Goal: Task Accomplishment & Management: Use online tool/utility

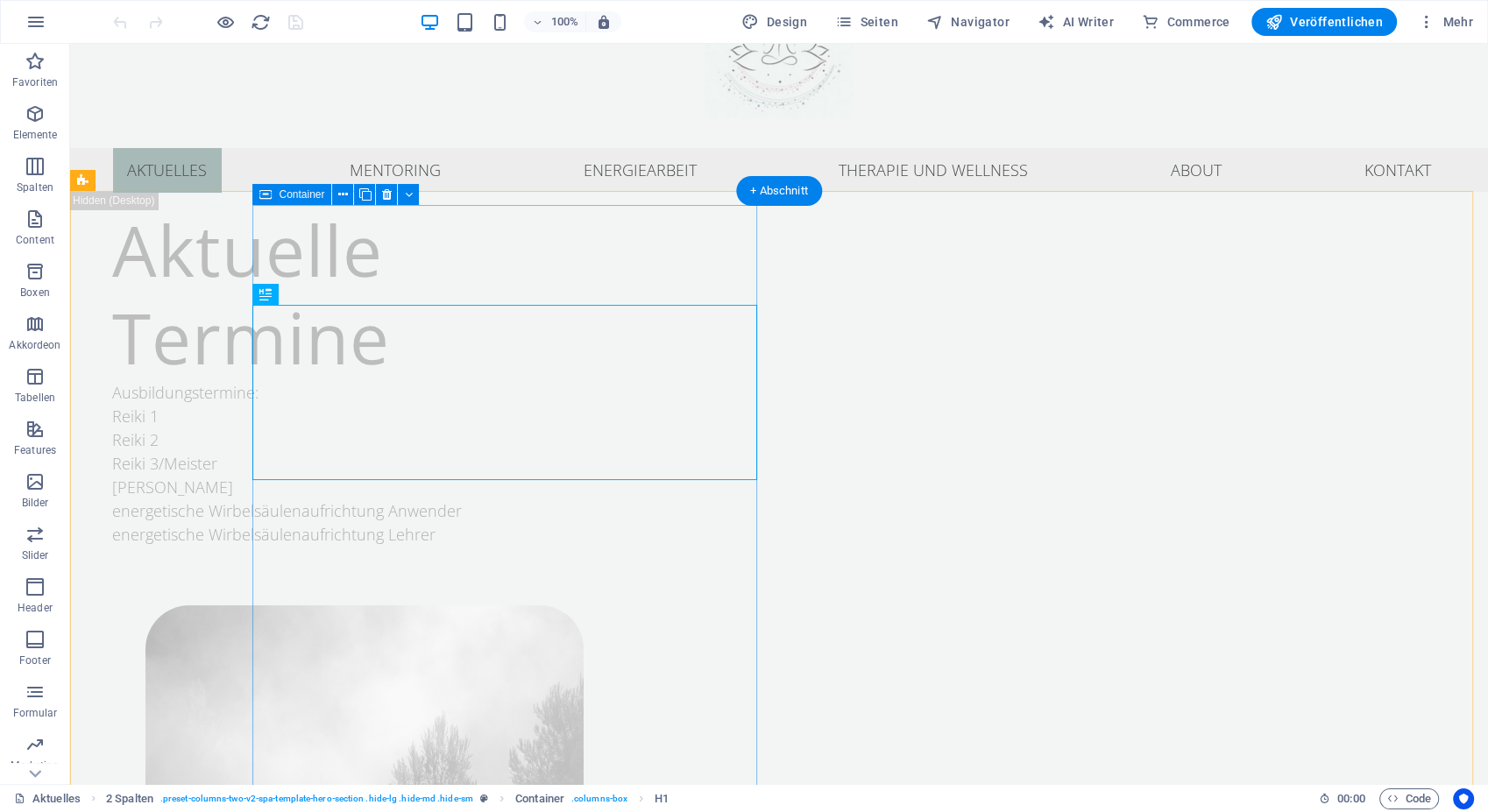
scroll to position [110, 0]
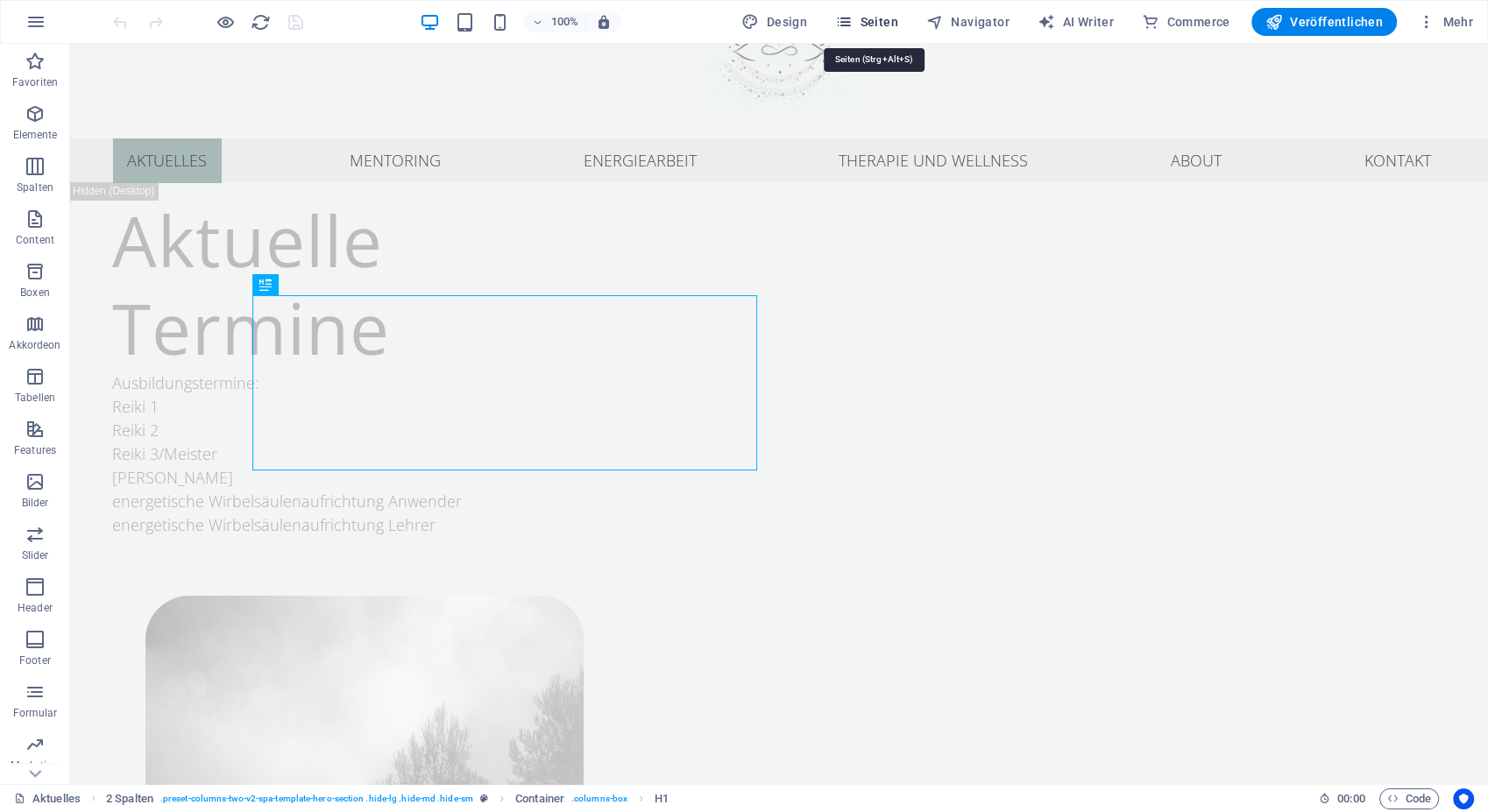
click at [872, 31] on button "Seiten" at bounding box center [867, 22] width 78 height 28
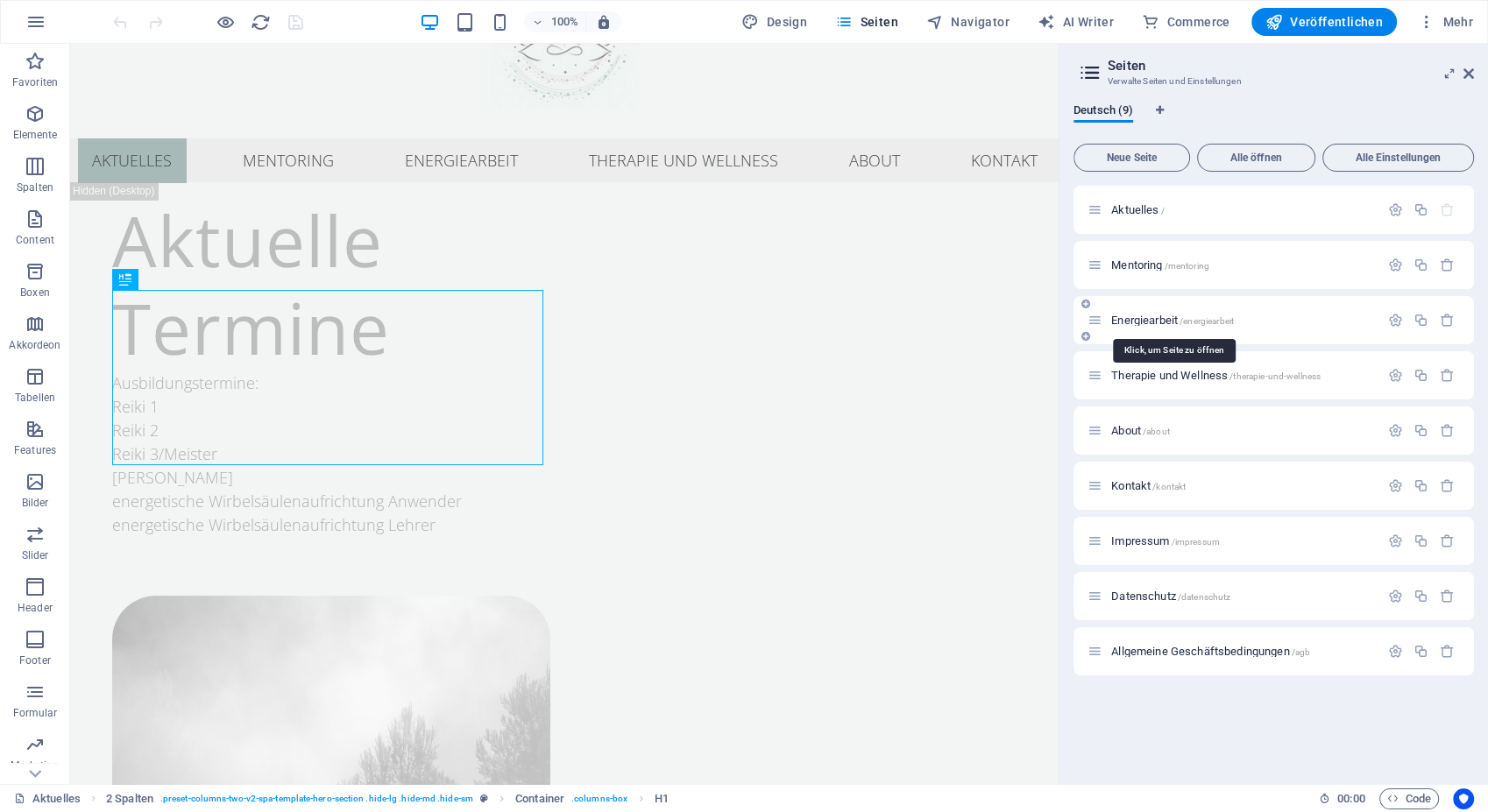
click at [1161, 316] on span "Energiearbeit /energiearbeit" at bounding box center [1172, 320] width 123 height 13
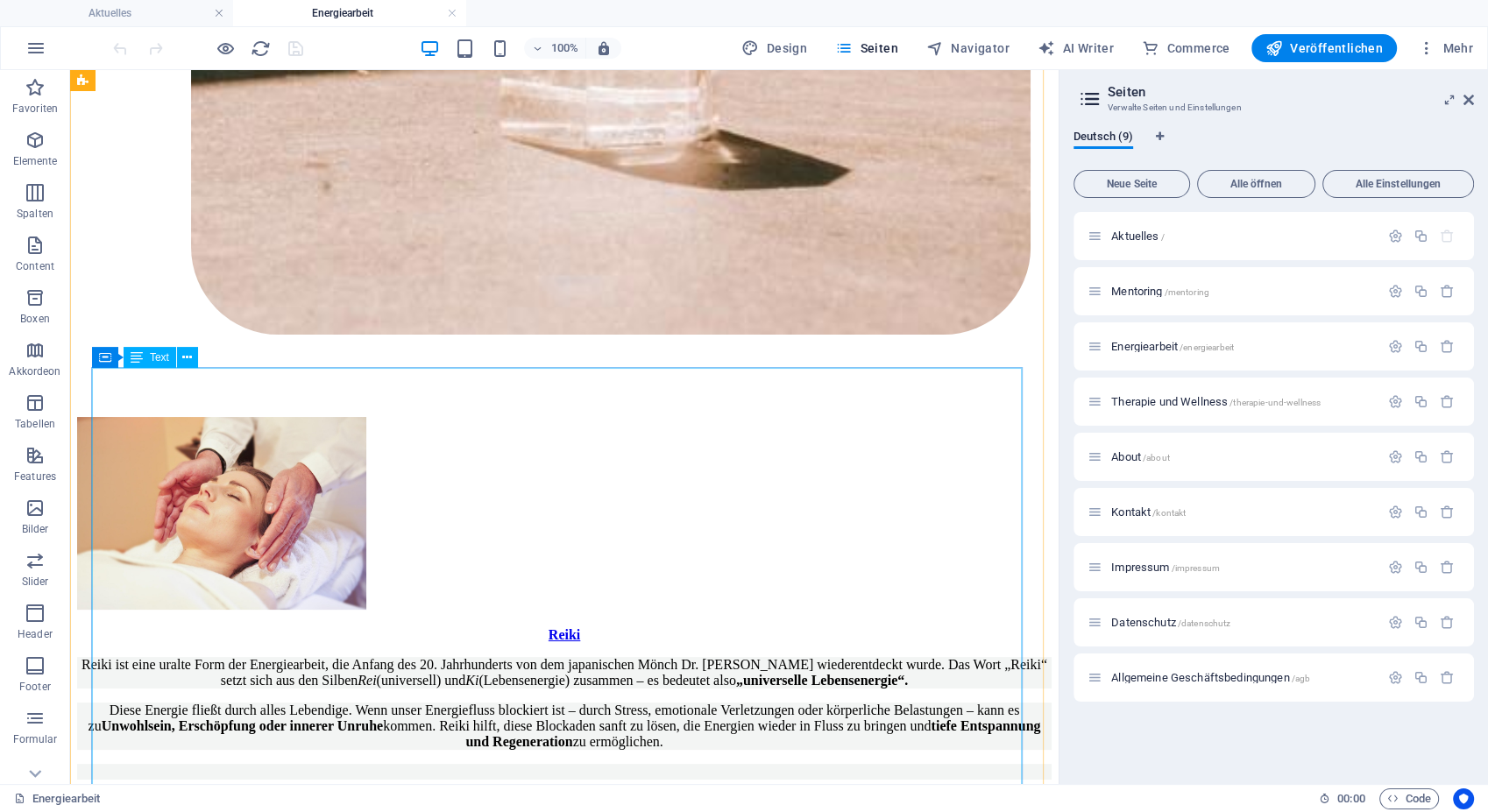
scroll to position [2022, 0]
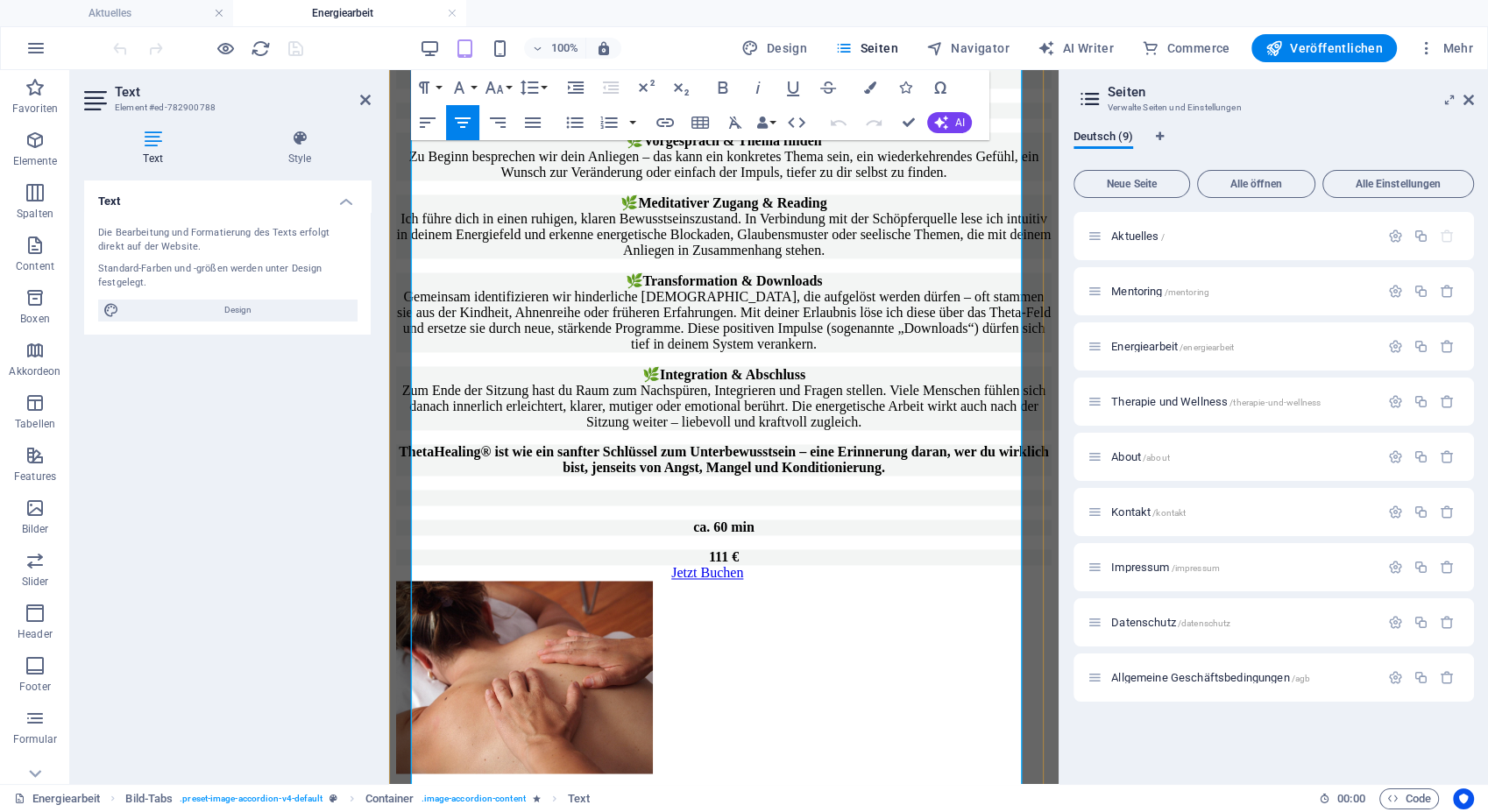
scroll to position [3103, 0]
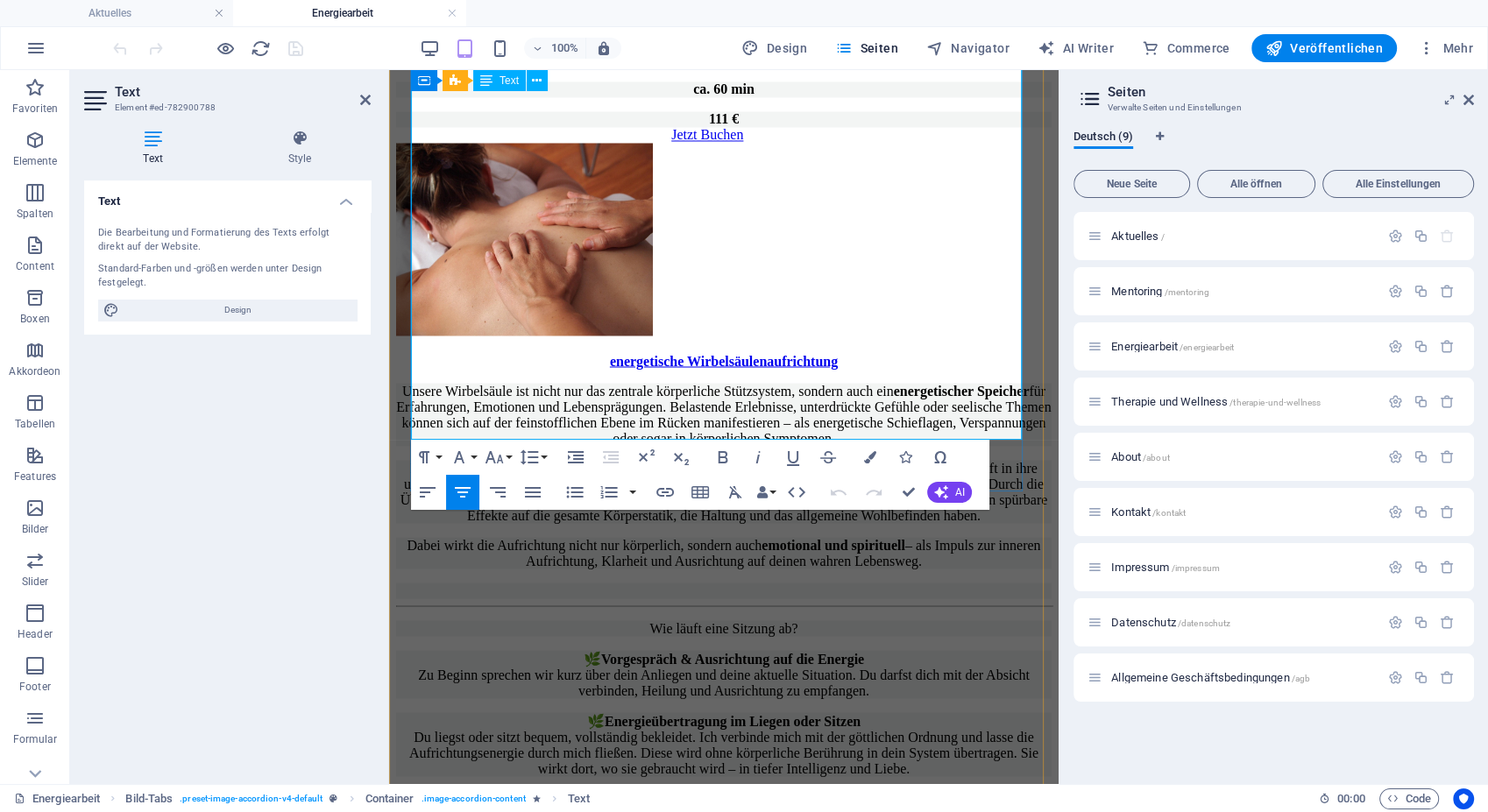
click at [721, 126] on strong "111 €" at bounding box center [724, 119] width 30 height 15
click at [785, 562] on div "[PERSON_NAME] ist eine uralte Form der Energiearbeit, die Anfang des 20. Jahrhu…" at bounding box center [724, 137] width 655 height 3619
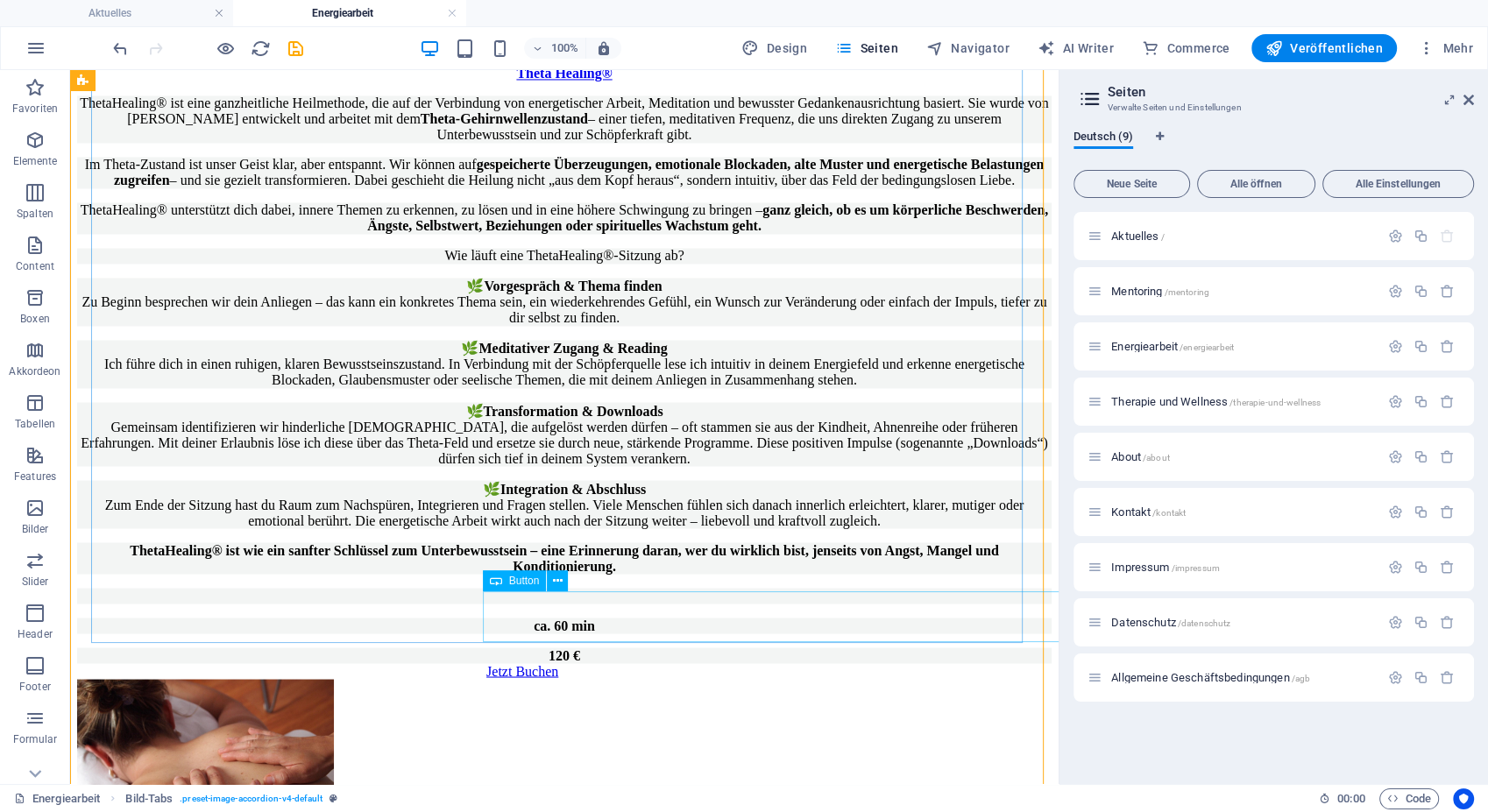
scroll to position [3006, 0]
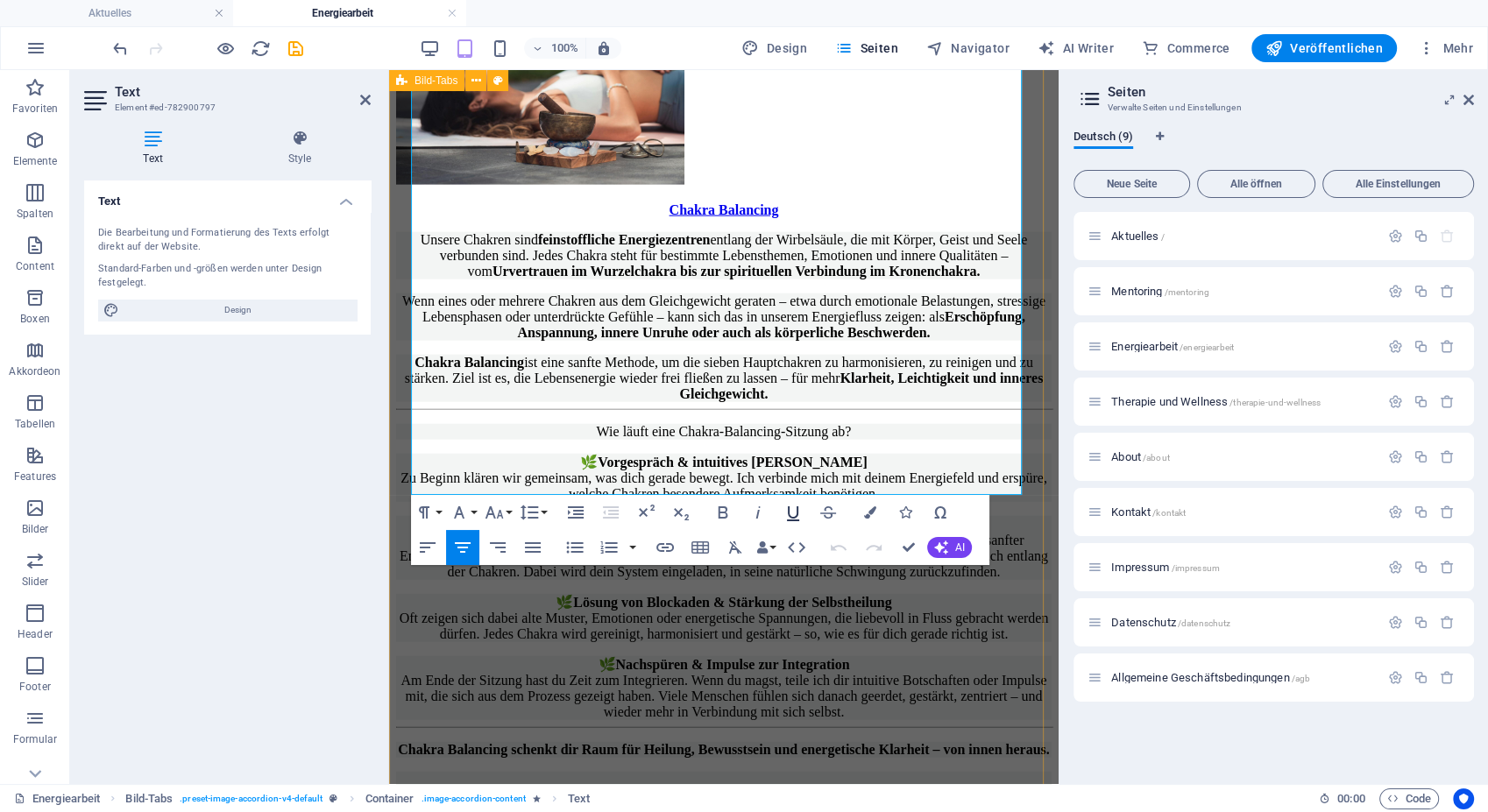
scroll to position [4190, 0]
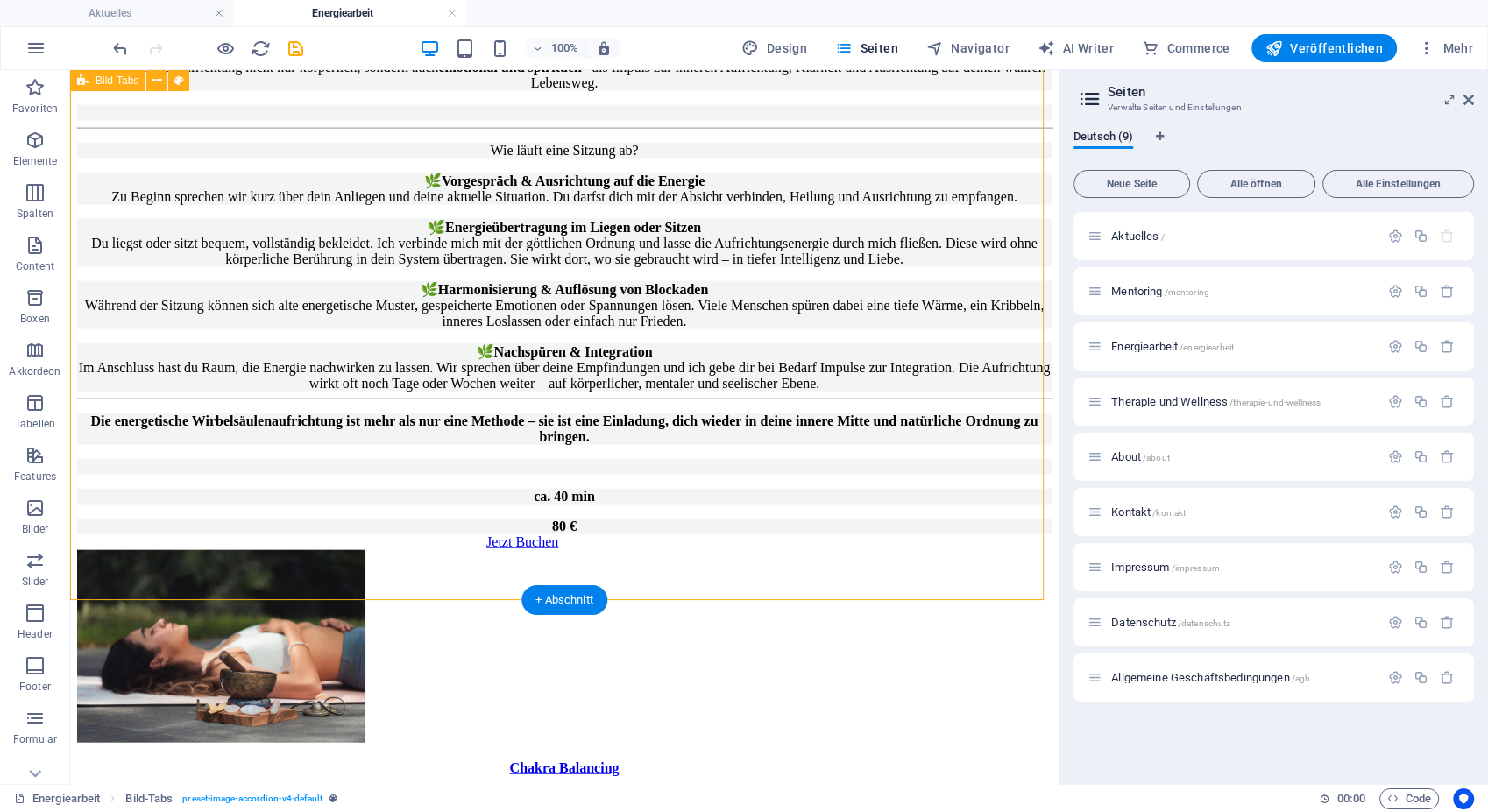
scroll to position [3986, 0]
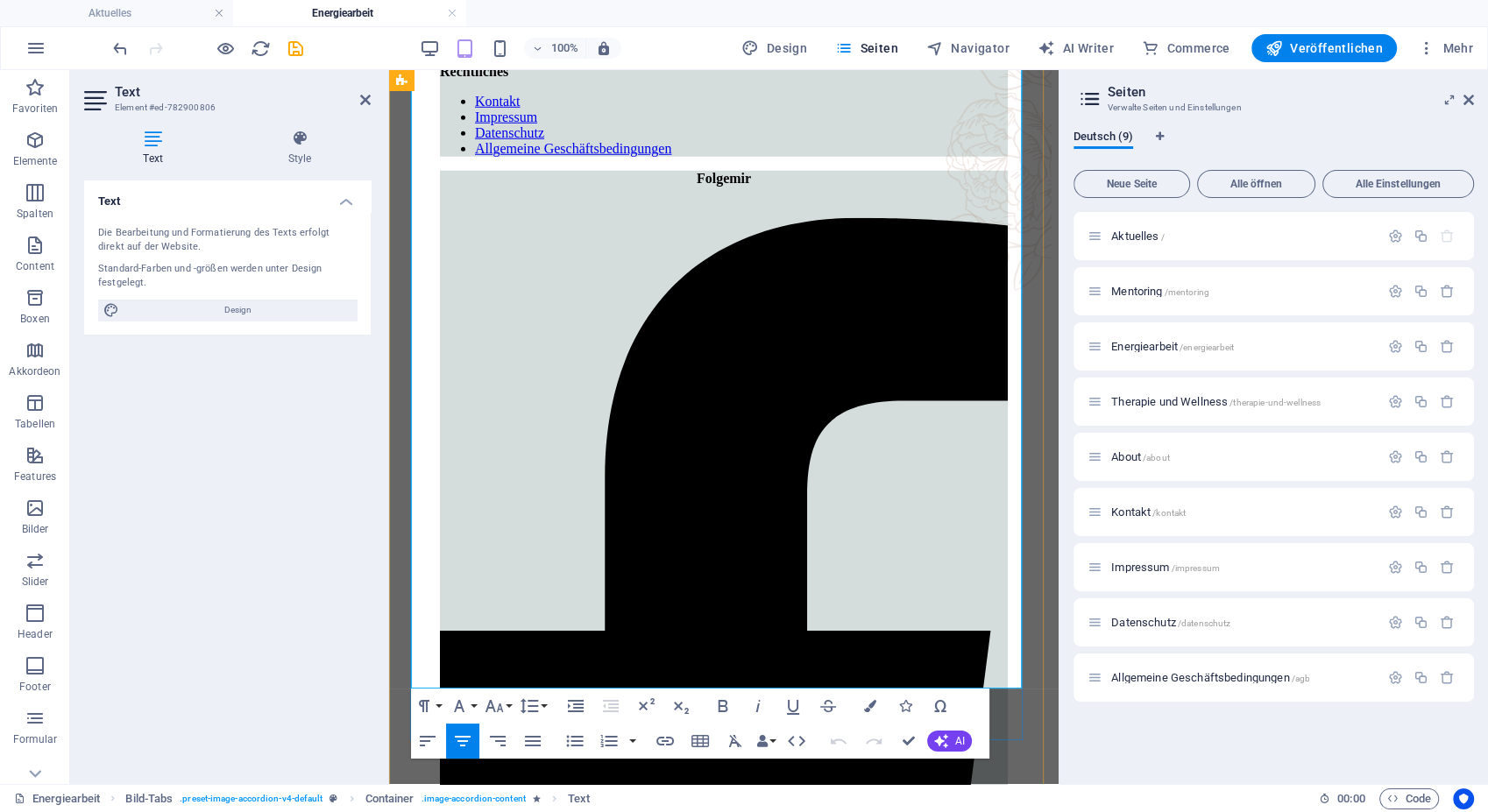
scroll to position [5091, 0]
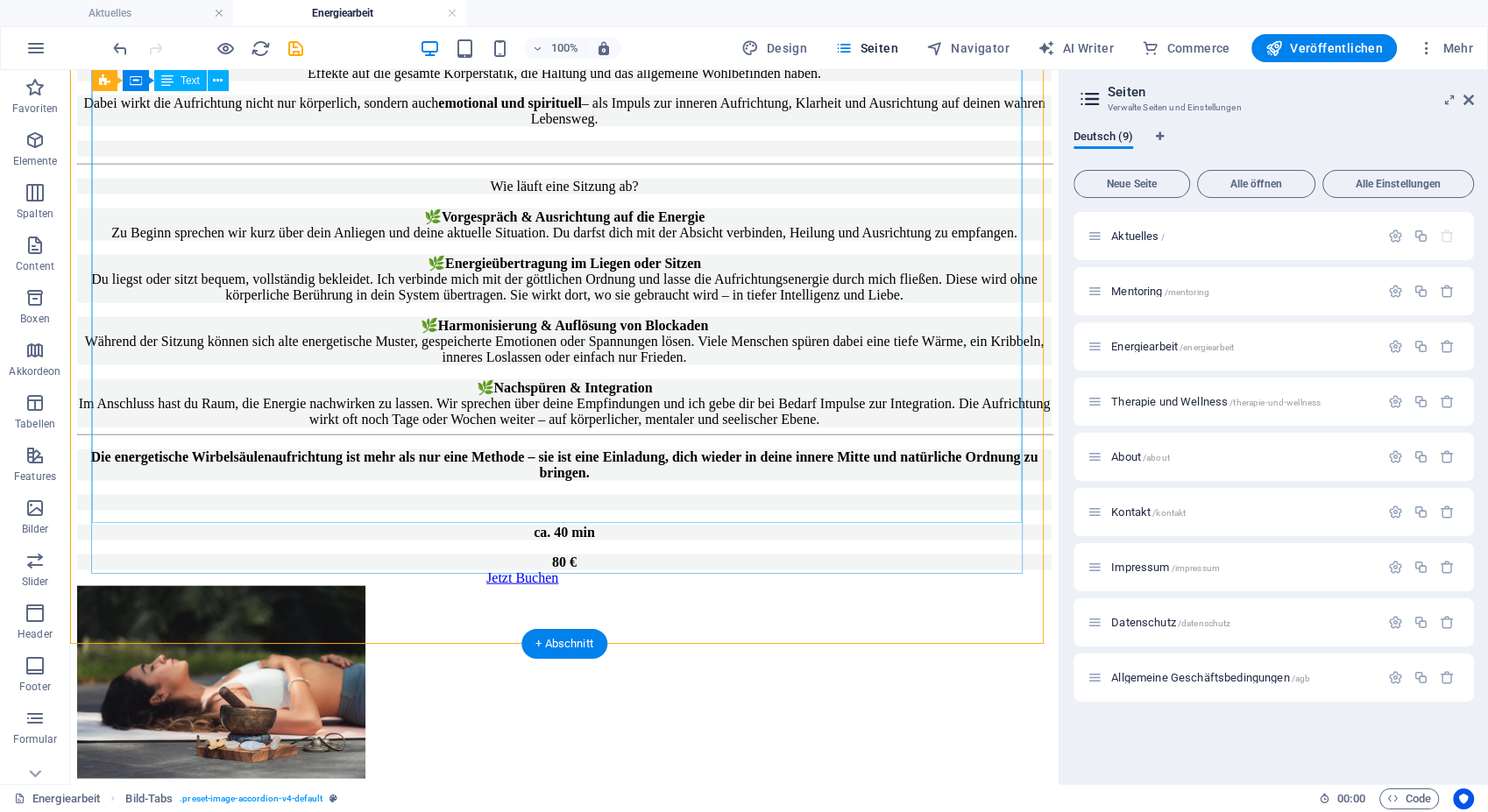
scroll to position [3950, 0]
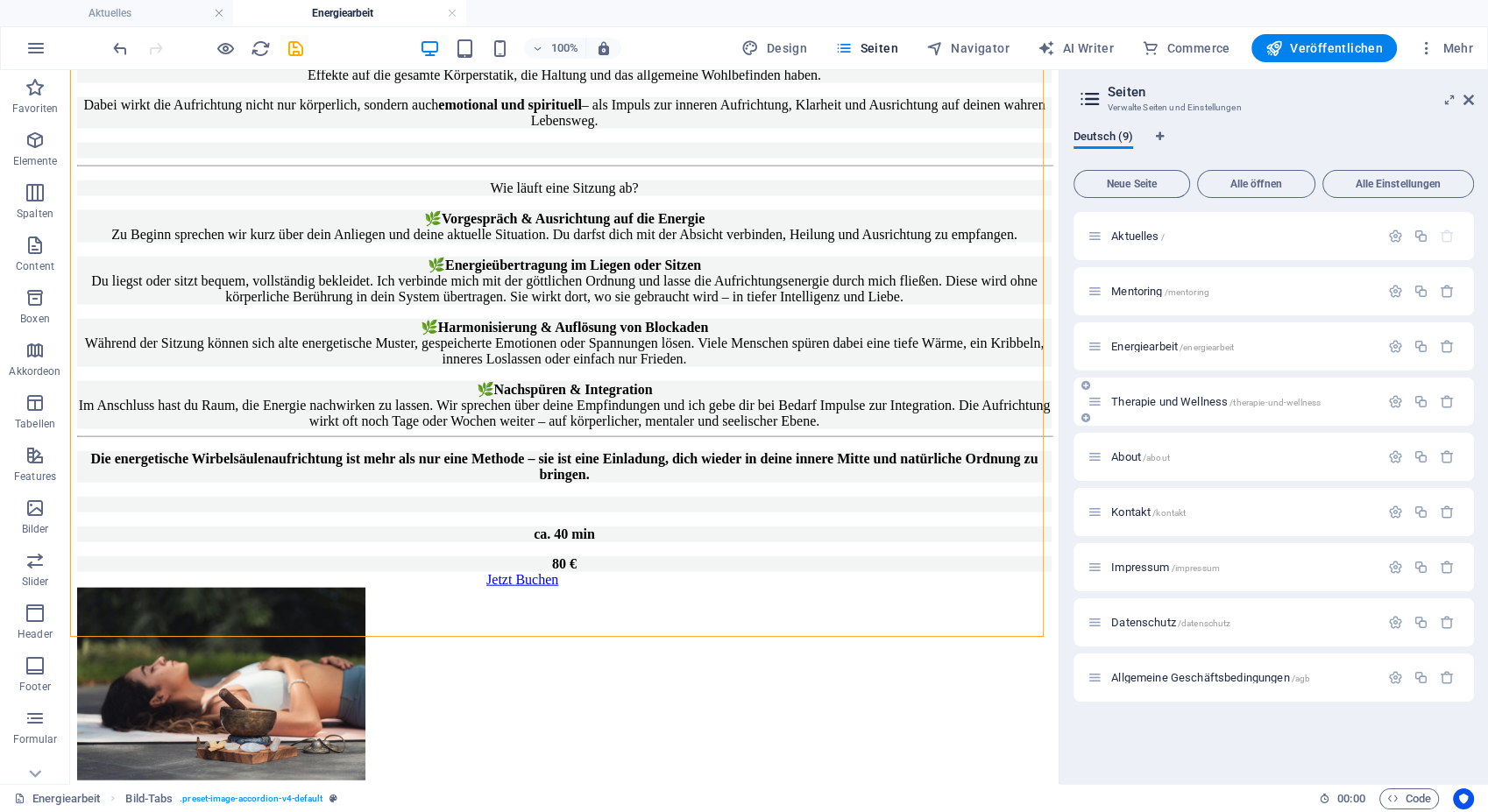
click at [1144, 403] on span "Therapie und Wellness /therapie-und-wellness" at bounding box center [1216, 401] width 210 height 13
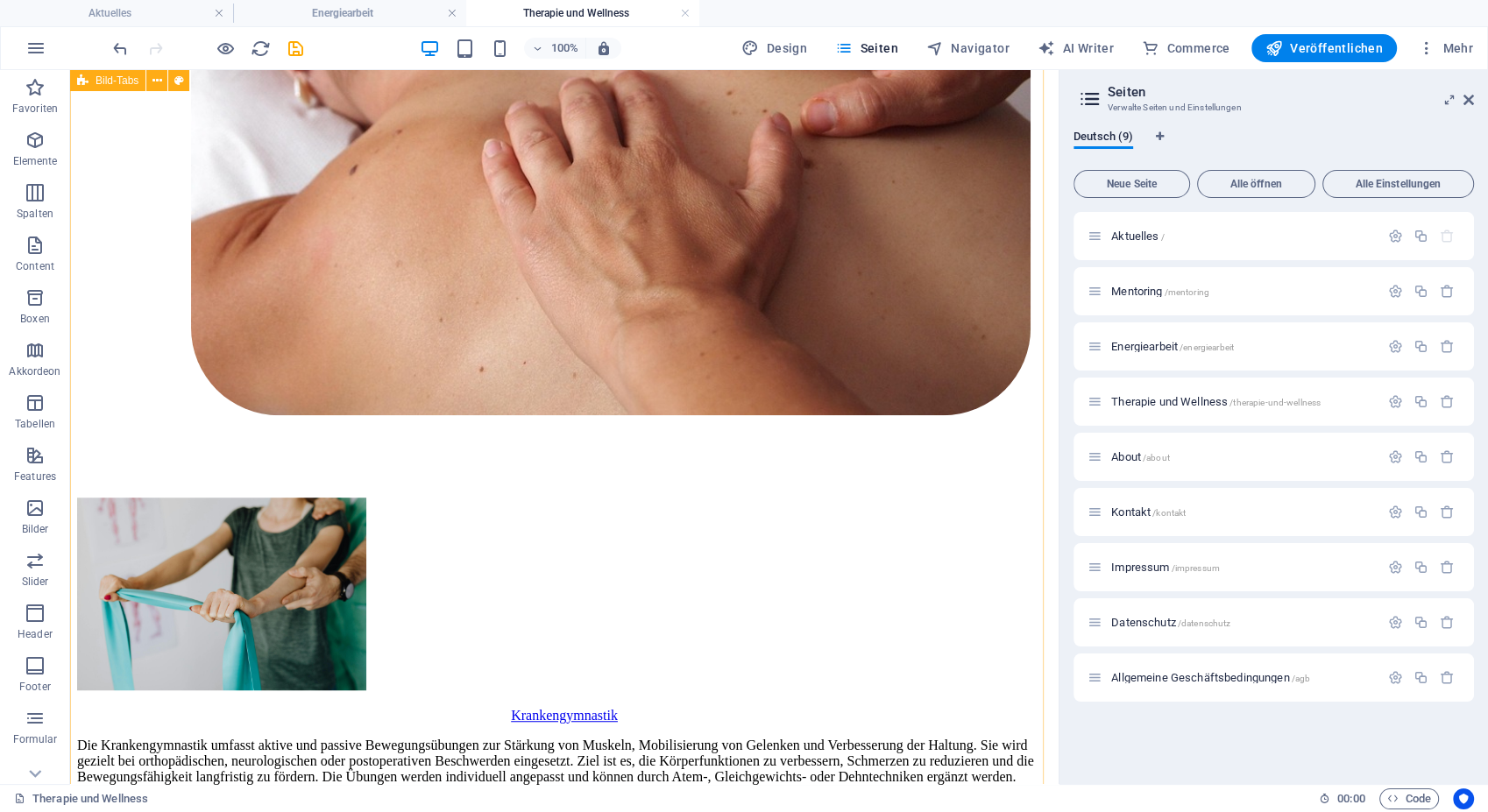
scroll to position [1007, 0]
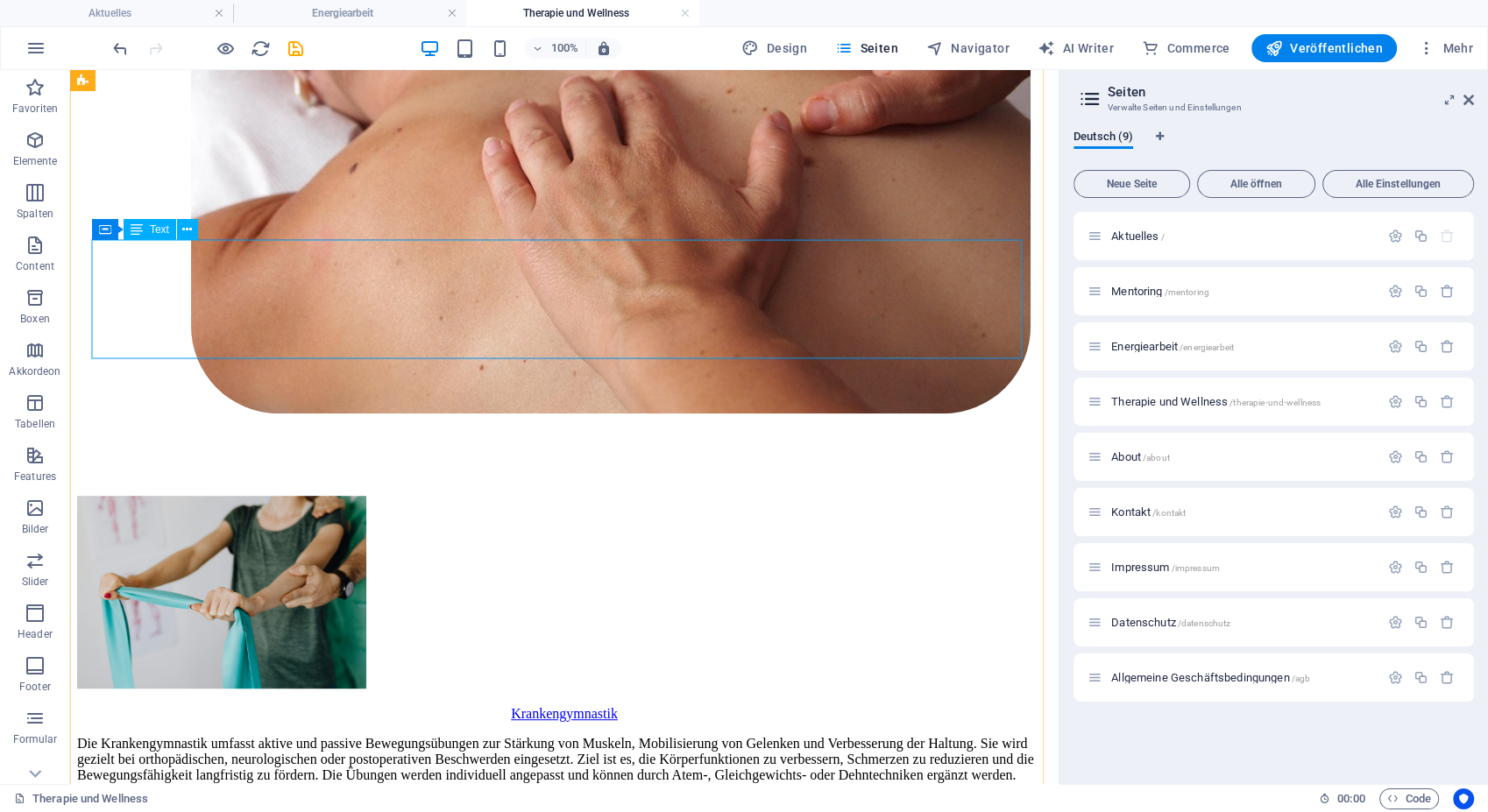
click at [760, 735] on div "Die Krankengymnastik umfasst aktive und passive Bewegungsübungen zur Stärkung v…" at bounding box center [565, 767] width 975 height 63
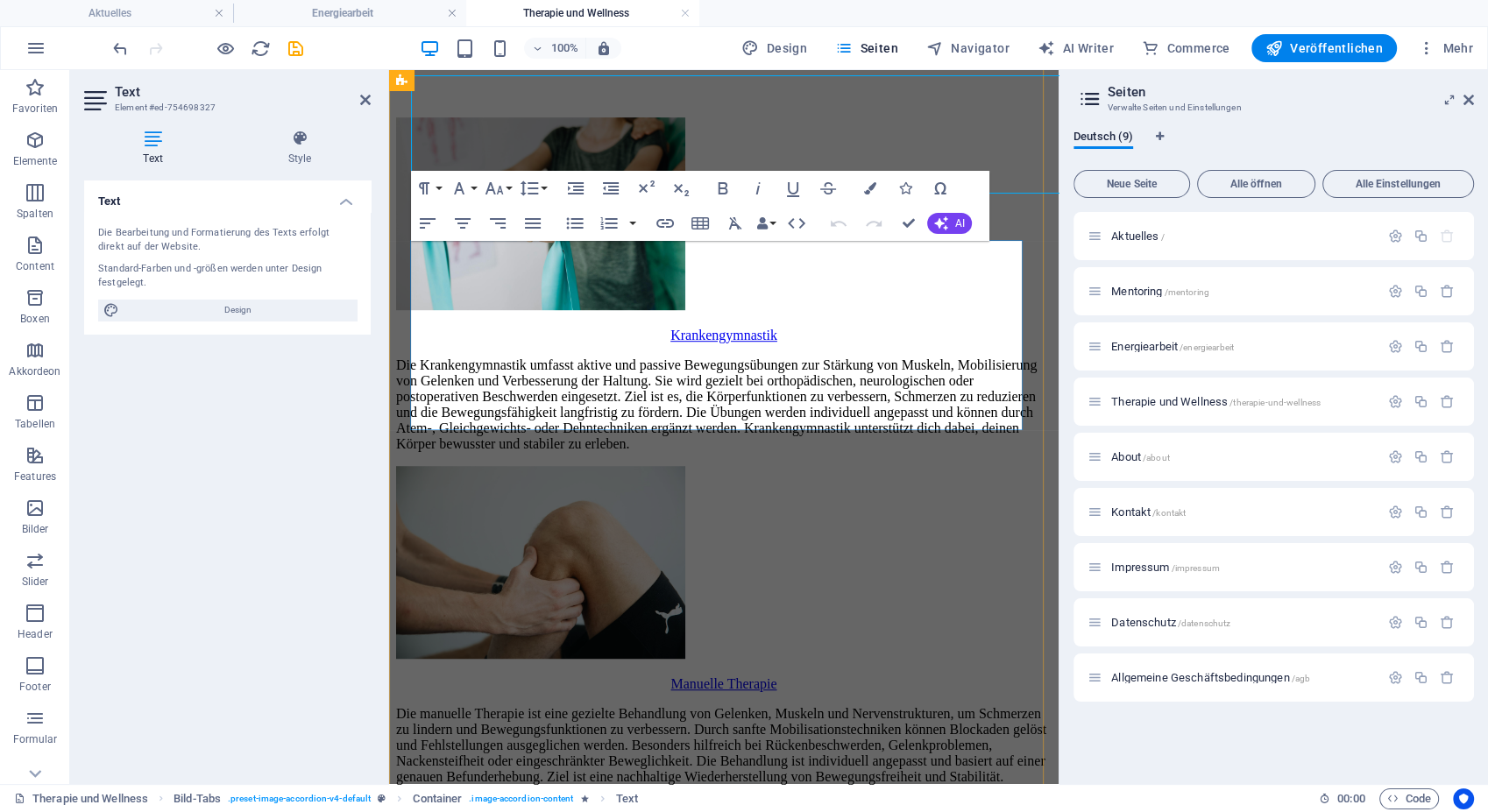
scroll to position [1171, 0]
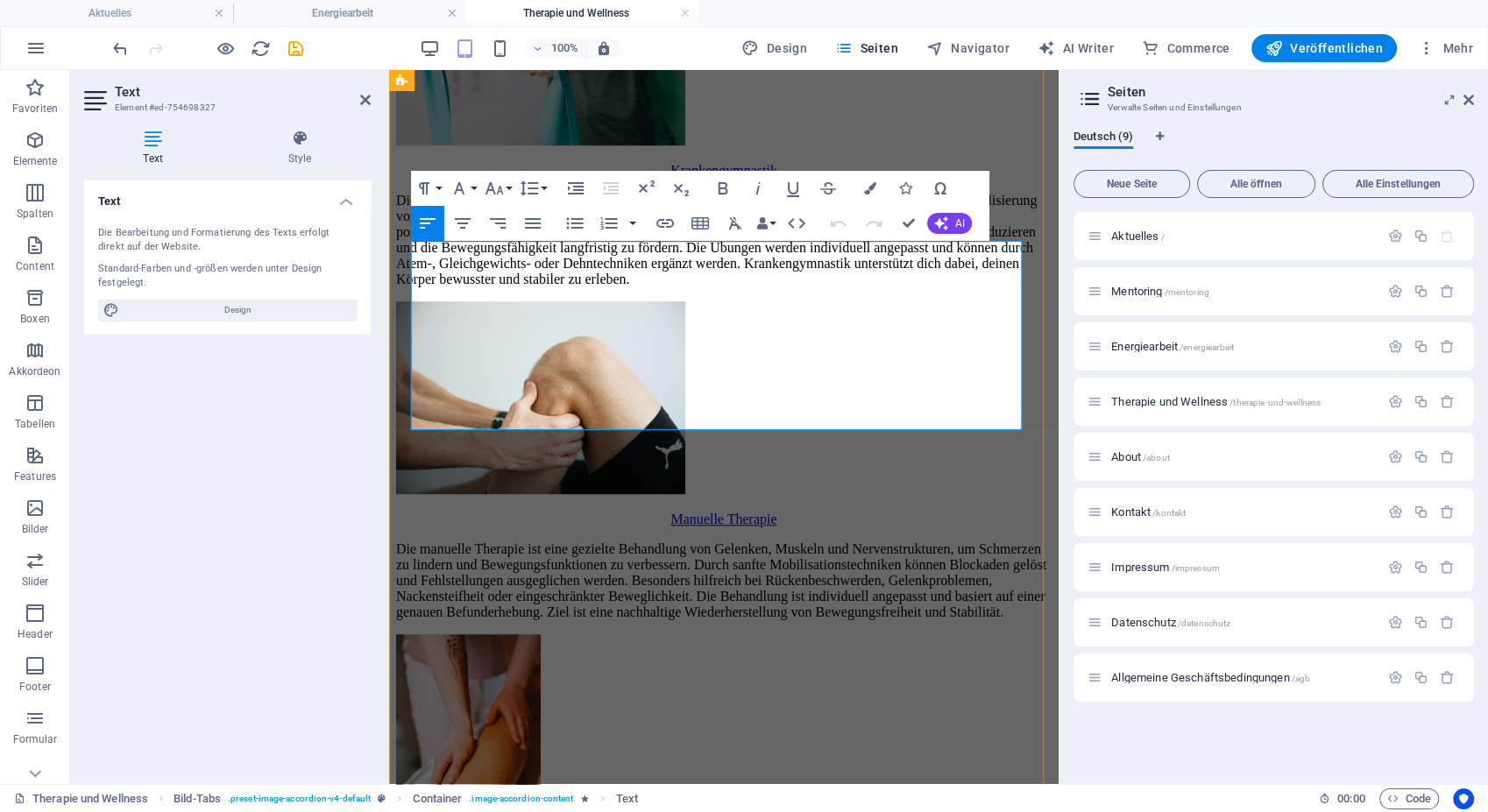
drag, startPoint x: 668, startPoint y: 428, endPoint x: 662, endPoint y: 419, distance: 10.8
click at [662, 287] on p "Die Krankengymnastik umfasst aktive und passive Bewegungsübungen zur Stärkung v…" at bounding box center [724, 240] width 655 height 95
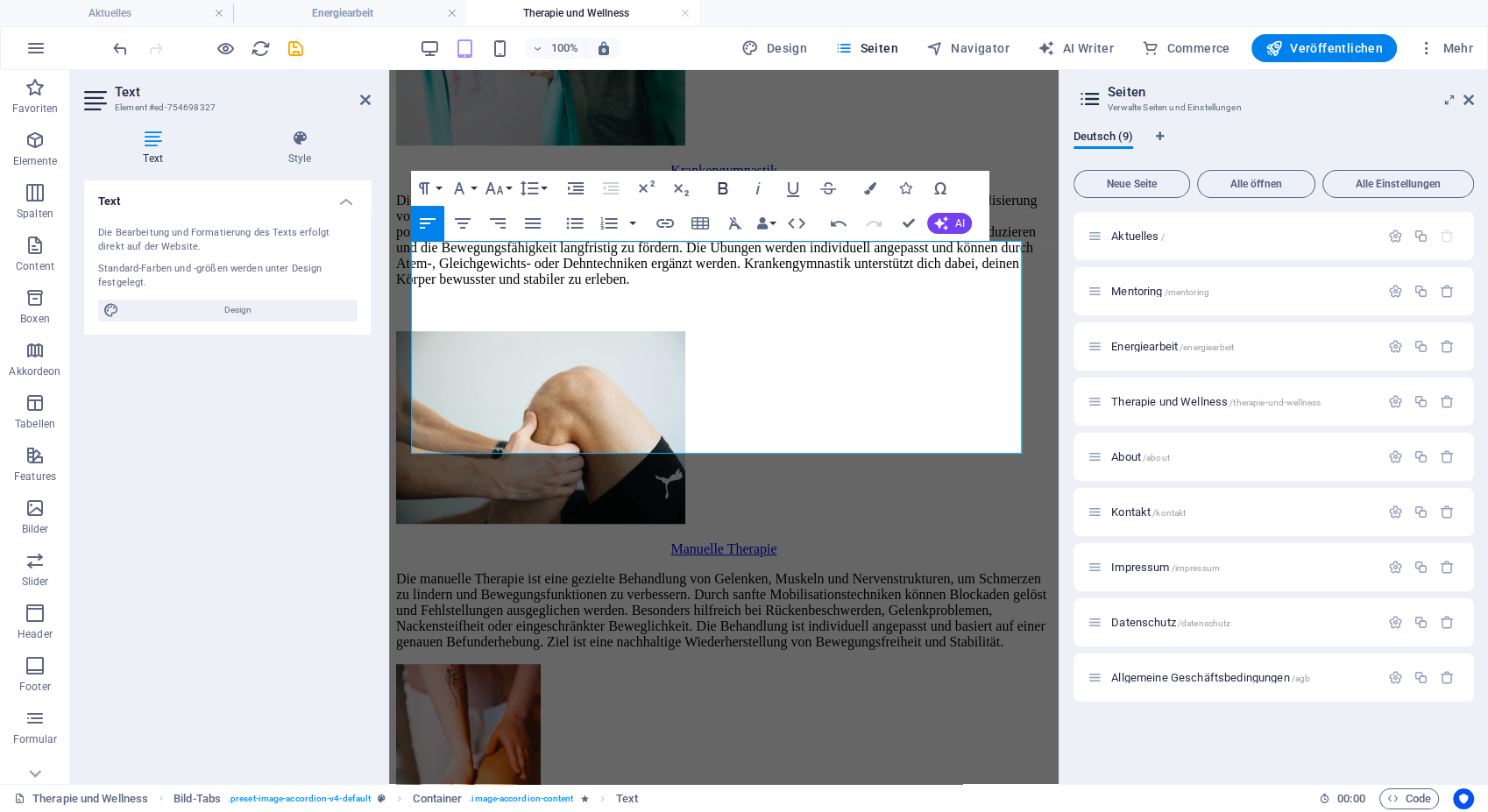
click at [727, 193] on icon "button" at bounding box center [723, 188] width 21 height 21
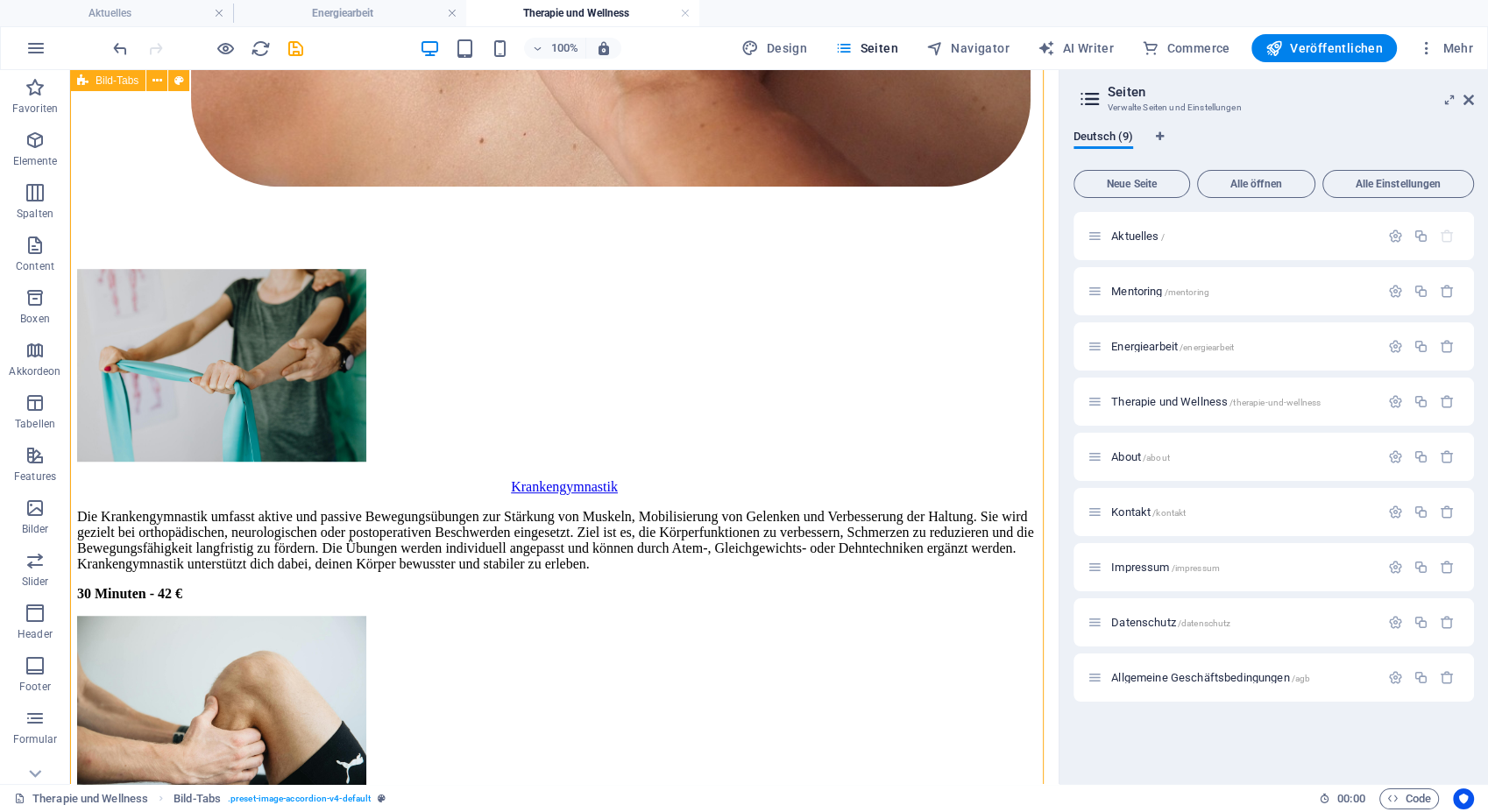
scroll to position [1236, 0]
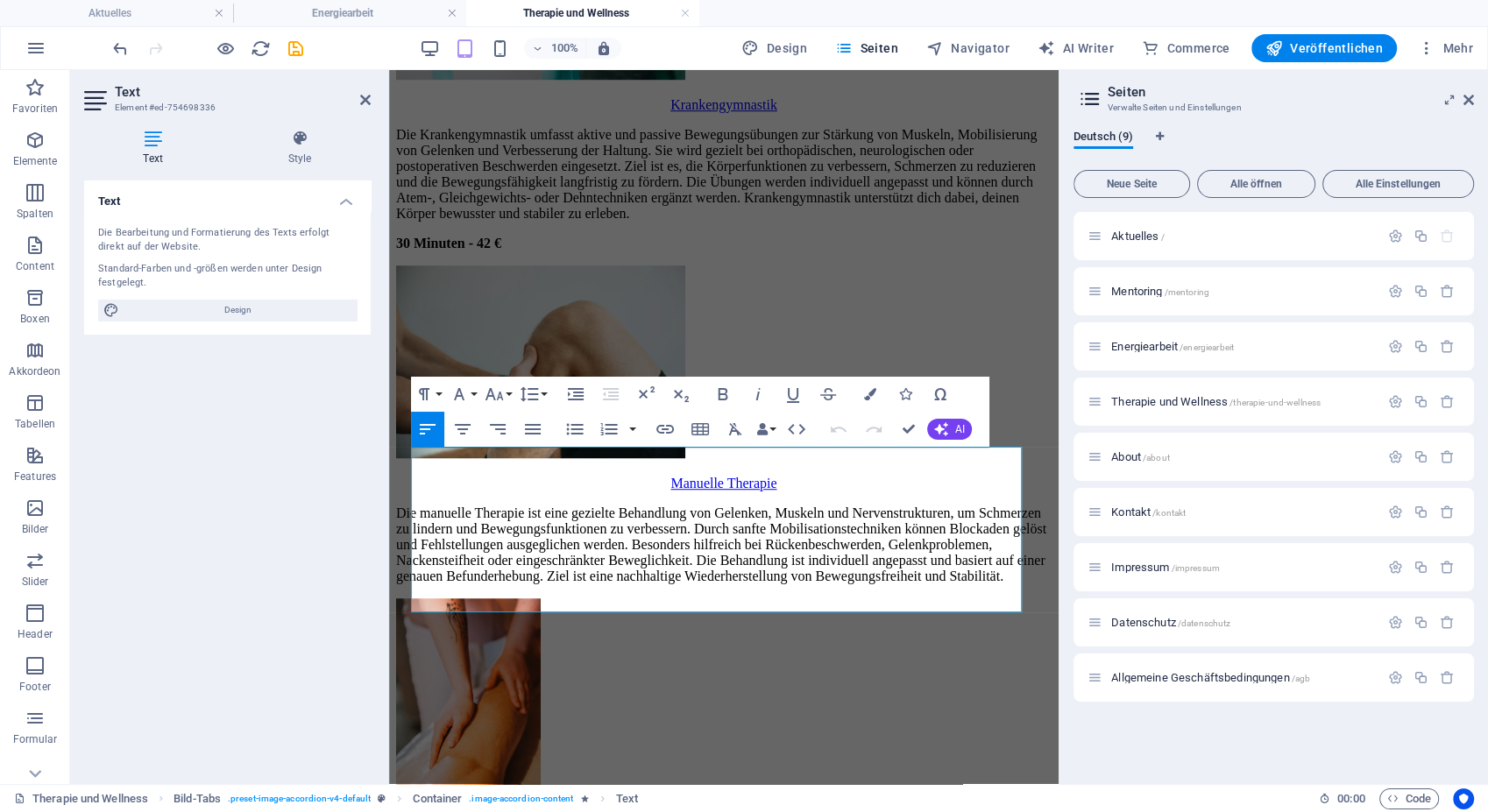
scroll to position [1402, 0]
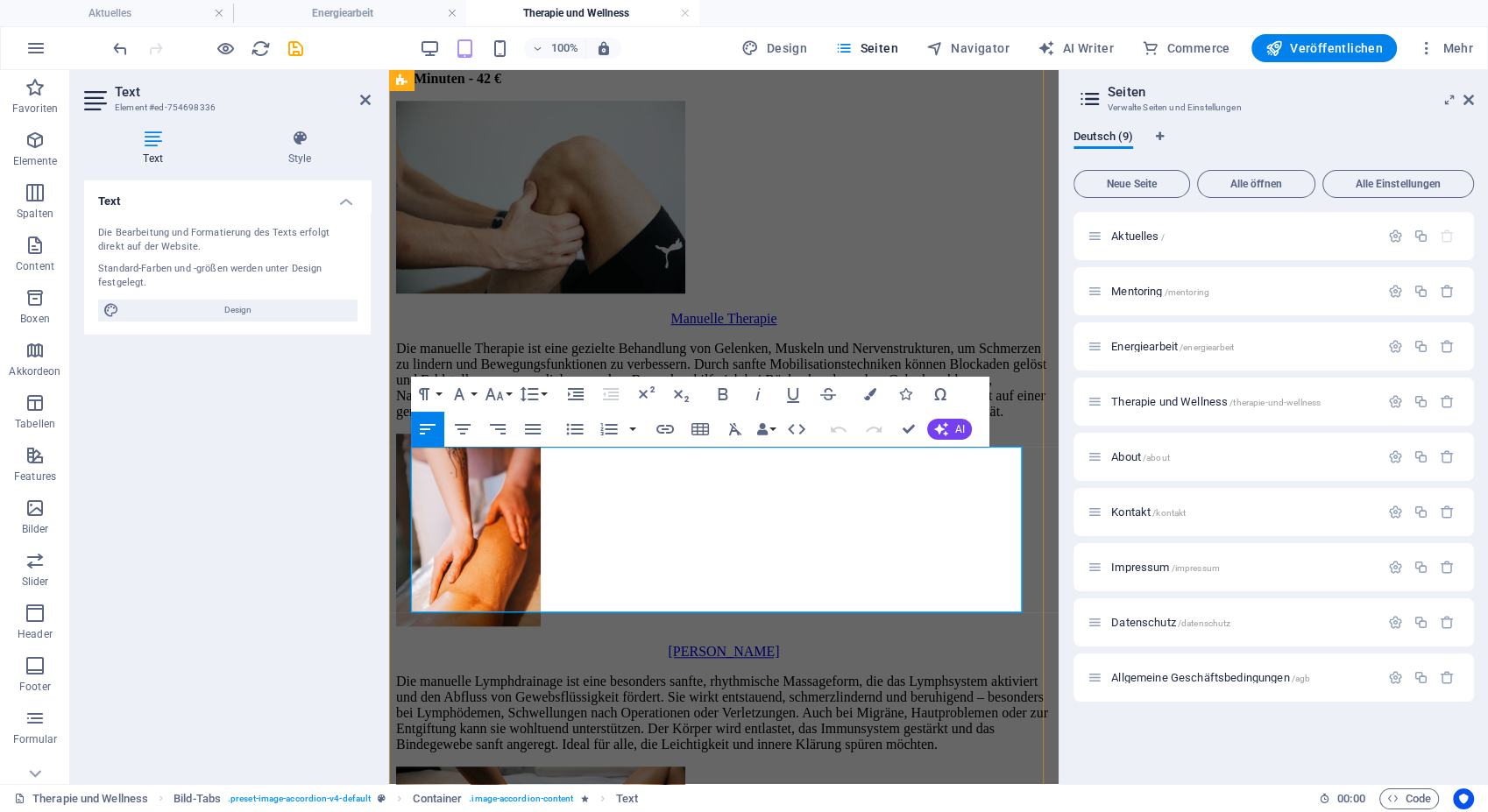
click at [1002, 420] on p "Die manuelle Therapie ist eine gezielte Behandlung von Gelenken, Muskeln und Ne…" at bounding box center [724, 379] width 655 height 78
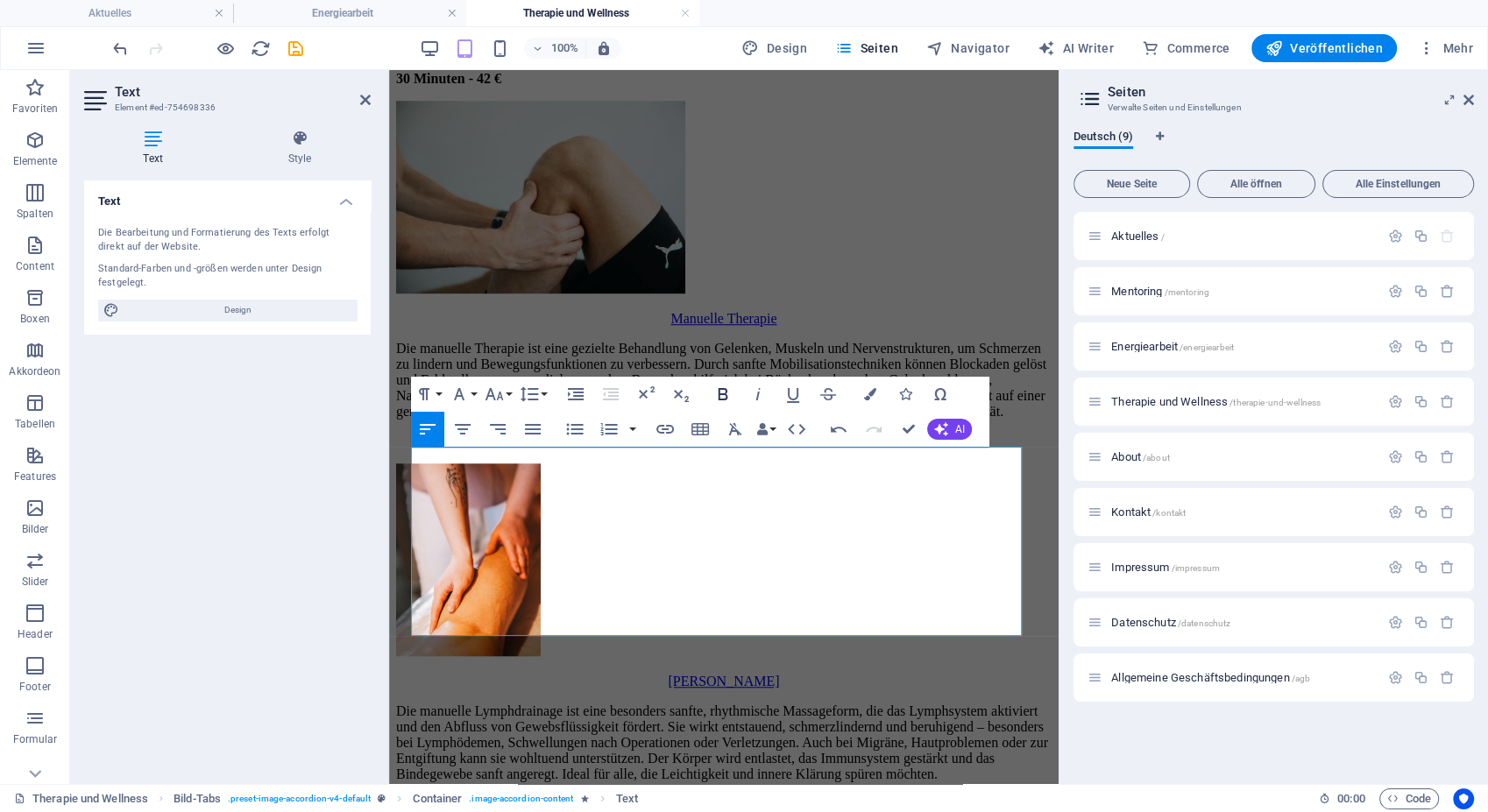
click at [726, 396] on icon "button" at bounding box center [723, 394] width 9 height 12
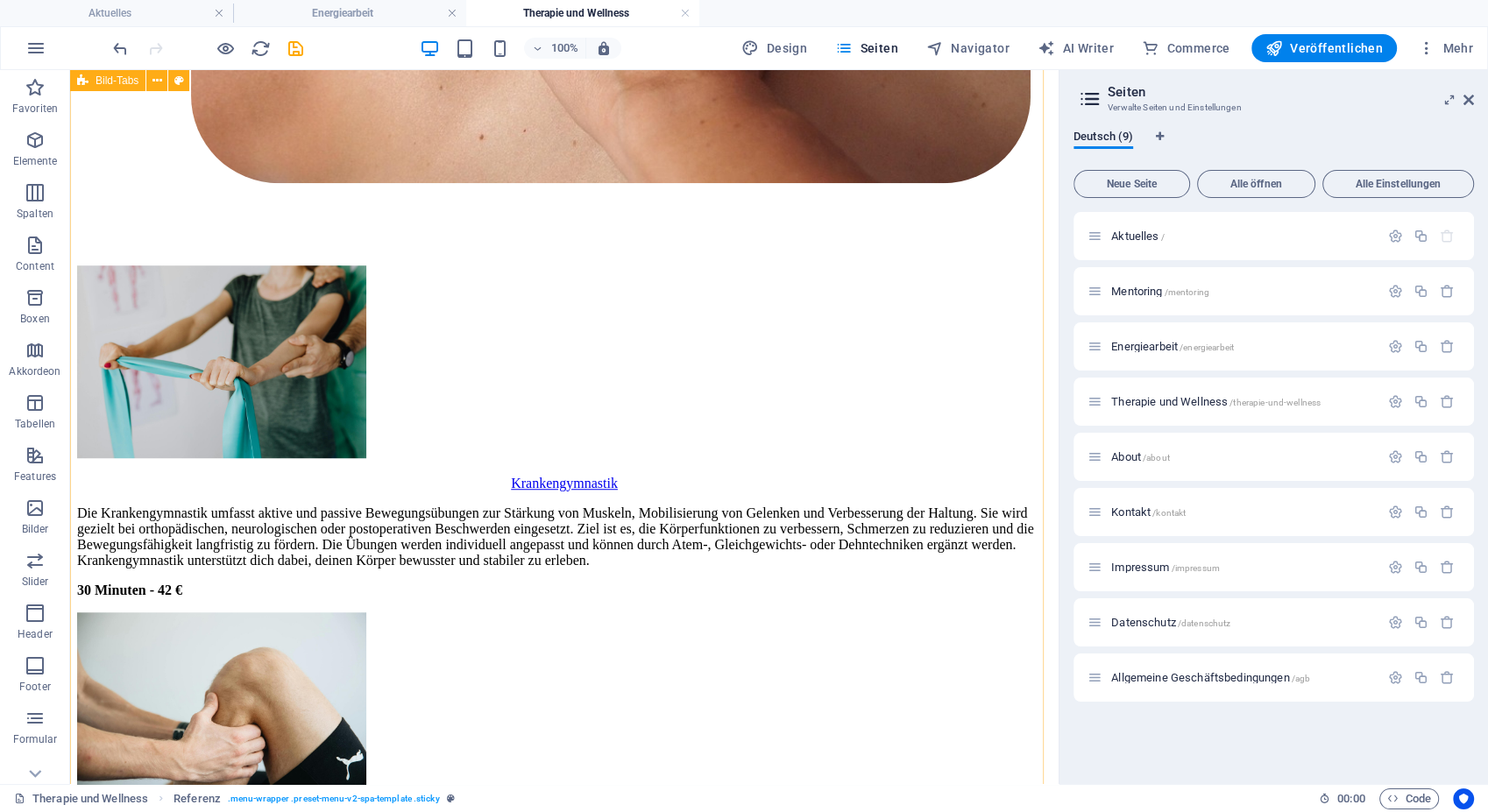
scroll to position [1498, 0]
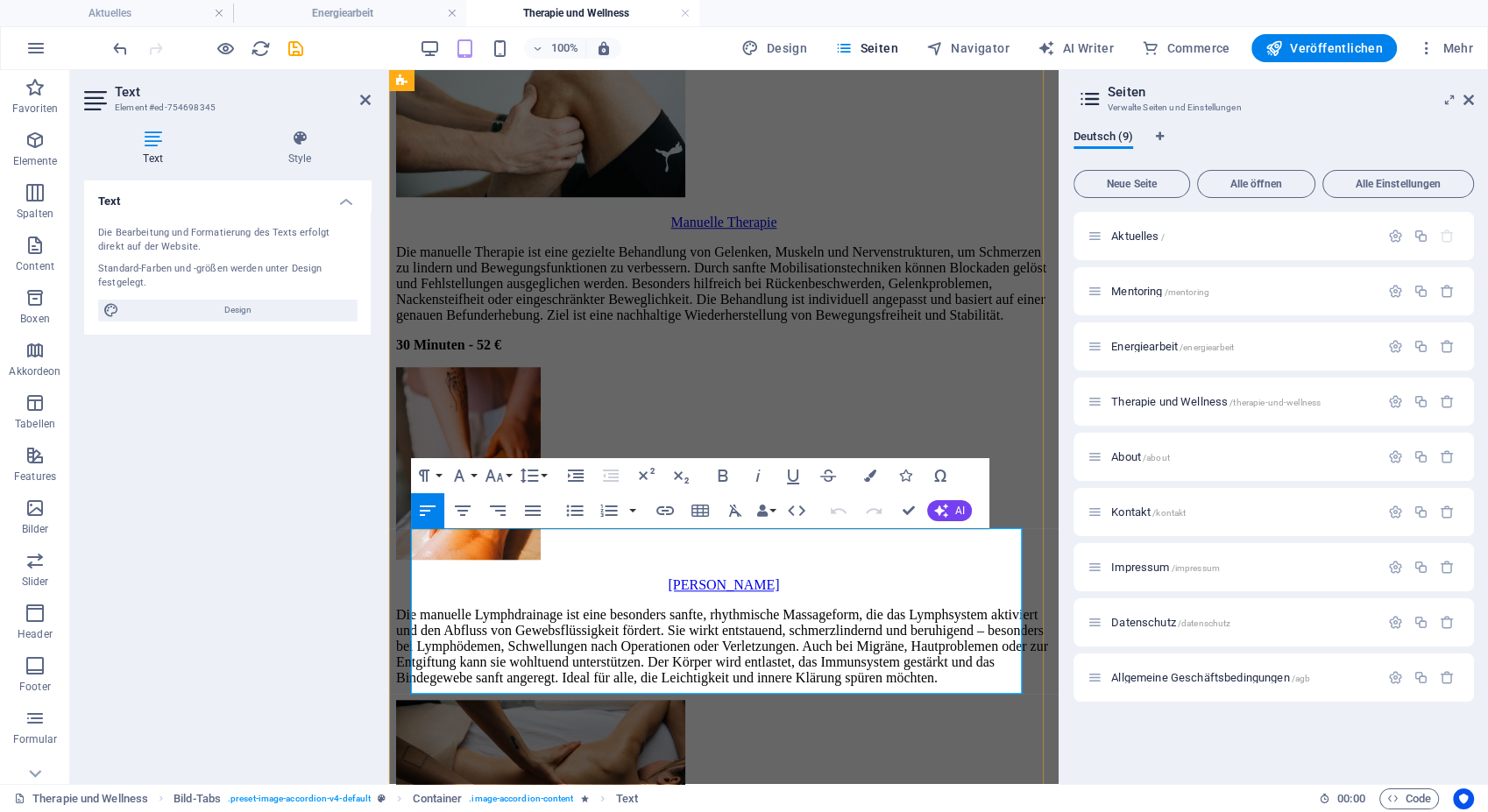
scroll to position [1734, 0]
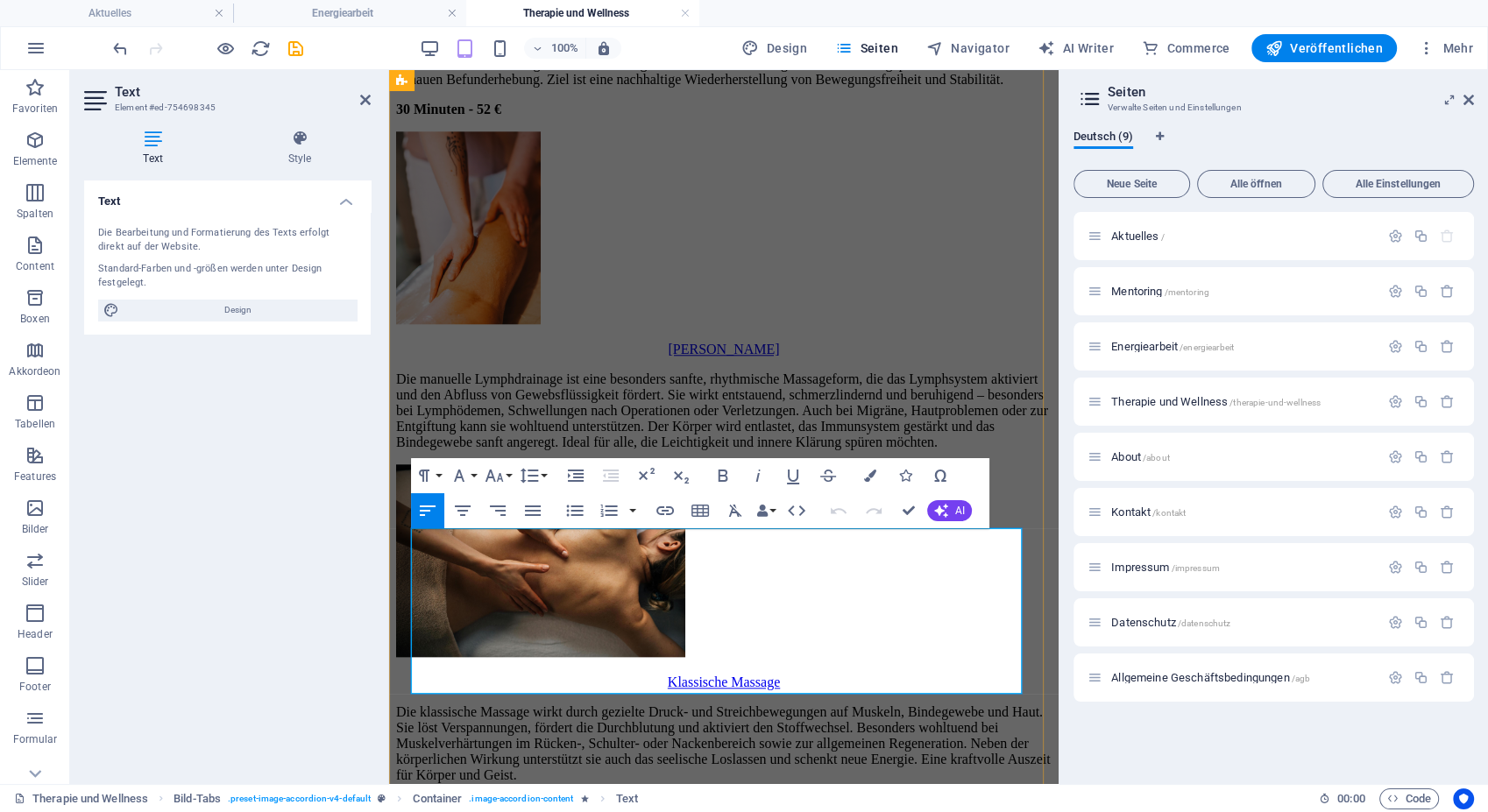
click at [866, 450] on p "Die manuelle Lymphdrainage ist eine besonders sanfte, rhythmische Massageform, …" at bounding box center [724, 411] width 655 height 78
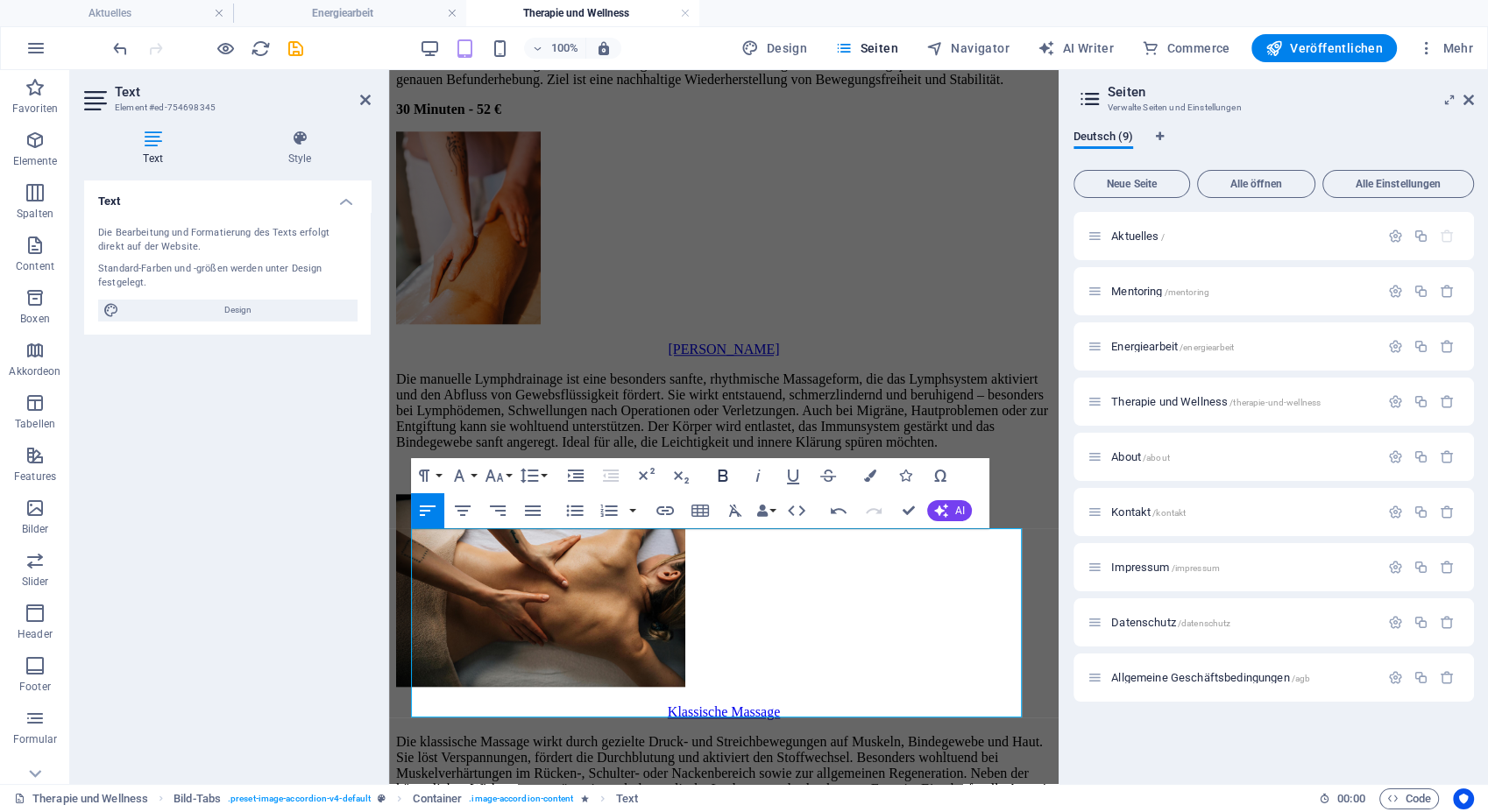
click at [730, 467] on icon "button" at bounding box center [723, 475] width 21 height 21
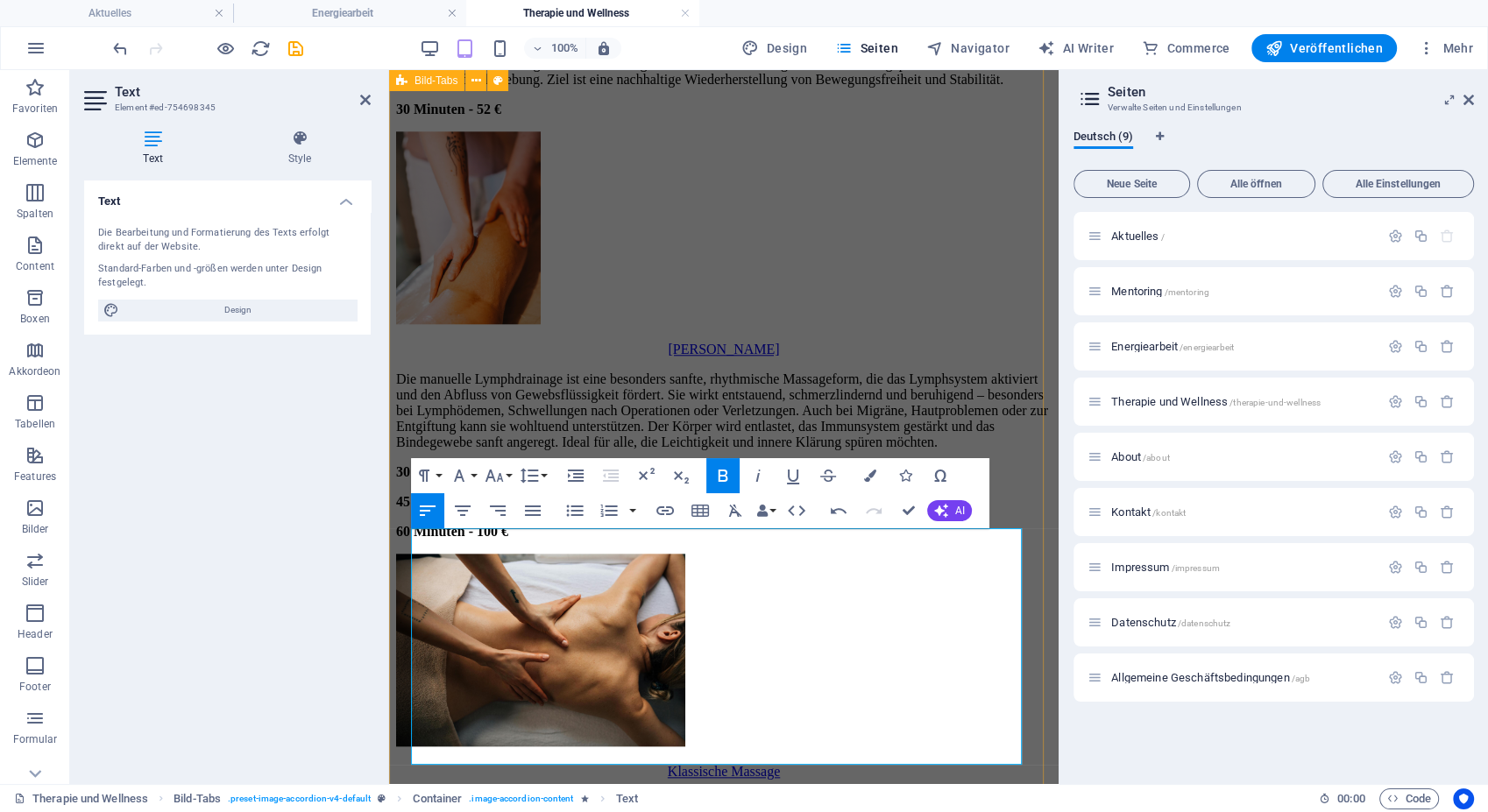
click at [738, 371] on div "Krankengymnastik Die Krankengymnastik umfasst aktive und passive Bewegungsübung…" at bounding box center [724, 789] width 655 height 2798
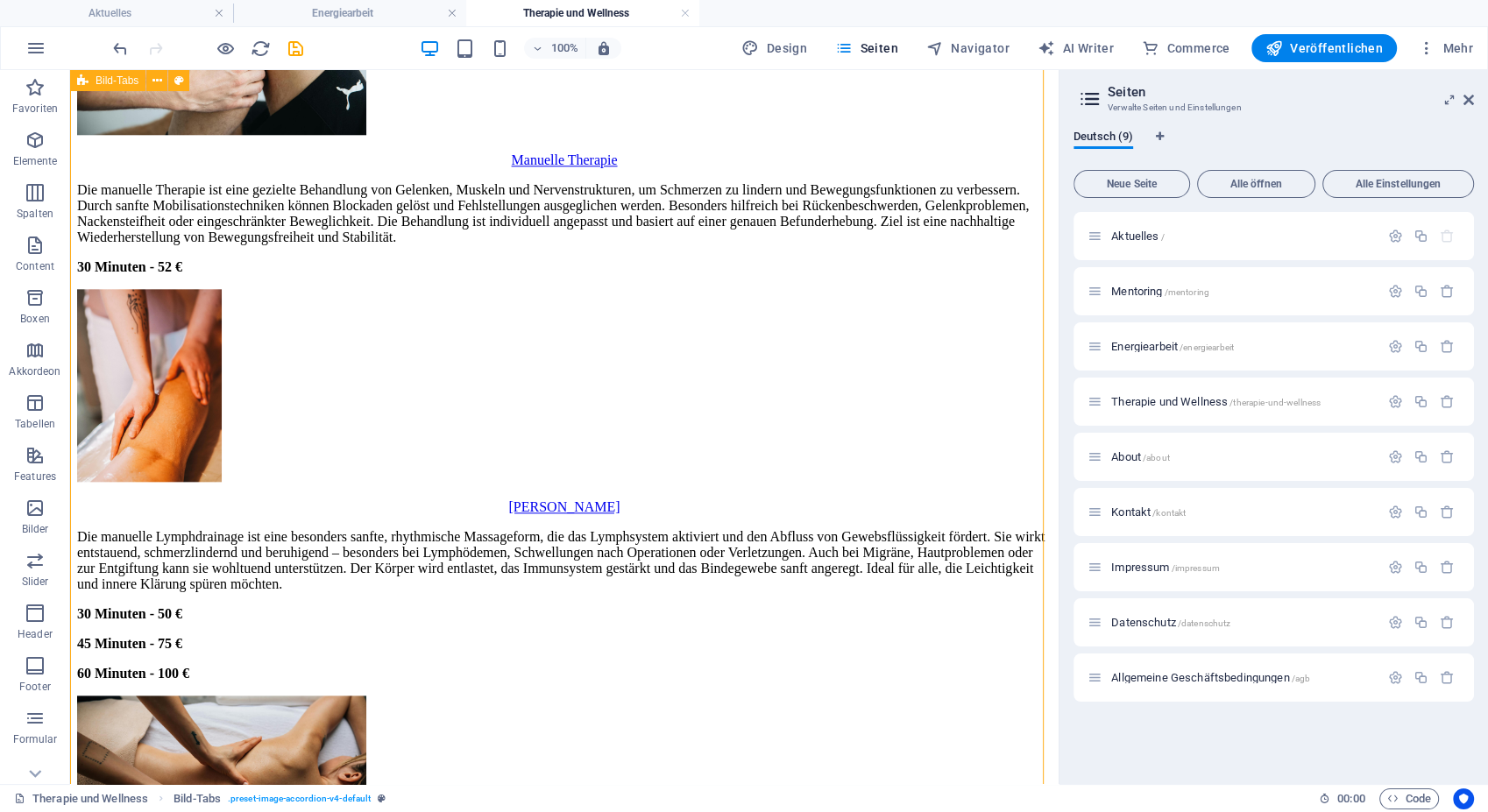
scroll to position [1909, 0]
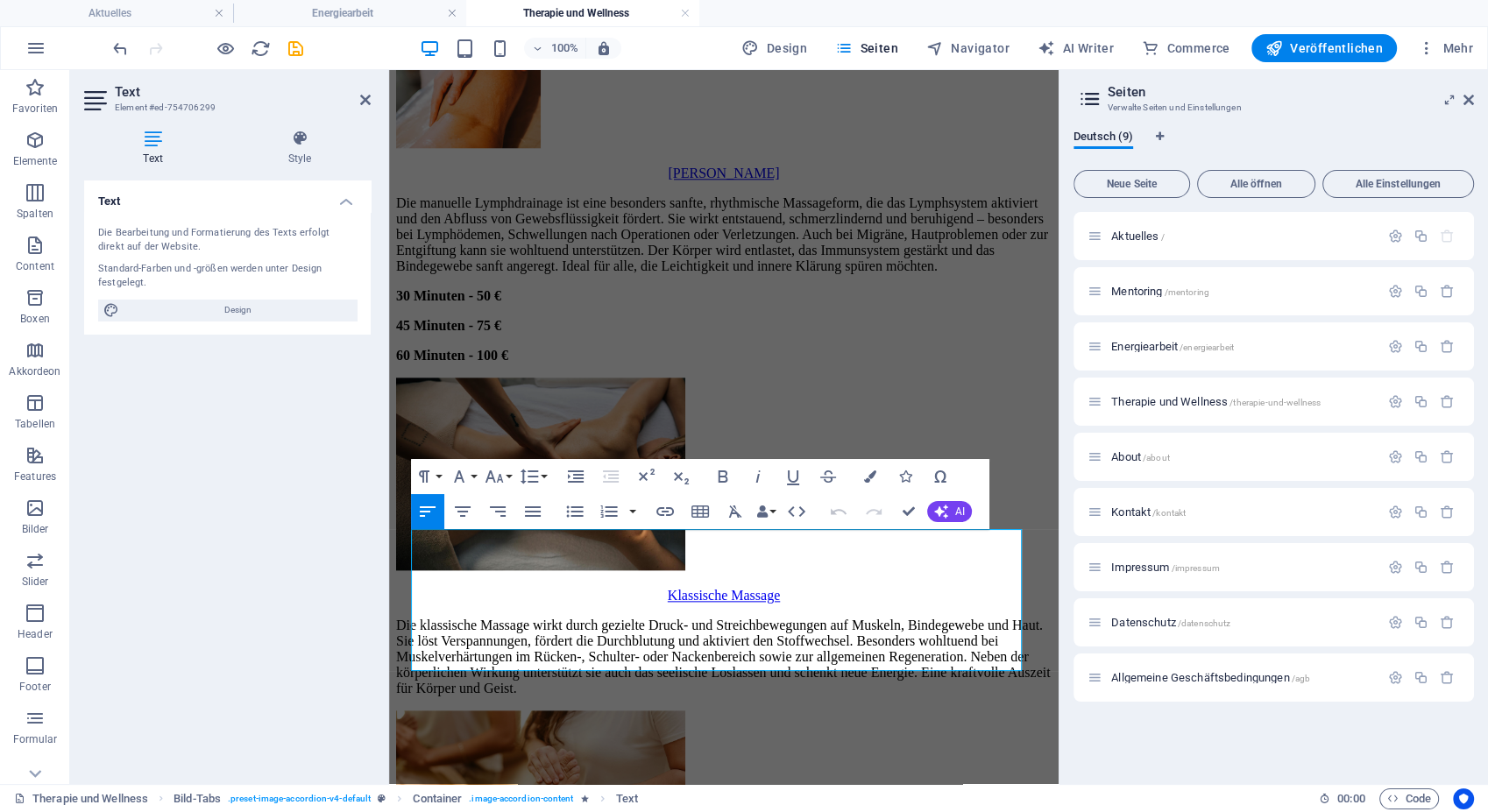
scroll to position [2193, 0]
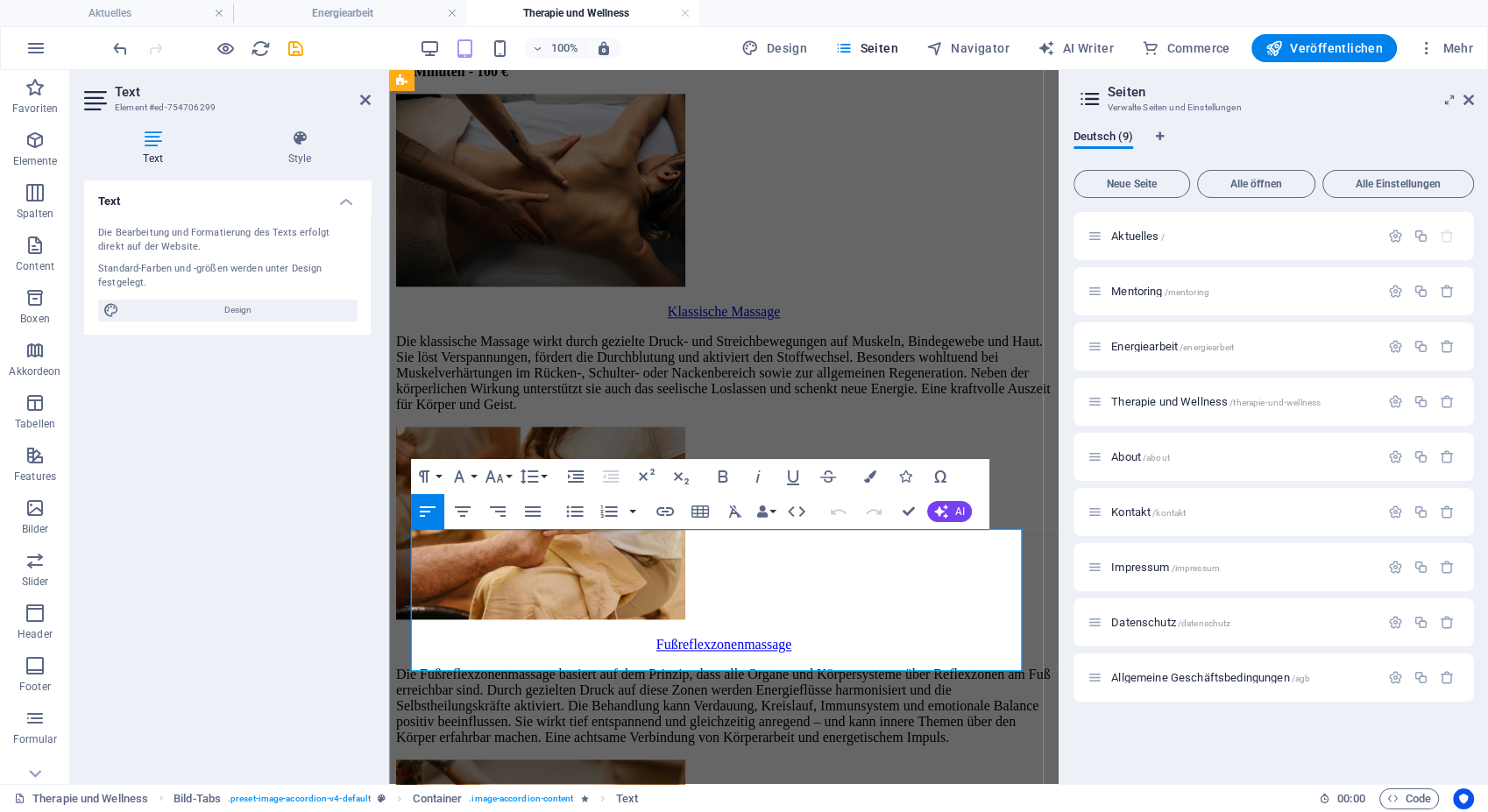
click at [872, 412] on p "Die klassische Massage wirkt durch gezielte Druck- und Streichbewegungen auf Mu…" at bounding box center [724, 373] width 655 height 78
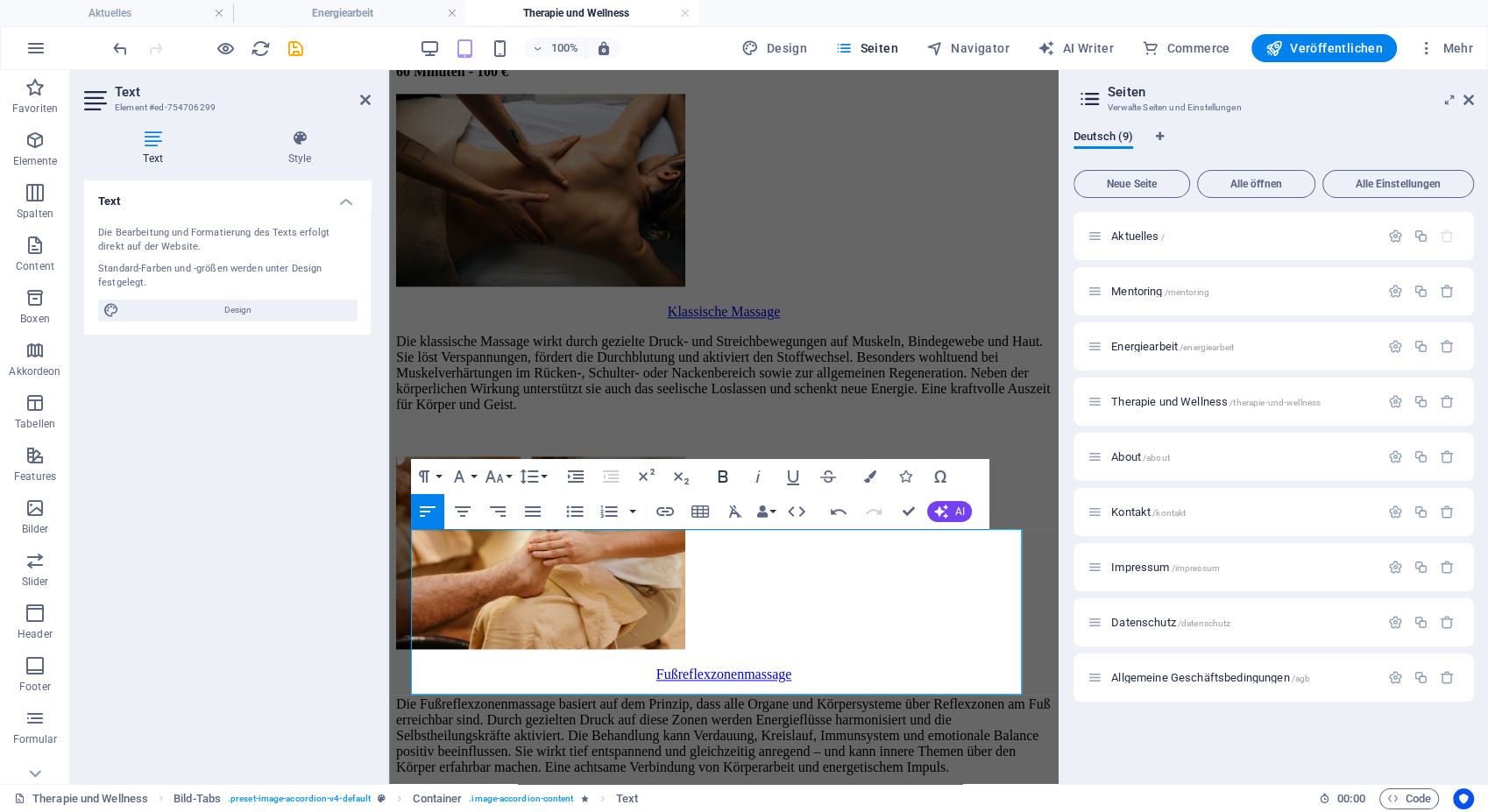
click at [730, 460] on button "Bold" at bounding box center [723, 476] width 33 height 35
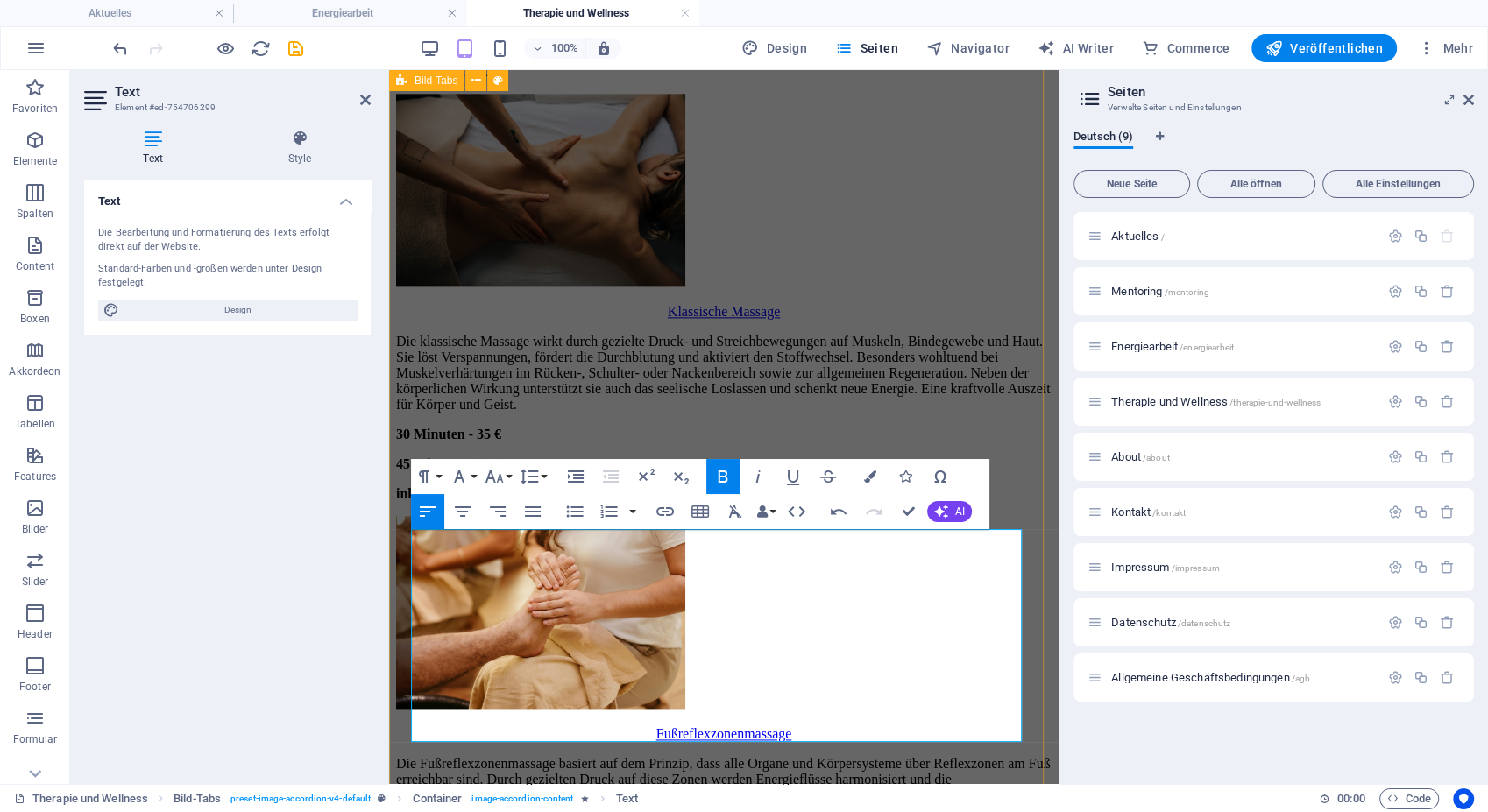
click at [774, 391] on div "Krankengymnastik Die Krankengymnastik umfasst aktive und passive Bewegungsübung…" at bounding box center [724, 374] width 655 height 2887
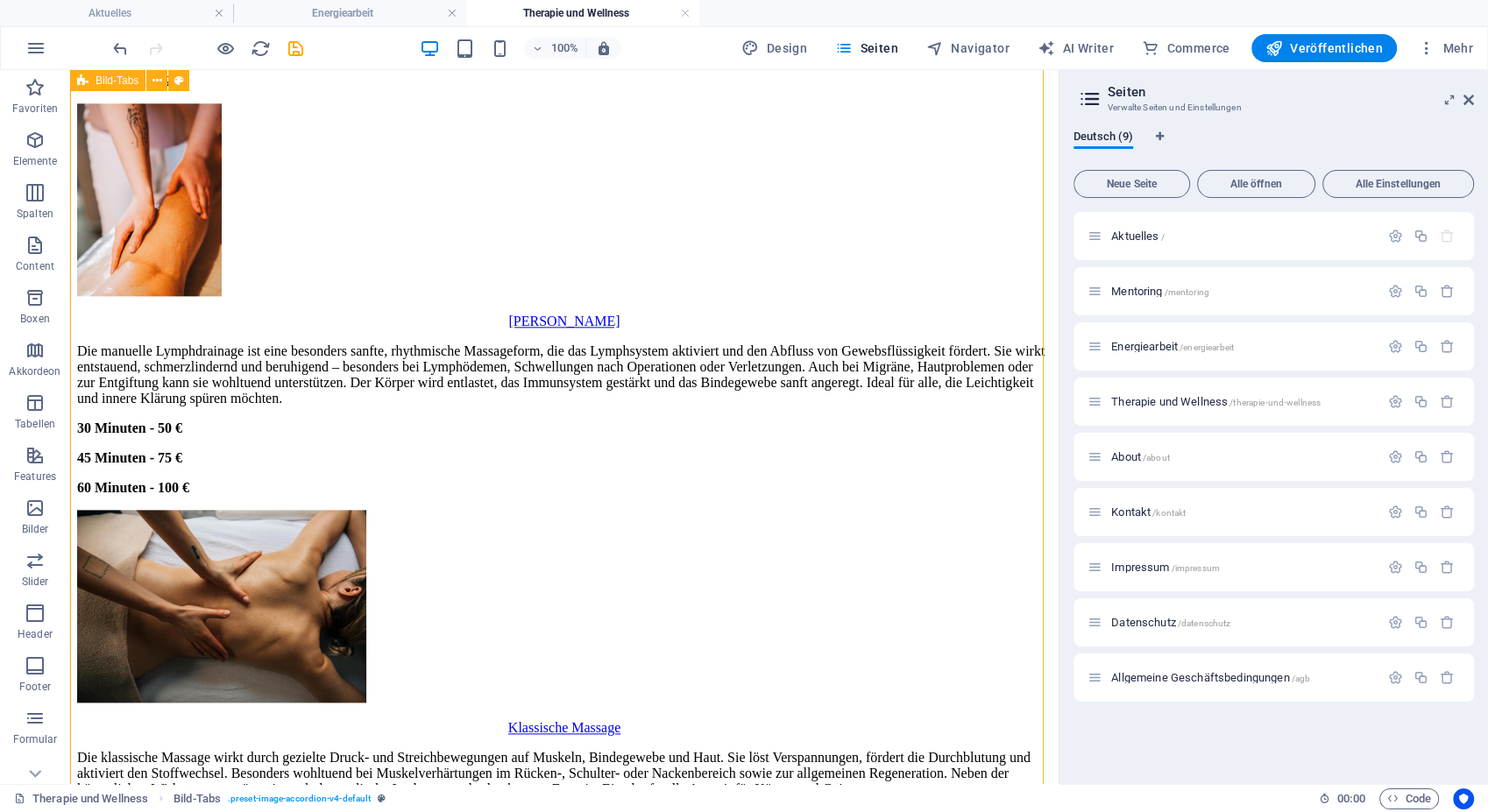
scroll to position [2230, 0]
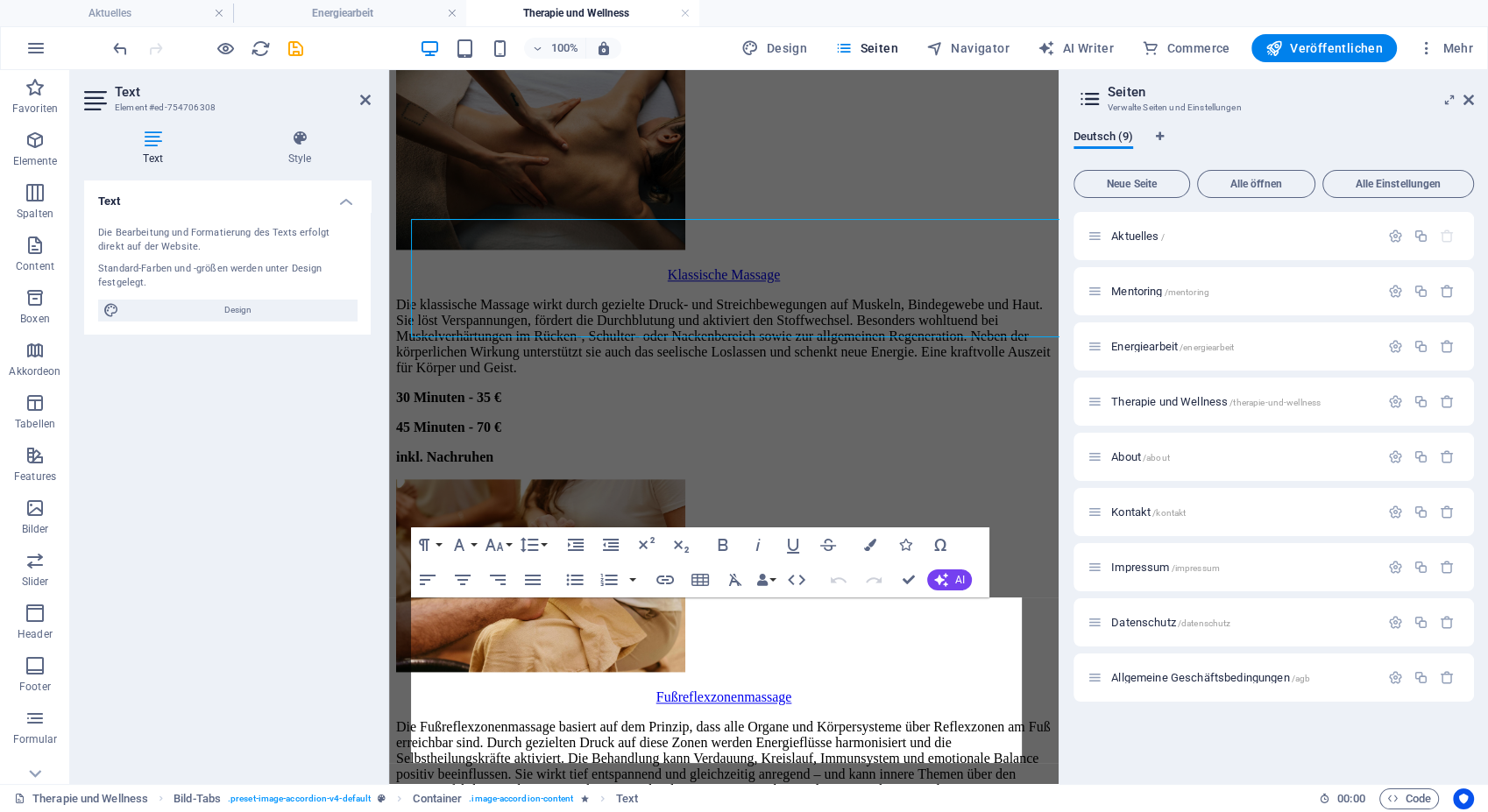
scroll to position [2561, 0]
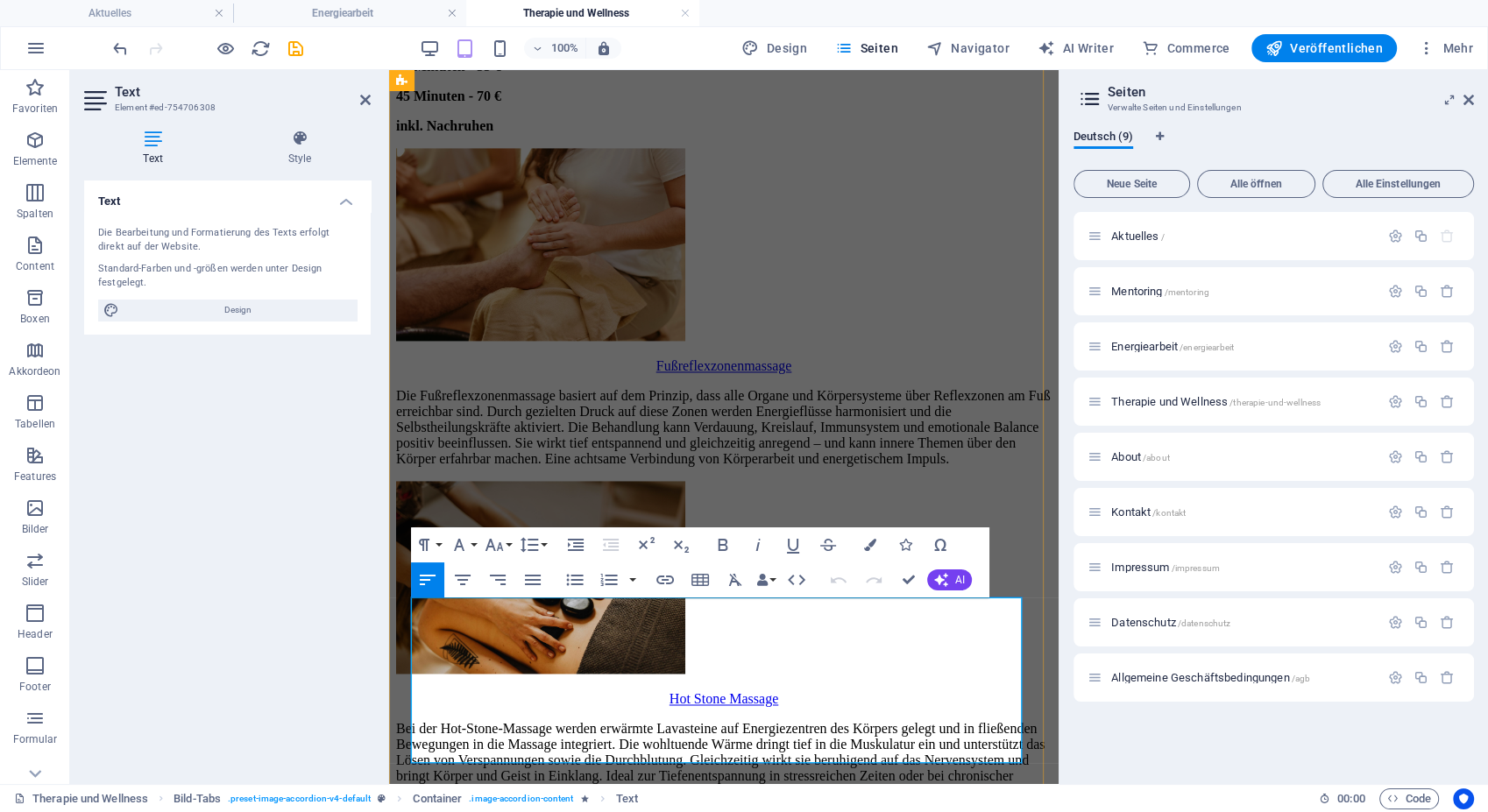
click at [733, 467] on p "Die Fußreflexzonenmassage basiert auf dem Prinzip, dass alle Organe und Körpers…" at bounding box center [724, 427] width 655 height 78
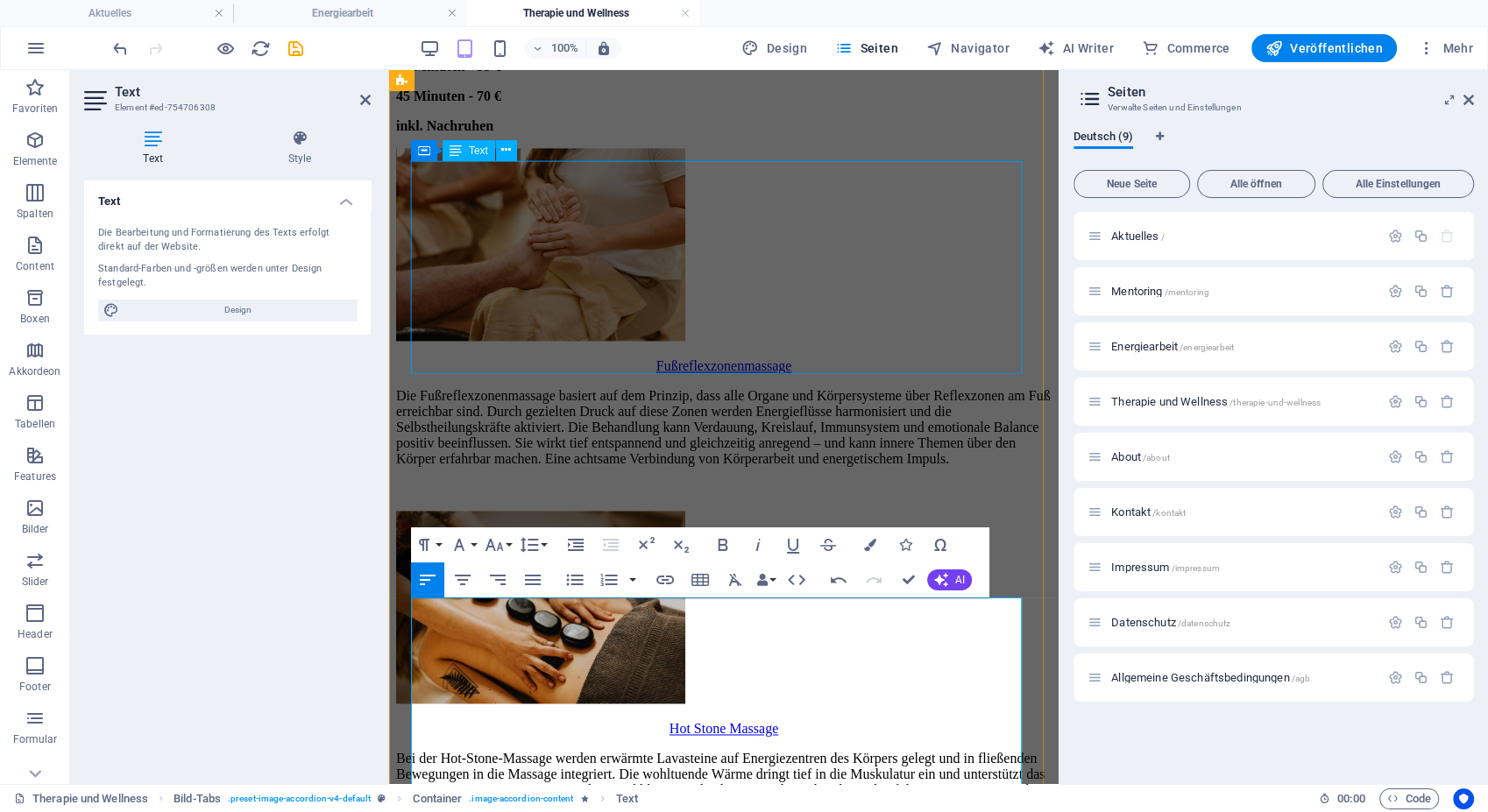
click at [614, 134] on div "Die klassische Massage wirkt durch gezielte Druck- und Streichbewegungen auf Mu…" at bounding box center [724, 50] width 655 height 168
click at [933, 348] on div "Krankengymnastik Die Krankengymnastik umfasst aktive und passive Bewegungsübung…" at bounding box center [724, 20] width 655 height 2917
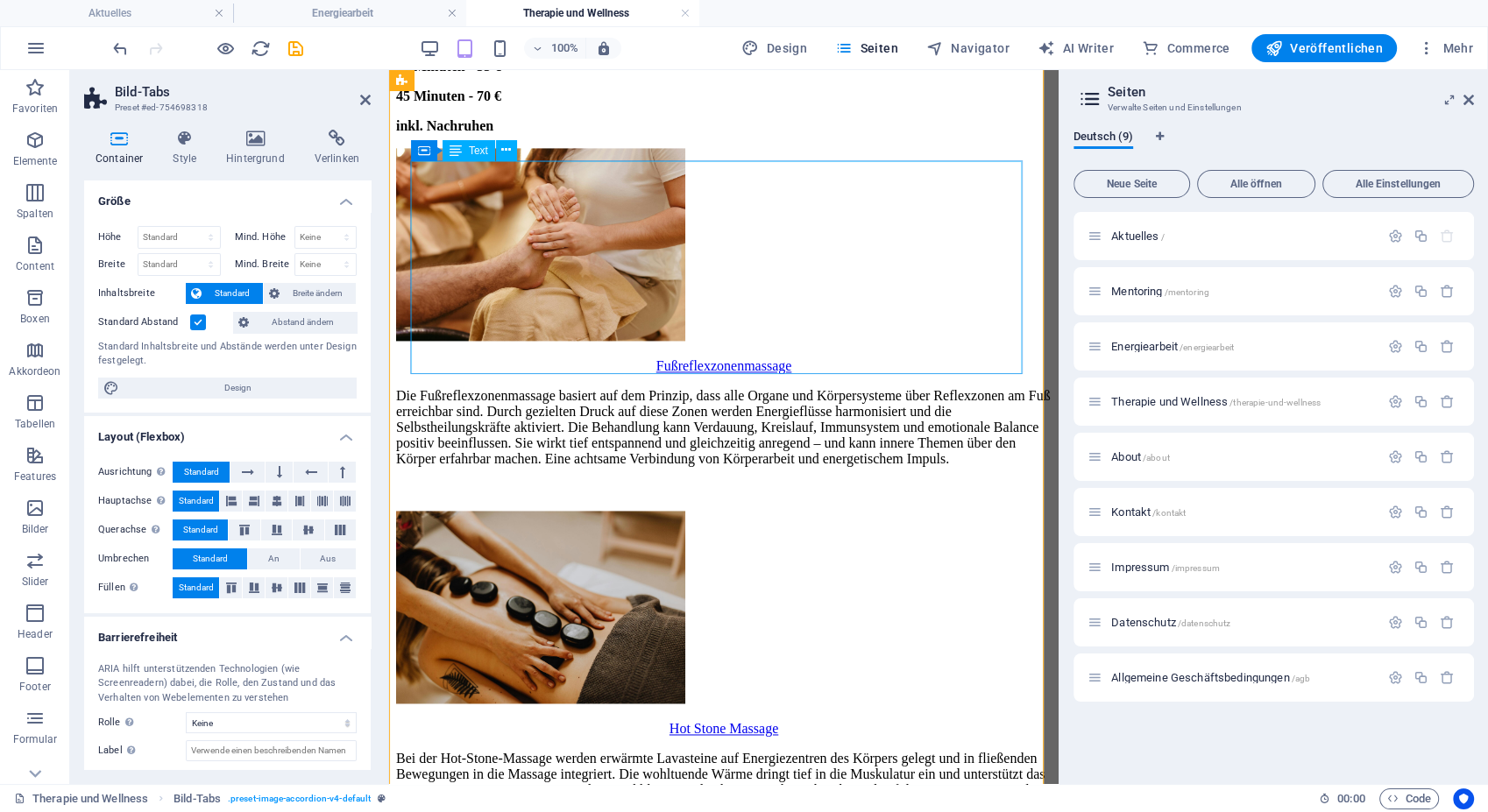
click at [421, 134] on div "Die klassische Massage wirkt durch gezielte Druck- und Streichbewegungen auf Mu…" at bounding box center [724, 50] width 655 height 168
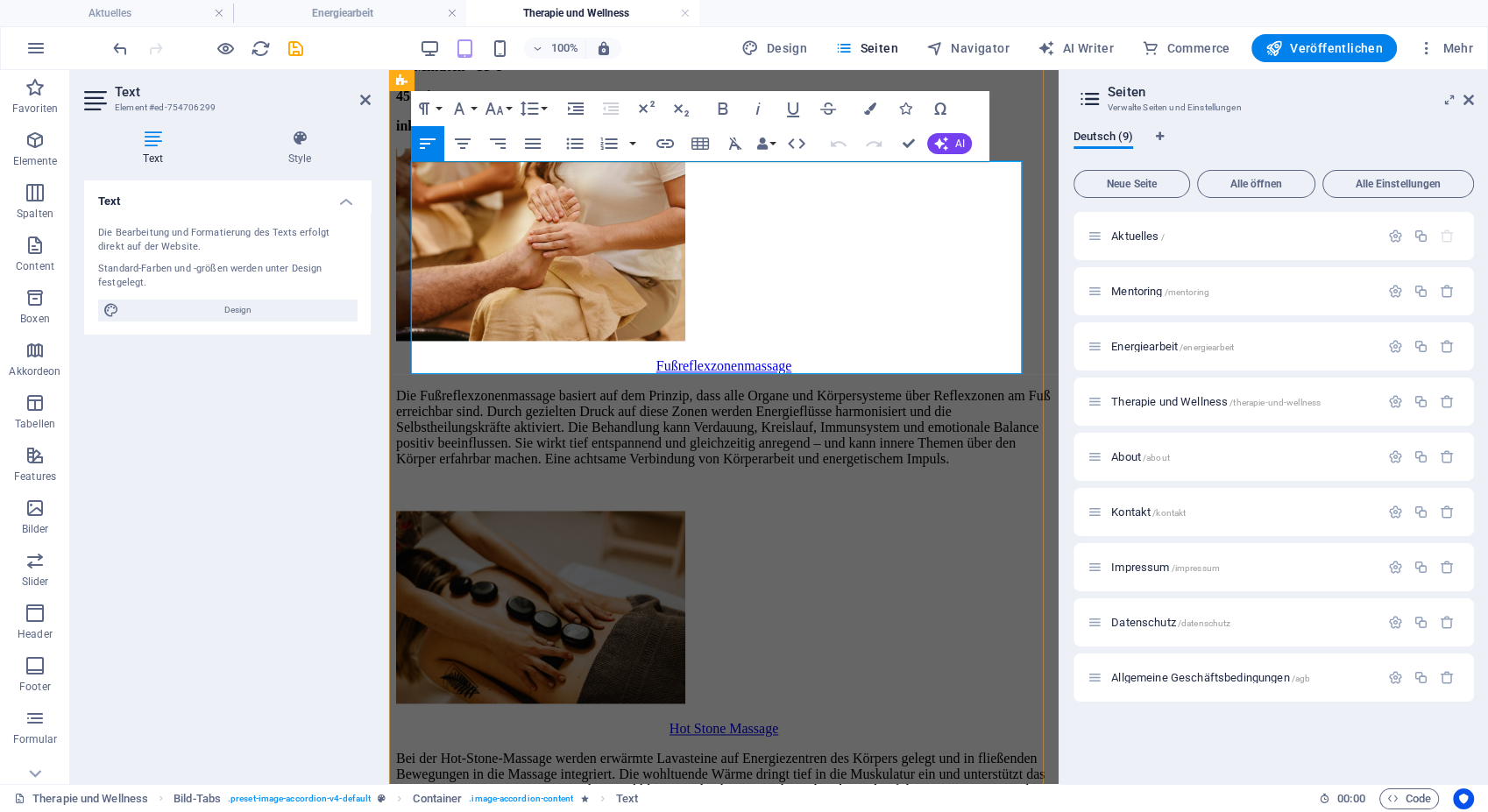
click at [421, 74] on strong "30 Minuten - 35 €" at bounding box center [449, 66] width 105 height 15
drag, startPoint x: 428, startPoint y: 334, endPoint x: 391, endPoint y: 341, distance: 37.7
click at [396, 341] on div "Krankengymnastik Die Krankengymnastik umfasst aktive und passive Bewegungsübung…" at bounding box center [724, 20] width 655 height 2917
click at [797, 419] on div "Krankengymnastik Die Krankengymnastik umfasst aktive und passive Bewegungsübung…" at bounding box center [724, 20] width 655 height 2917
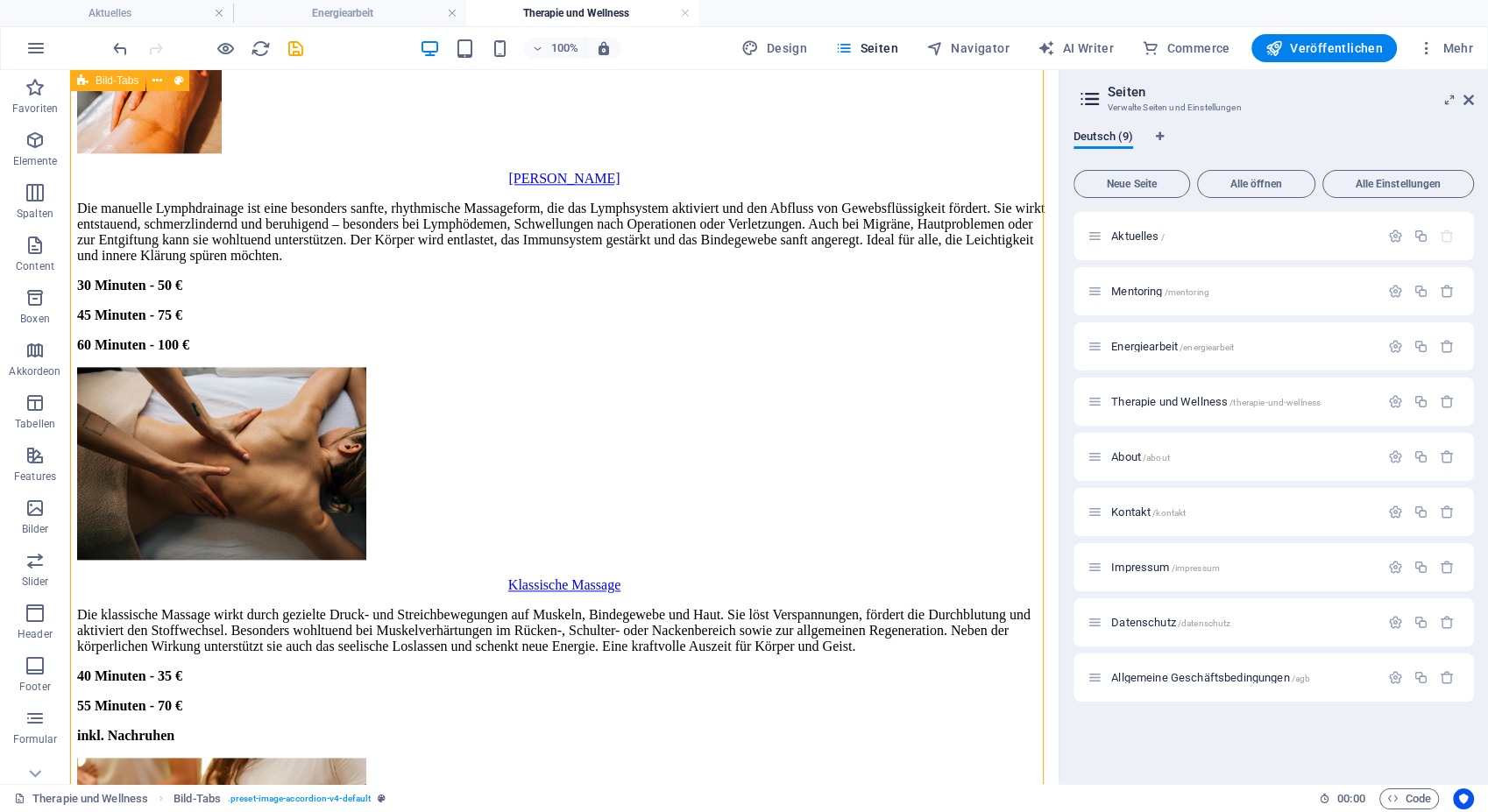
scroll to position [2231, 0]
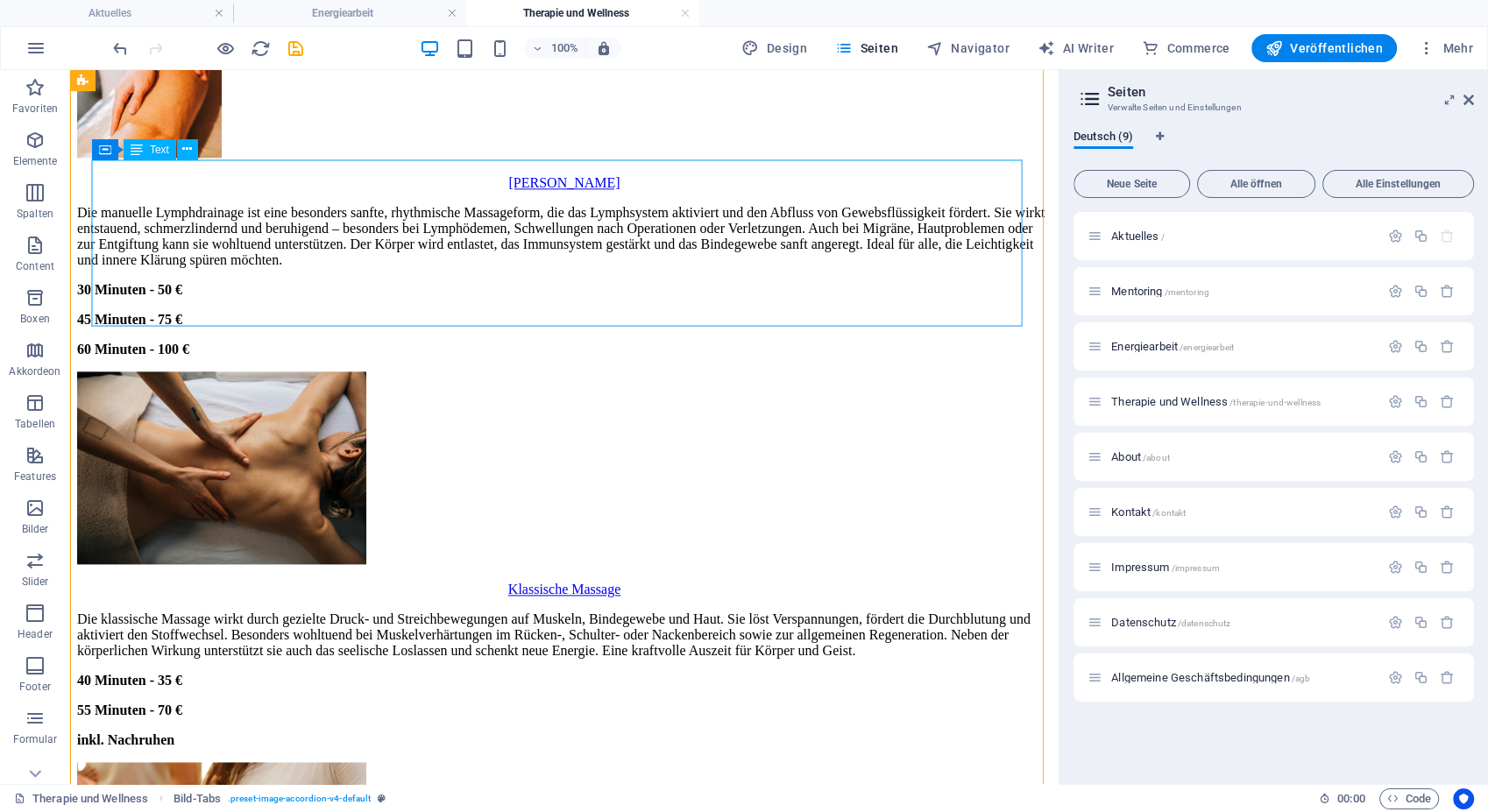
click at [113, 612] on div "Die klassische Massage wirkt durch gezielte Druck- und Streichbewegungen auf Mu…" at bounding box center [565, 680] width 975 height 137
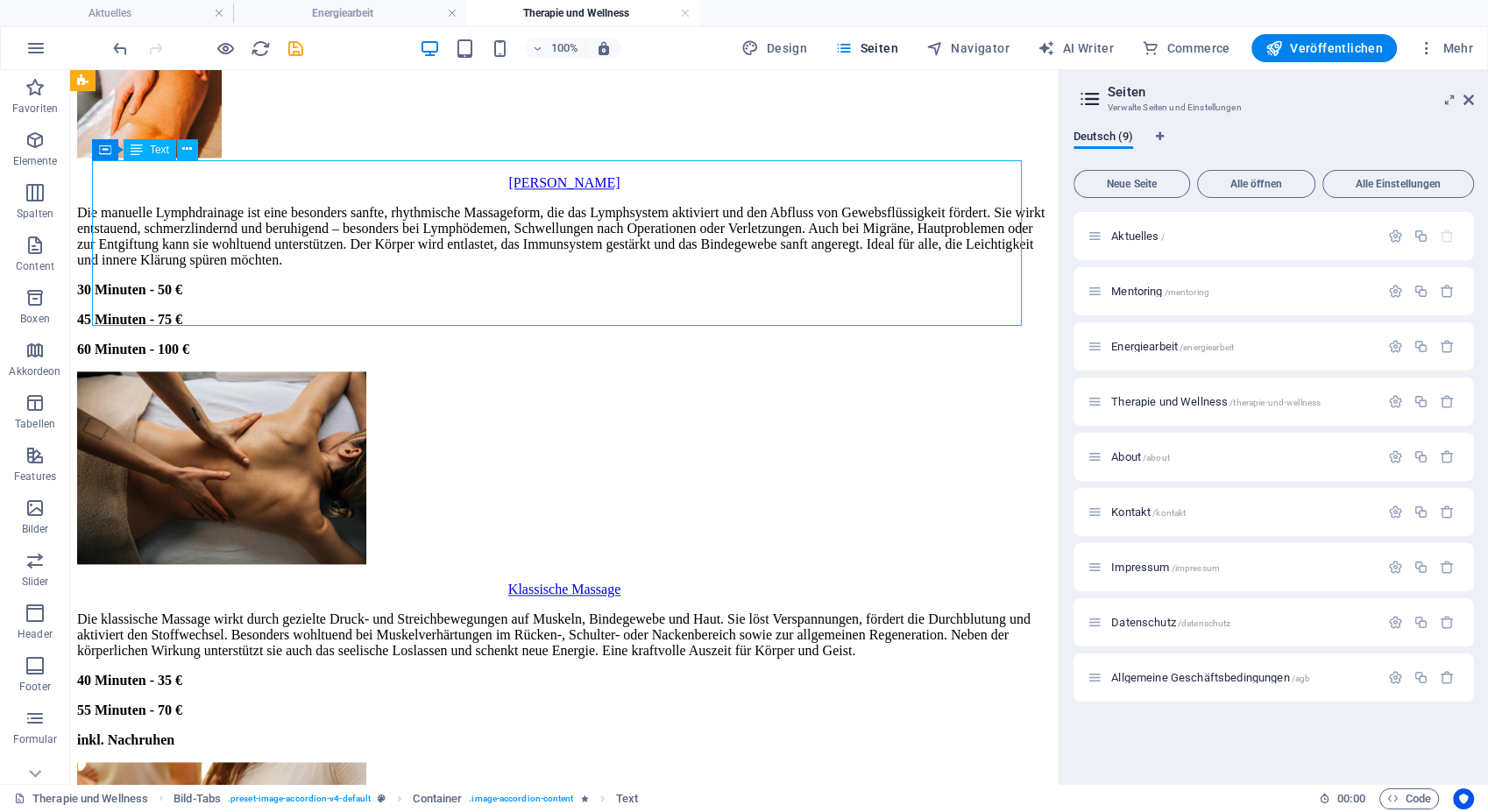
click at [113, 612] on div "Die klassische Massage wirkt durch gezielte Druck- und Streichbewegungen auf Mu…" at bounding box center [565, 680] width 975 height 137
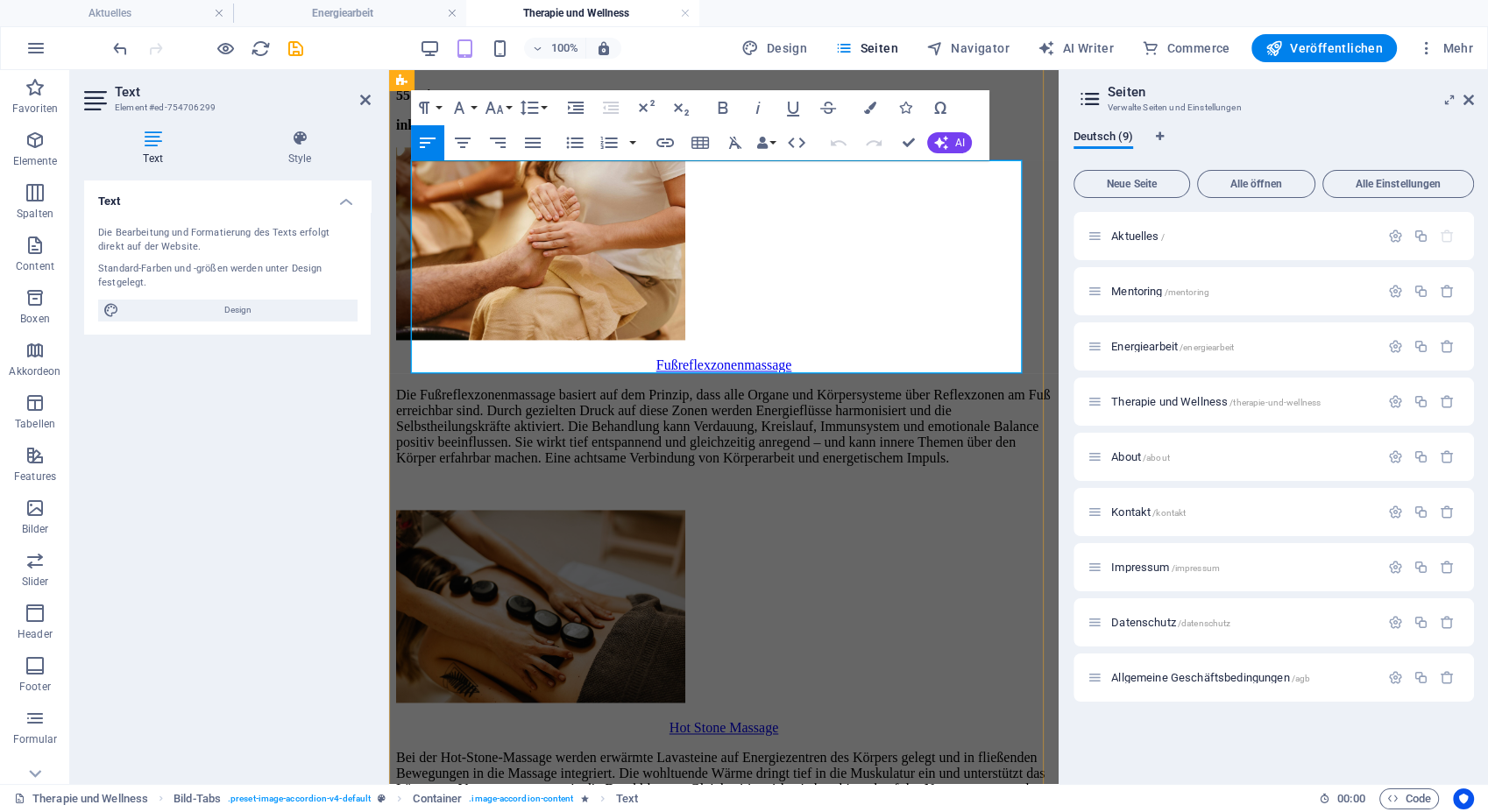
click at [437, 102] on strong "55 Minuten - 70 €" at bounding box center [449, 95] width 105 height 15
click at [449, 132] on strong "inkl. Nachruhen" at bounding box center [444, 125] width 97 height 15
drag, startPoint x: 541, startPoint y: 357, endPoint x: 414, endPoint y: 361, distance: 127.1
click at [414, 133] on p "inkl. Nachruhen" at bounding box center [724, 125] width 655 height 16
copy strong "inkl. Nachruhen"
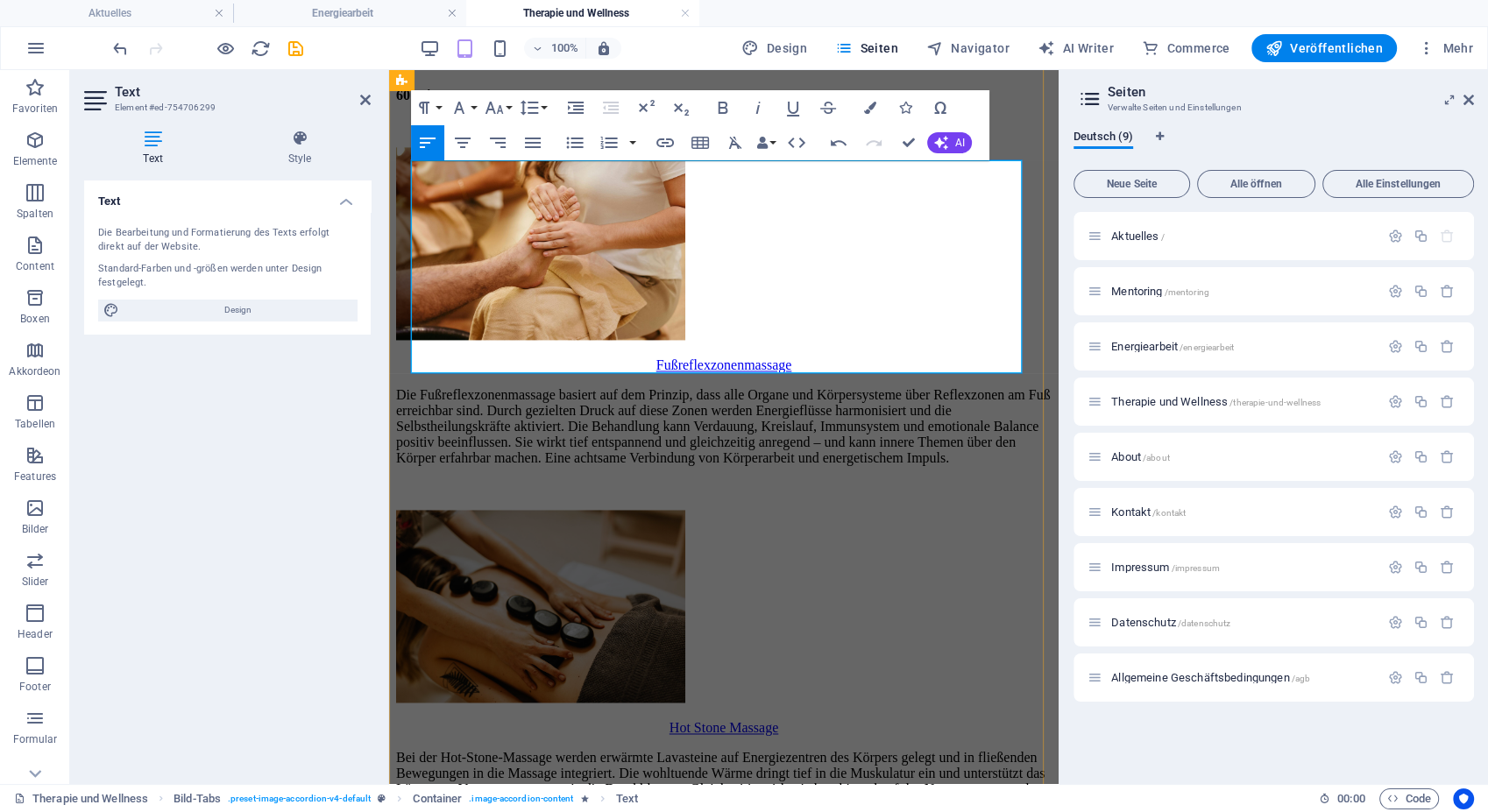
click at [498, 73] on strong "40 Minuten - 35 €" at bounding box center [449, 66] width 105 height 15
click at [540, 73] on strong "inkl. Nachruhen" at bounding box center [513, 66] width 97 height 15
click at [501, 102] on strong "60 Minuten - 70 €" at bounding box center [449, 95] width 105 height 15
click at [540, 73] on strong "inkl. Nachruhen" at bounding box center [548, 66] width 166 height 15
click at [609, 378] on div "Krankengymnastik Die Krankengymnastik umfasst aktive und passive Bewegungsübung…" at bounding box center [724, 19] width 655 height 2917
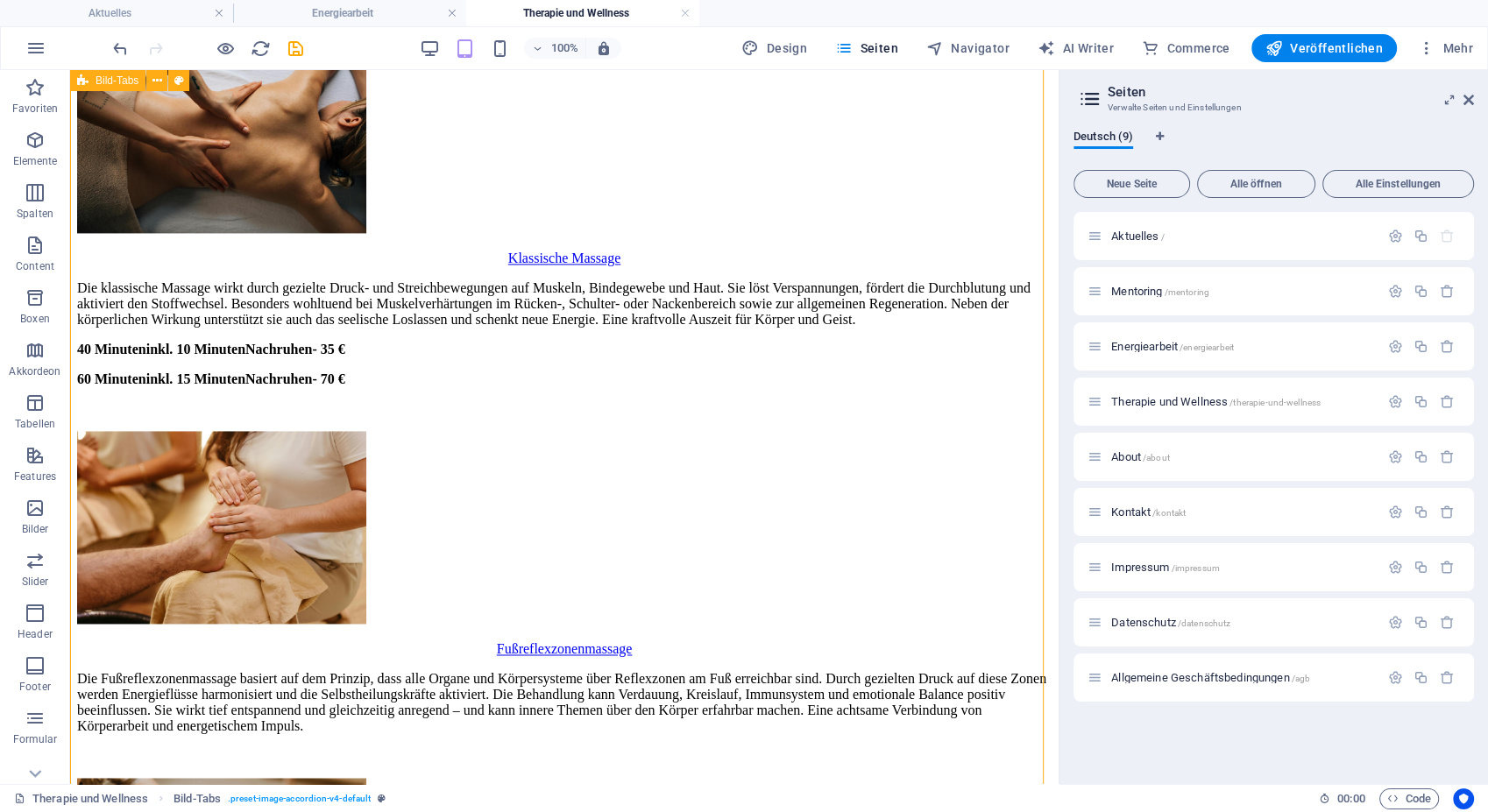
click at [690, 452] on div "Krankengymnastik Die Krankengymnastik umfasst aktive und passive Bewegungsübung…" at bounding box center [565, 319] width 975 height 2759
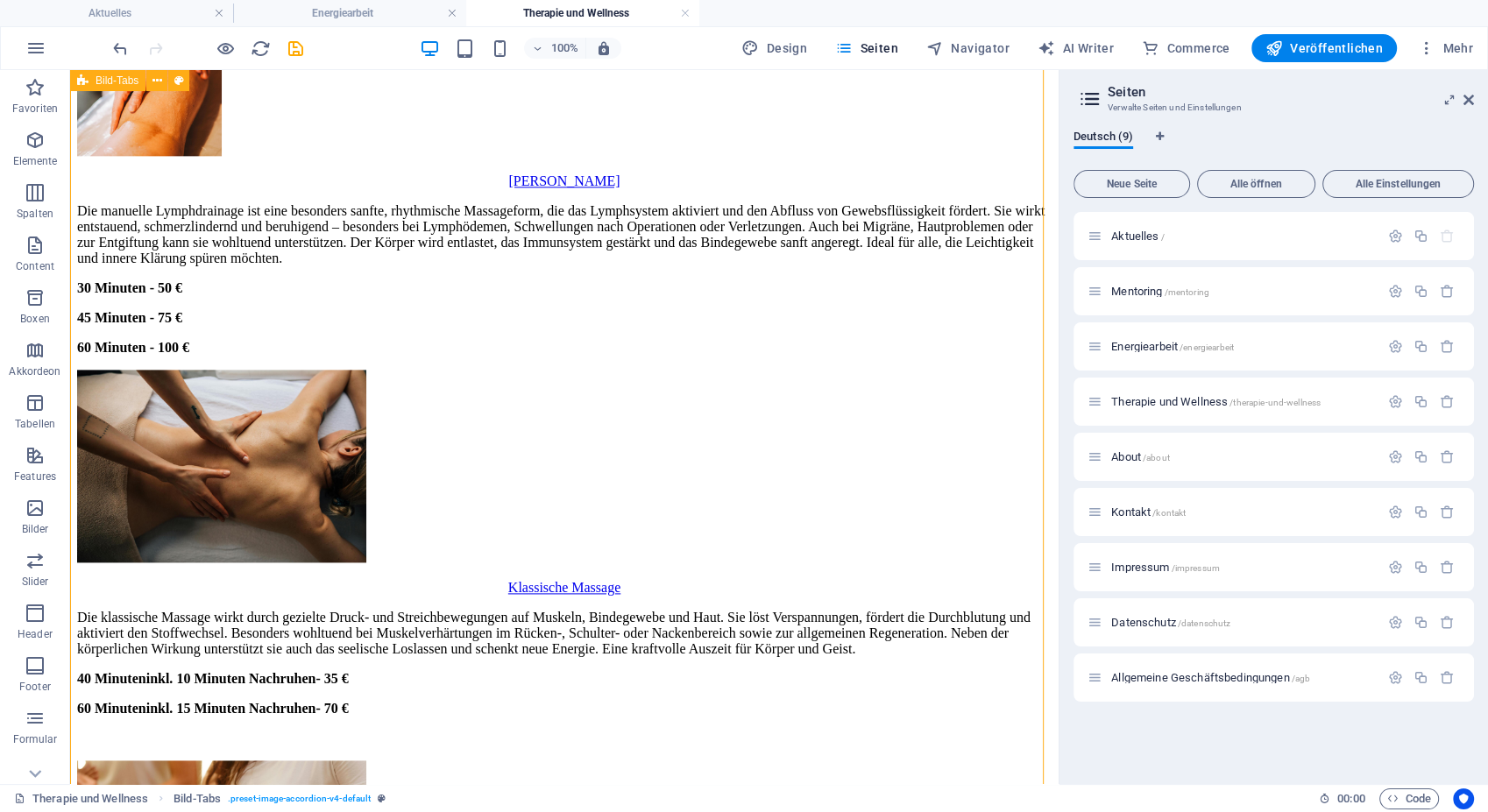
scroll to position [2232, 0]
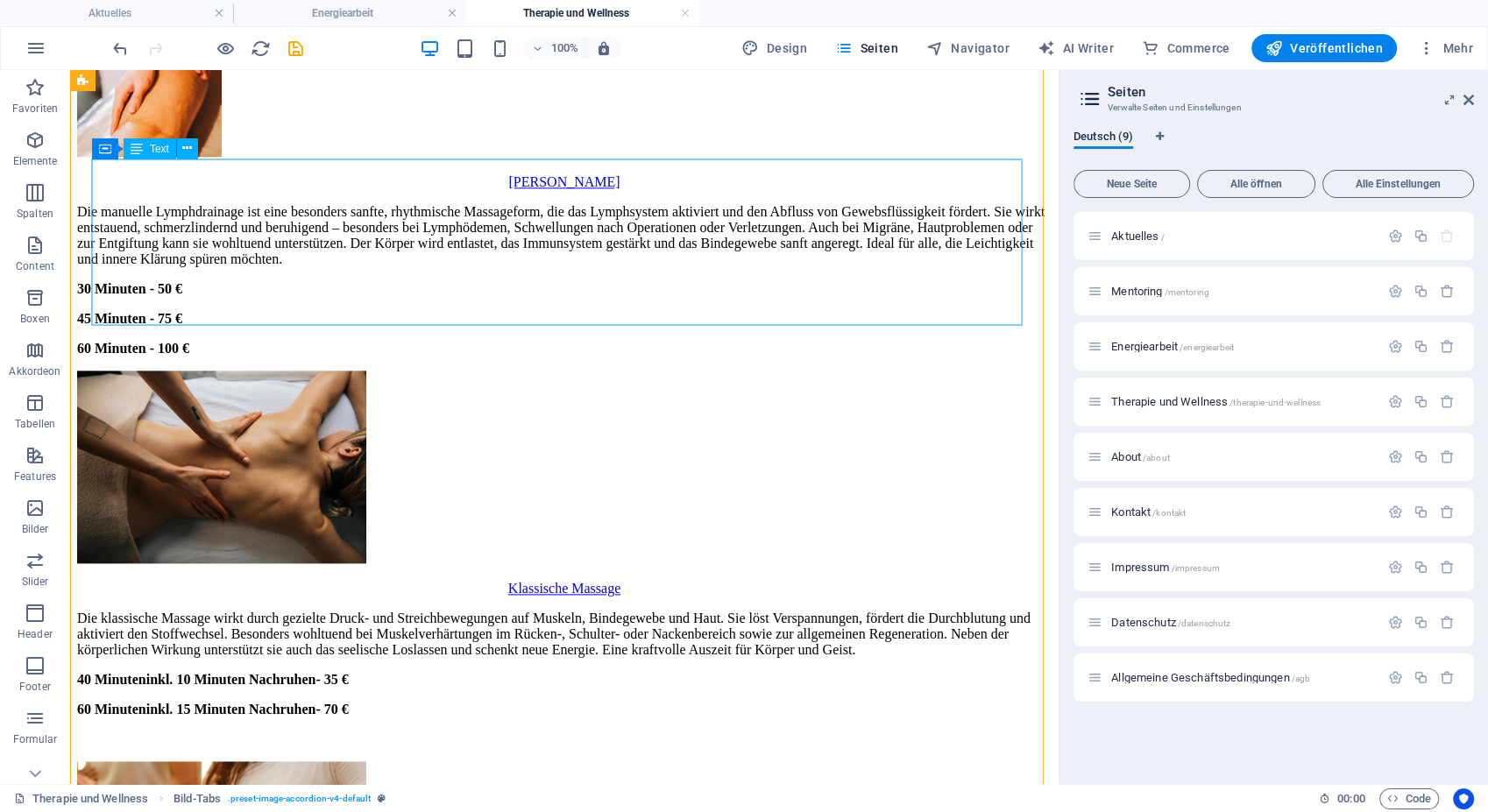
click at [450, 611] on div "Die klassische Massage wirkt durch gezielte Druck- und Streichbewegungen auf Mu…" at bounding box center [565, 679] width 975 height 137
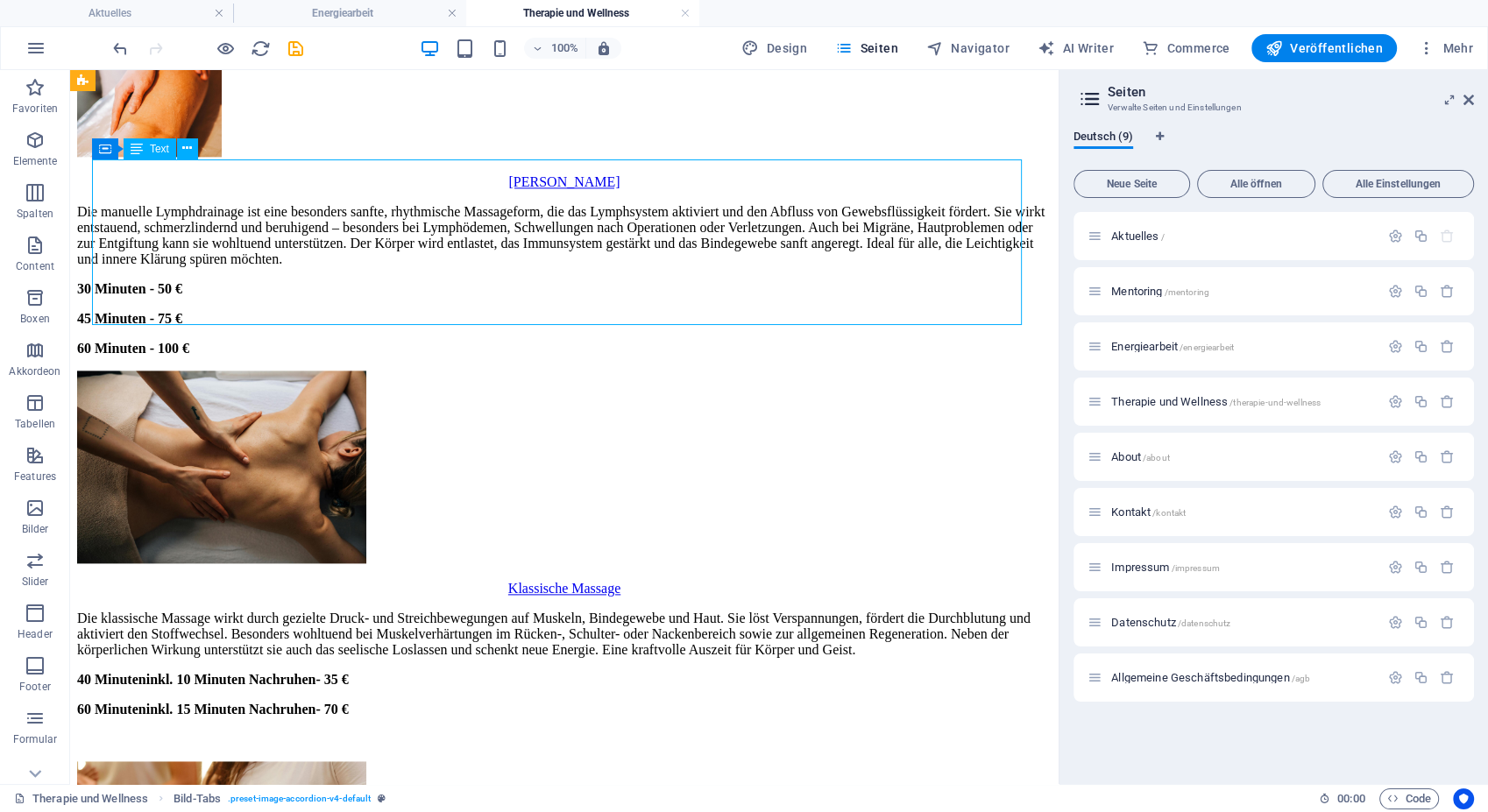
click at [450, 611] on div "Die klassische Massage wirkt durch gezielte Druck- und Streichbewegungen auf Mu…" at bounding box center [565, 679] width 975 height 137
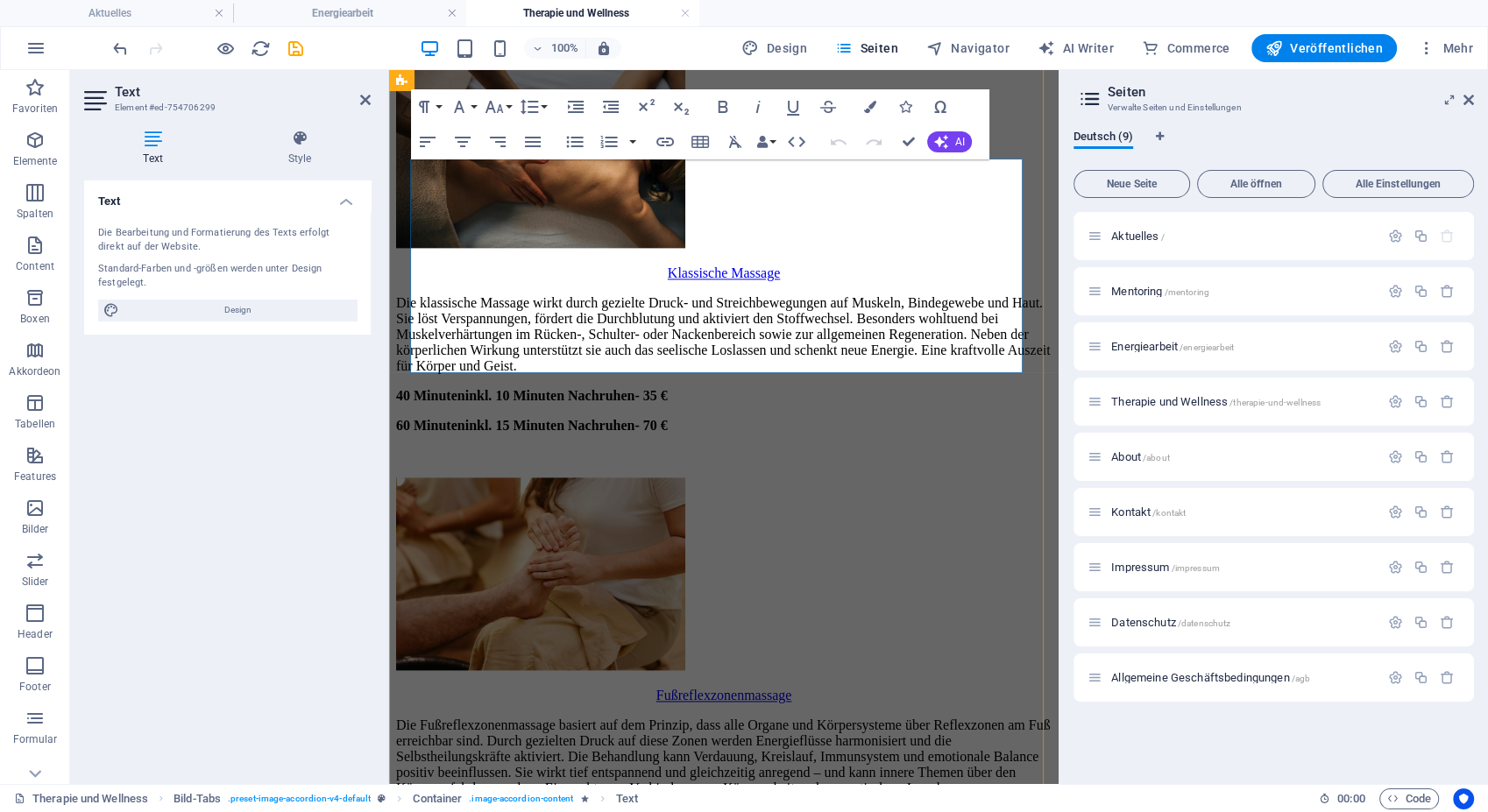
scroll to position [2563, 0]
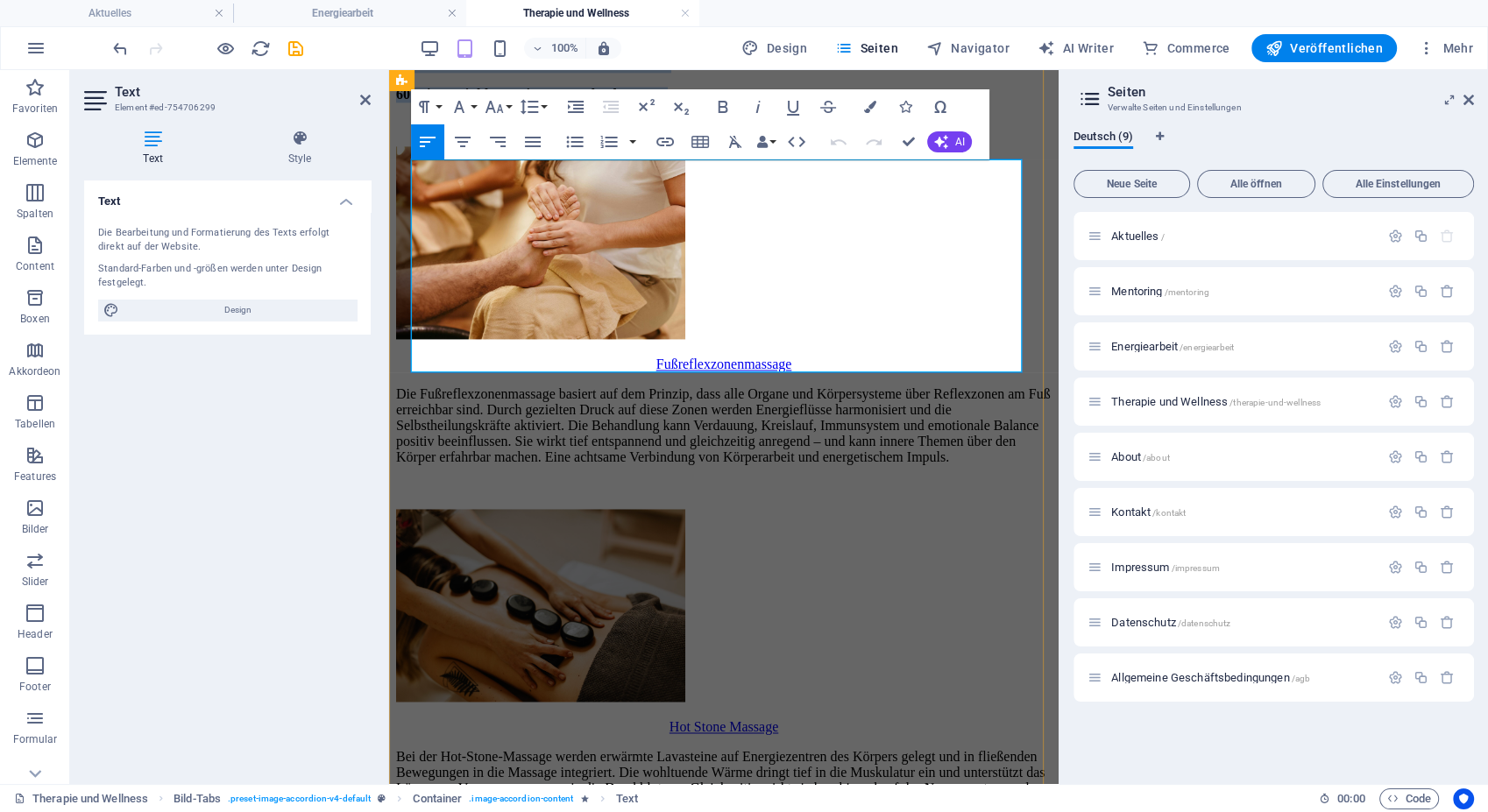
drag, startPoint x: 810, startPoint y: 328, endPoint x: 412, endPoint y: 312, distance: 398.3
click at [412, 132] on div "Die klassische Massage wirkt durch gezielte Druck- und Streichbewegungen auf Mu…" at bounding box center [724, 48] width 655 height 168
copy div "40 Minuten inkl. 10 Minuten Nachruhen - 35 € 60 Minuten inkl. 15 Minuten Nachru…"
click at [690, 510] on div "Krankengymnastik Die Krankengymnastik umfasst aktive und passive Bewegungsübung…" at bounding box center [724, 18] width 655 height 2917
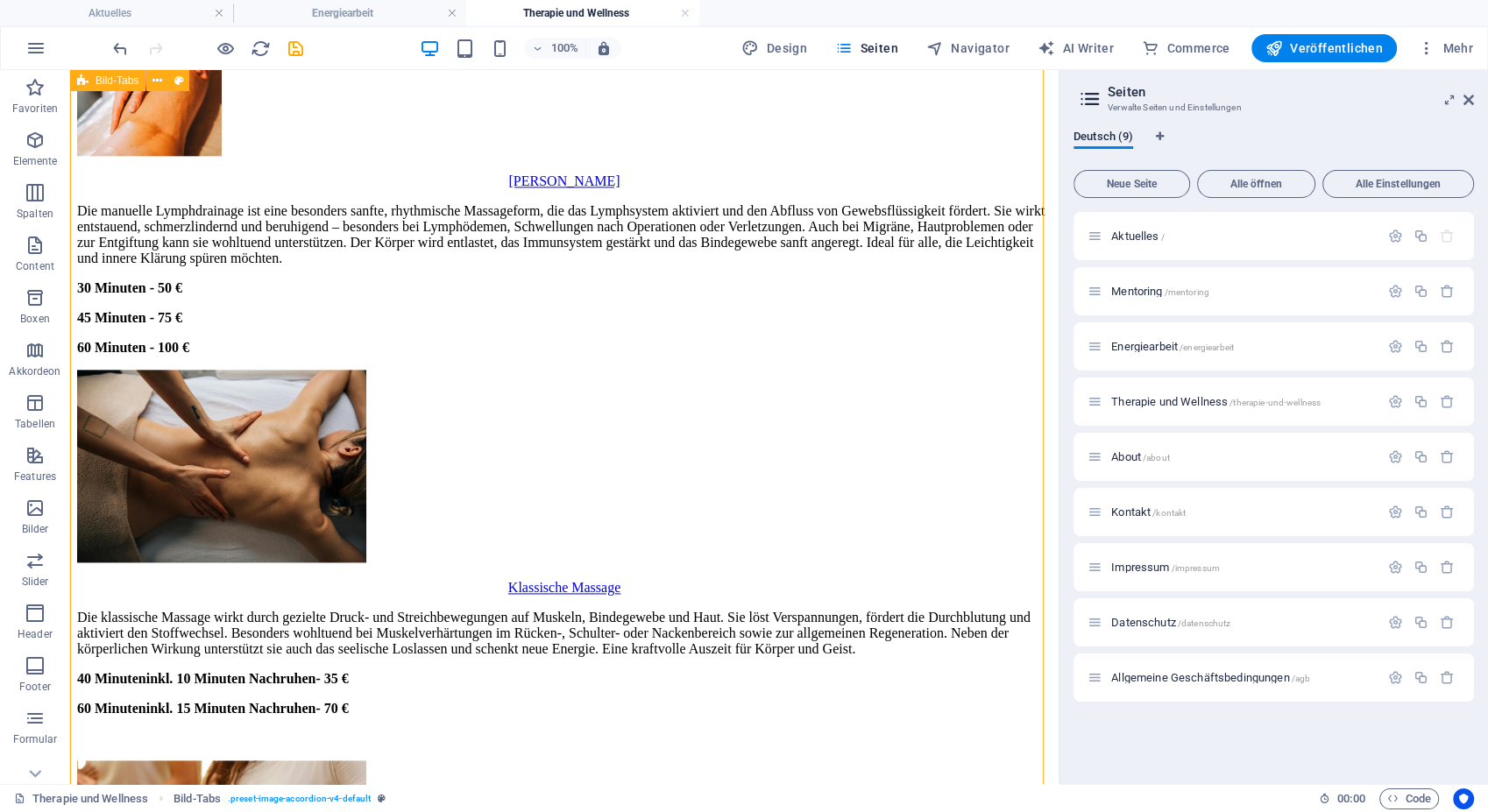
scroll to position [2462, 0]
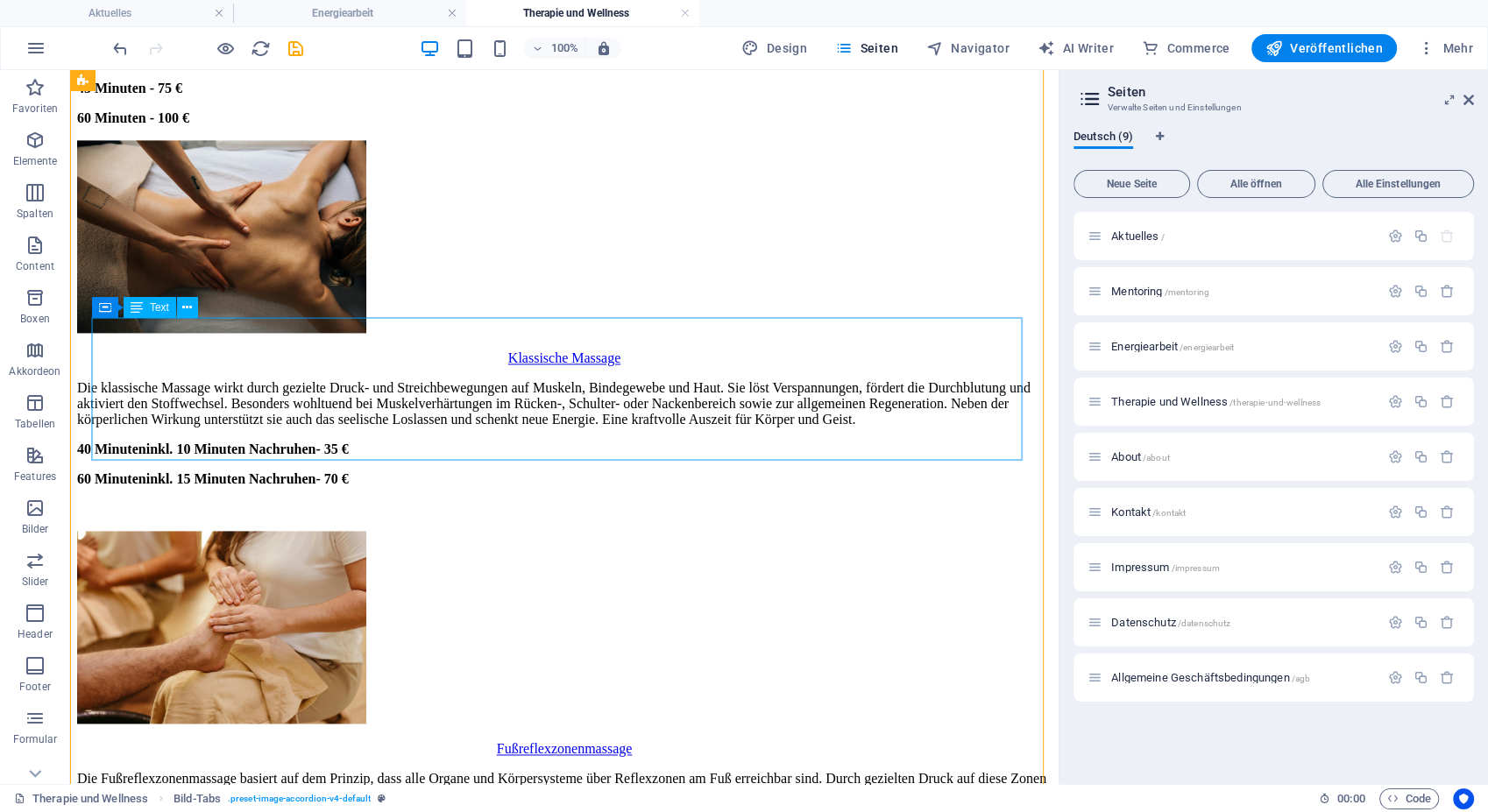
click at [379, 770] on div "Die Fußreflexzonenmassage basiert auf dem Prinzip, dass alle Organe und Körpers…" at bounding box center [565, 817] width 975 height 93
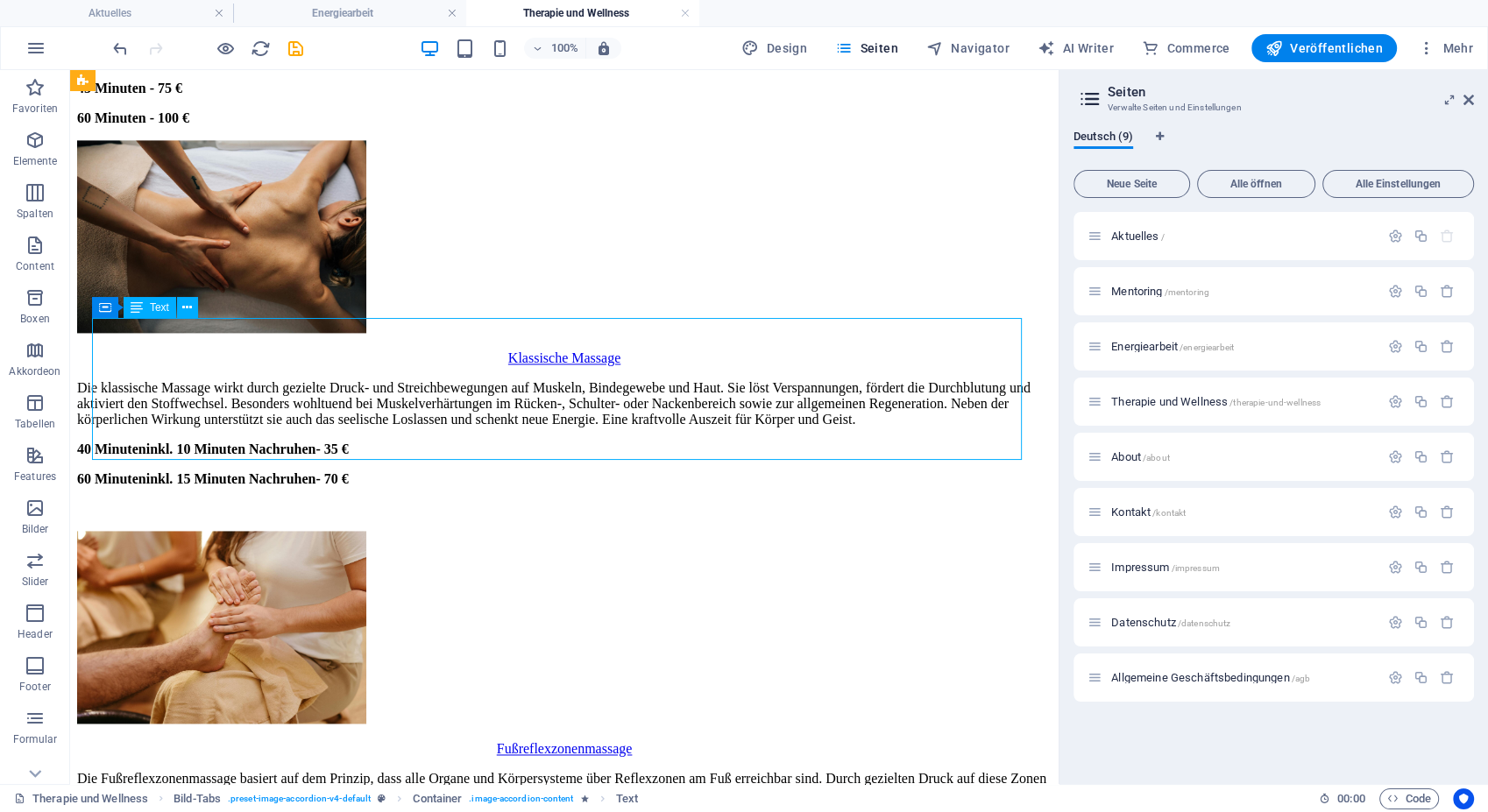
click at [379, 770] on div "Die Fußreflexzonenmassage basiert auf dem Prinzip, dass alle Organe und Körpers…" at bounding box center [565, 817] width 975 height 93
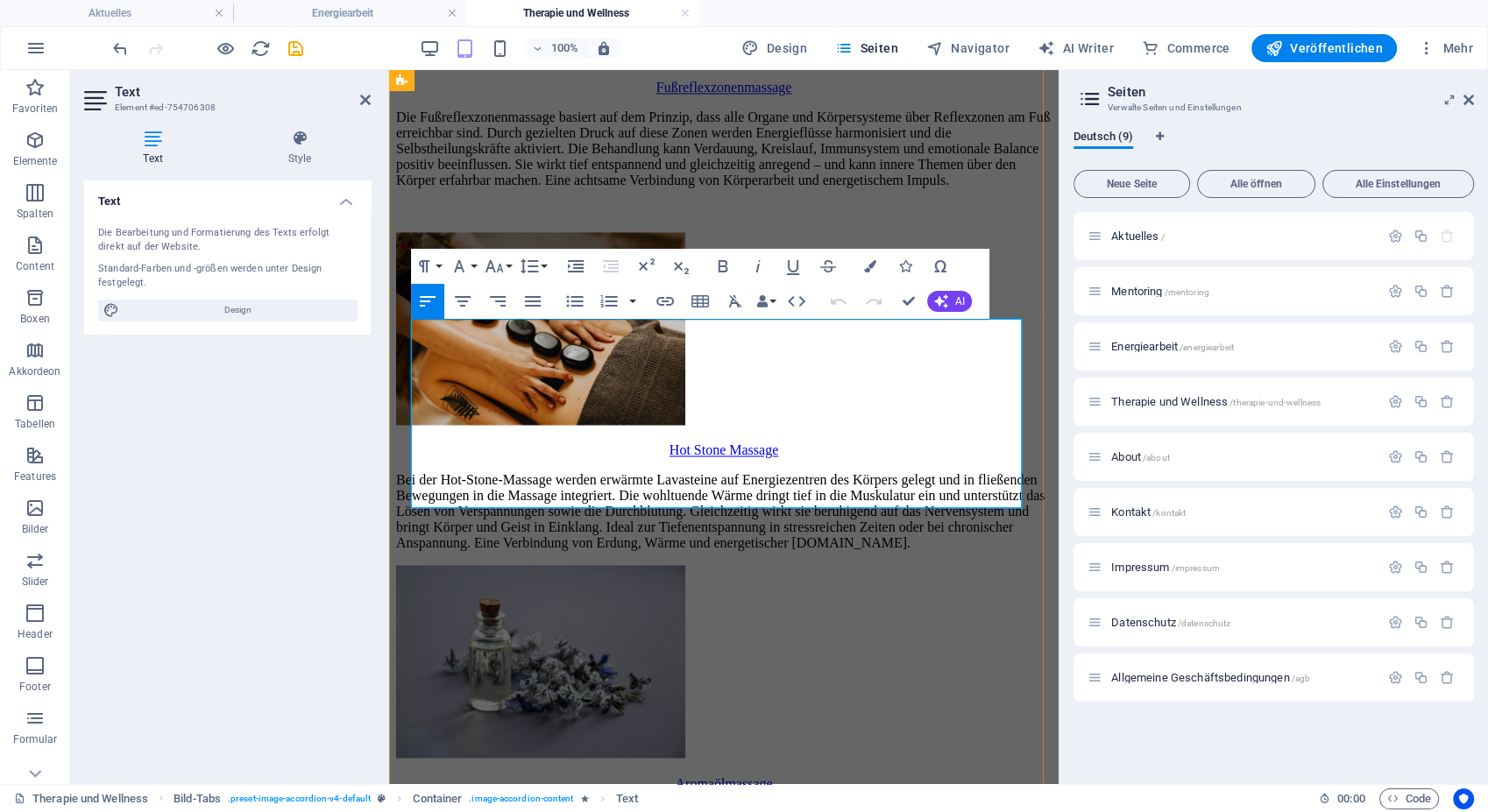
click at [719, 218] on p at bounding box center [724, 209] width 655 height 16
click at [667, 218] on p at bounding box center [724, 209] width 655 height 16
click at [729, 188] on p "Die Fußreflexzonenmassage basiert auf dem Prinzip, dass alle Organe und Körpers…" at bounding box center [724, 149] width 655 height 78
click at [718, 256] on icon "button" at bounding box center [723, 266] width 21 height 21
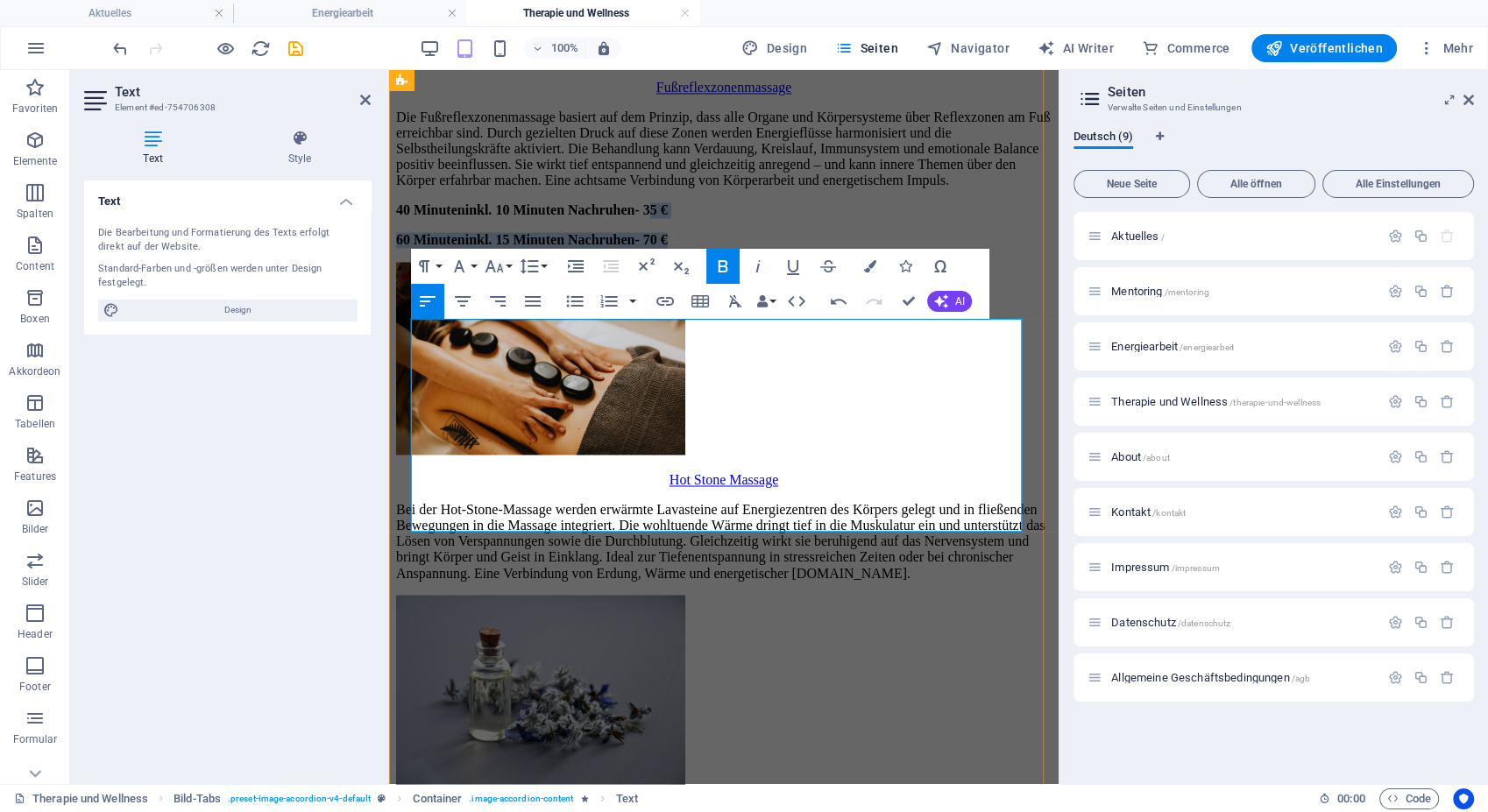
drag, startPoint x: 789, startPoint y: 526, endPoint x: 737, endPoint y: 501, distance: 57.7
click at [737, 248] on div "Die Fußreflexzonenmassage basiert auf dem Prinzip, dass alle Organe und Körpers…" at bounding box center [724, 179] width 655 height 138
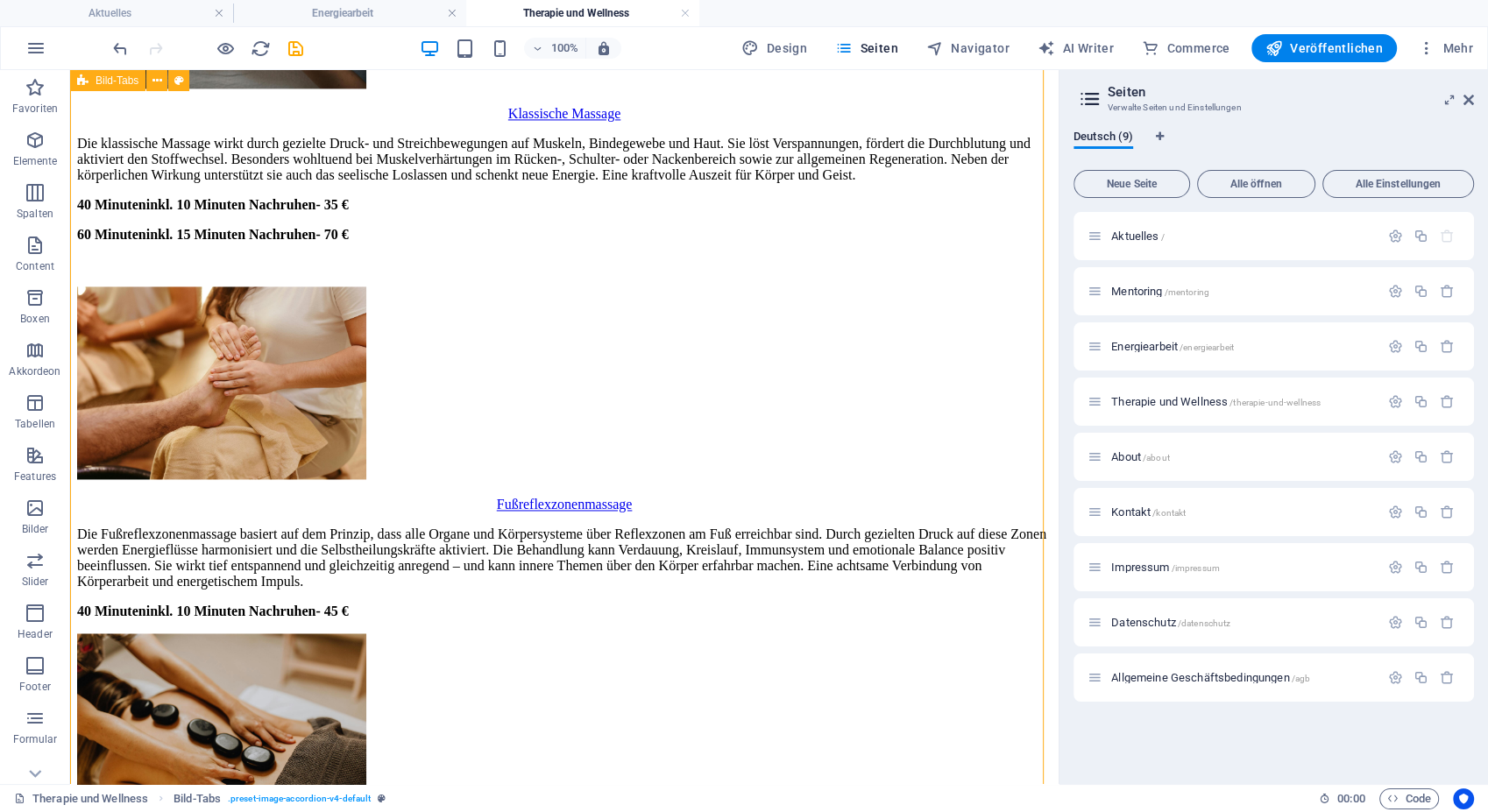
scroll to position [2707, 0]
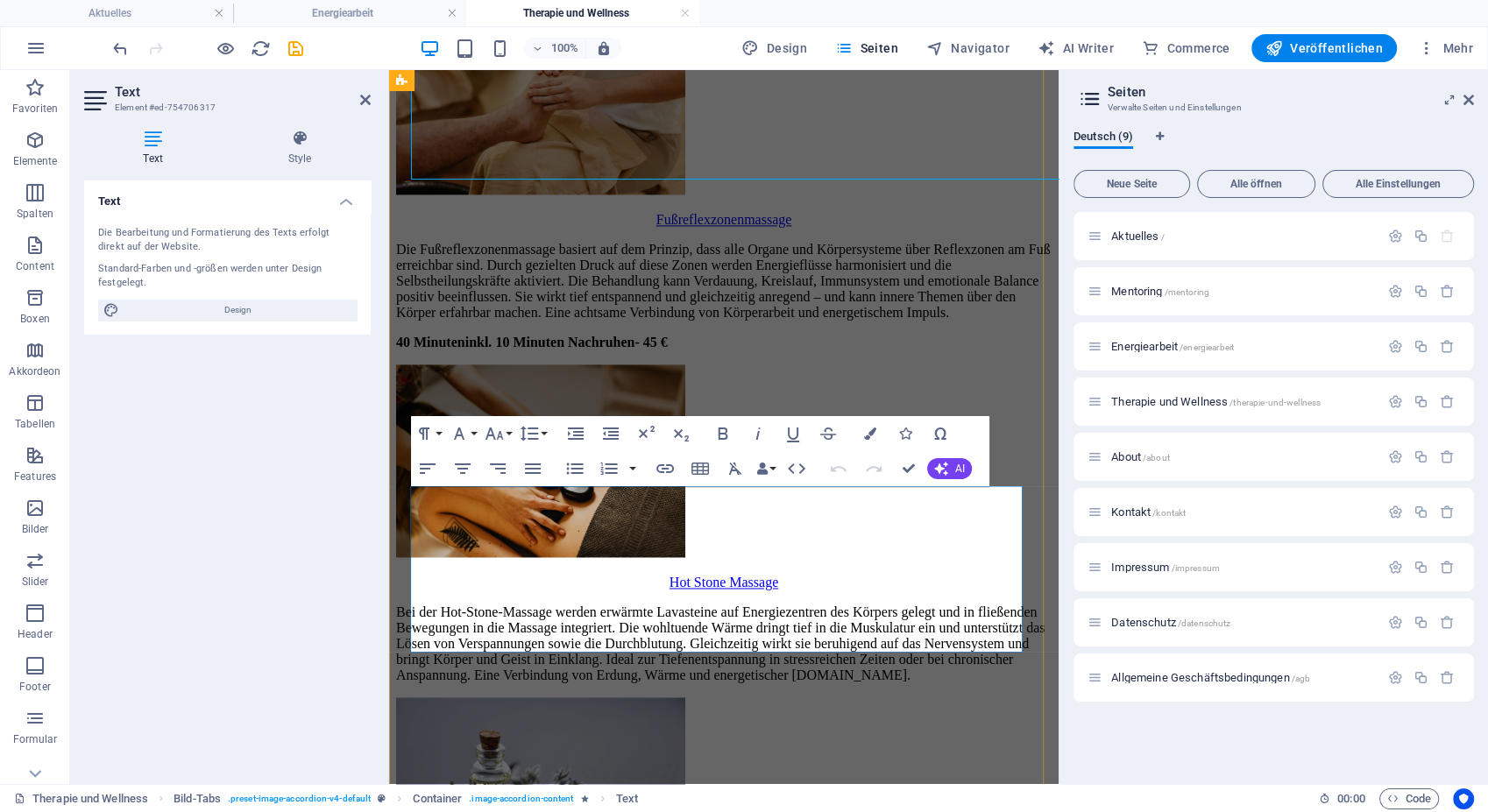
scroll to position [3085, 0]
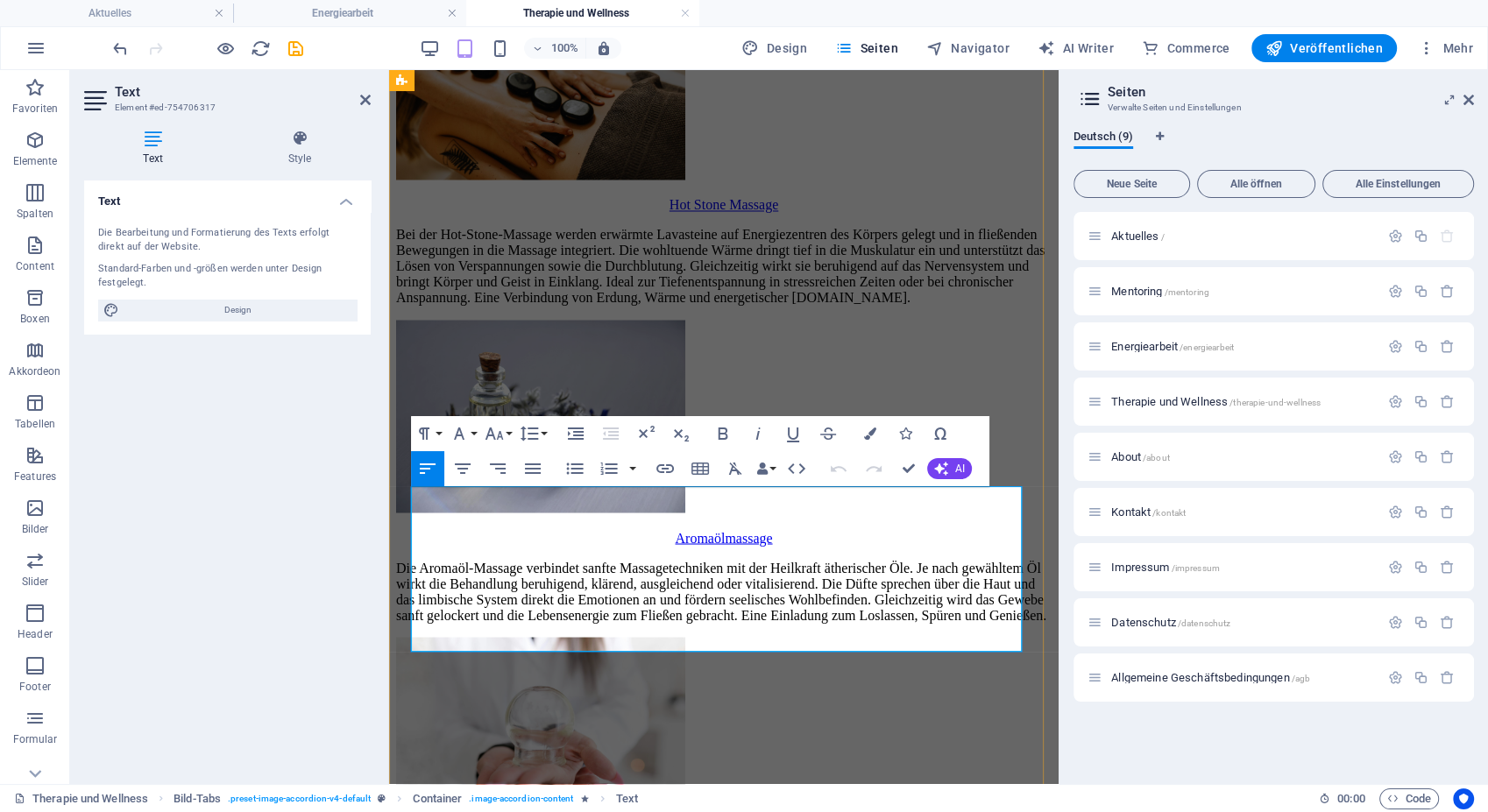
click at [760, 305] on p "Bei der Hot-Stone-Massage werden erwärmte Lavasteine auf Energiezentren des Kör…" at bounding box center [724, 266] width 655 height 78
click at [810, 305] on p "Bei der Hot-Stone-Massage werden erwärmte Lavasteine auf Energiezentren des Kör…" at bounding box center [724, 266] width 655 height 78
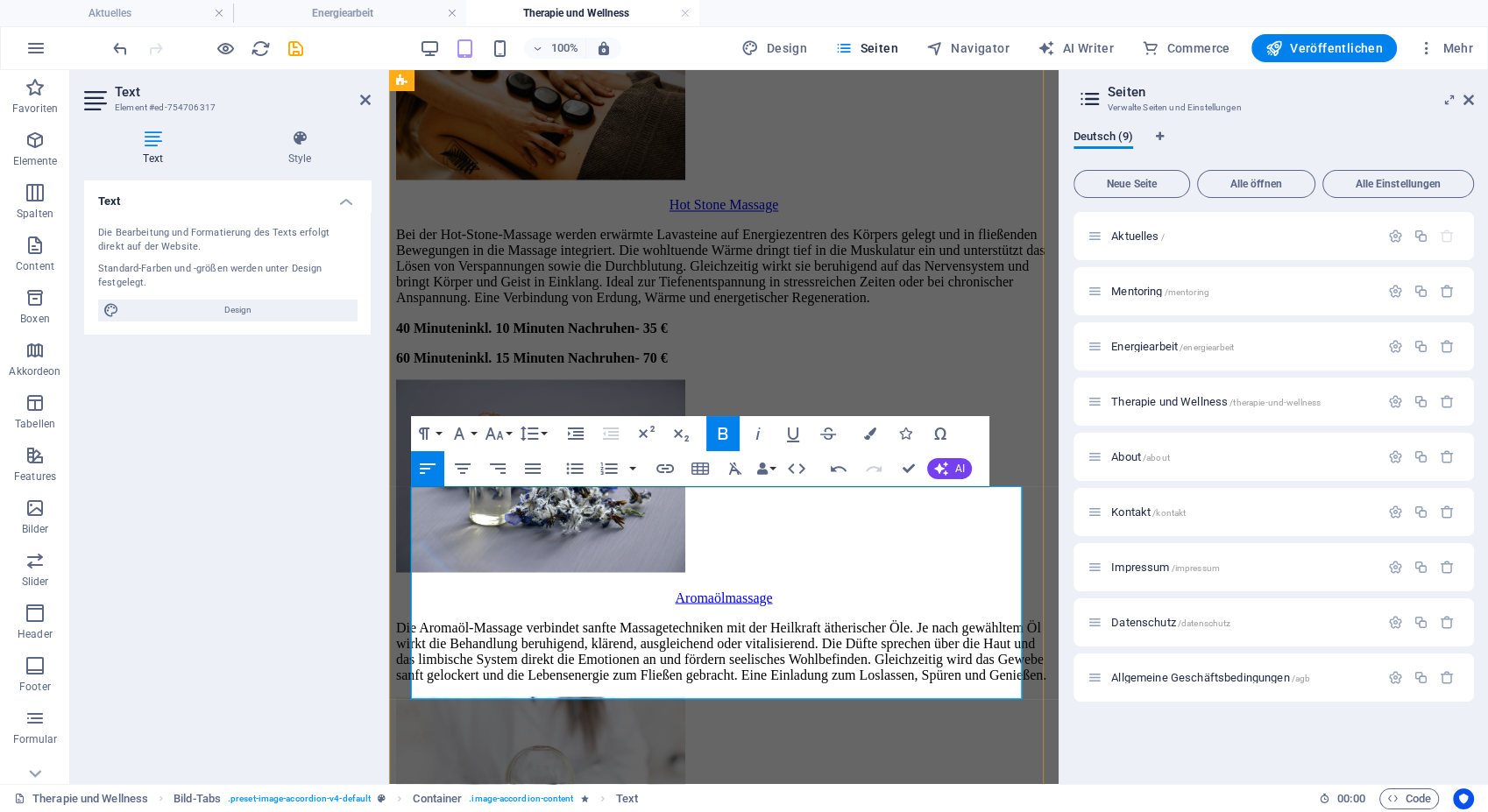
click at [426, 335] on strong "40 Minuten inkl. 10 Minuten Nachruhen - 35 €" at bounding box center [532, 327] width 271 height 15
click at [556, 335] on strong "inkl. 10 Minuten Nachruhen" at bounding box center [546, 327] width 170 height 15
drag, startPoint x: 779, startPoint y: 687, endPoint x: 738, endPoint y: 669, distance: 44.8
click at [738, 365] on div "Bei der Hot-Stone-Massage werden erwärmte Lavasteine auf Energiezentren des Kör…" at bounding box center [724, 296] width 655 height 138
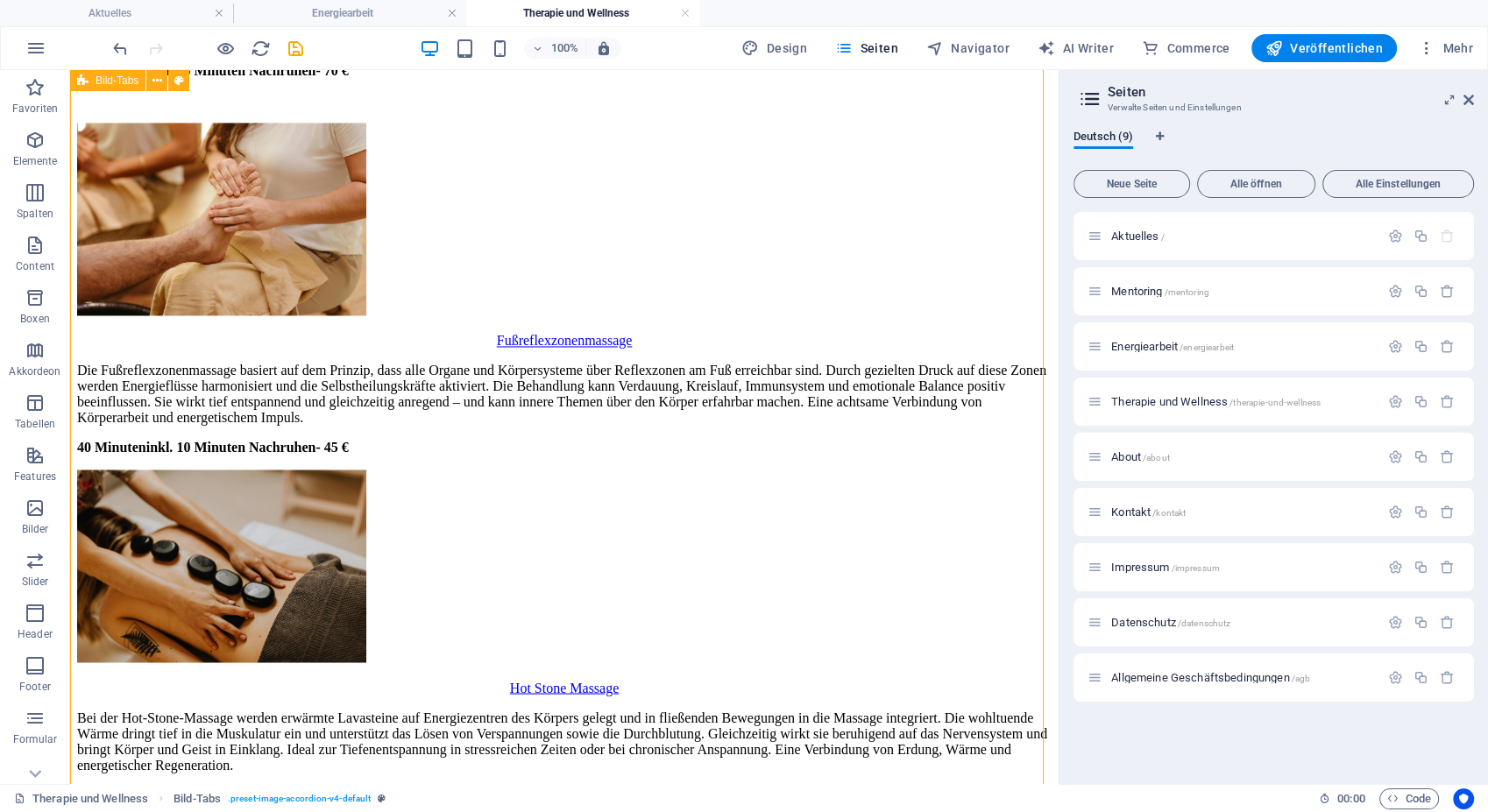
scroll to position [2877, 0]
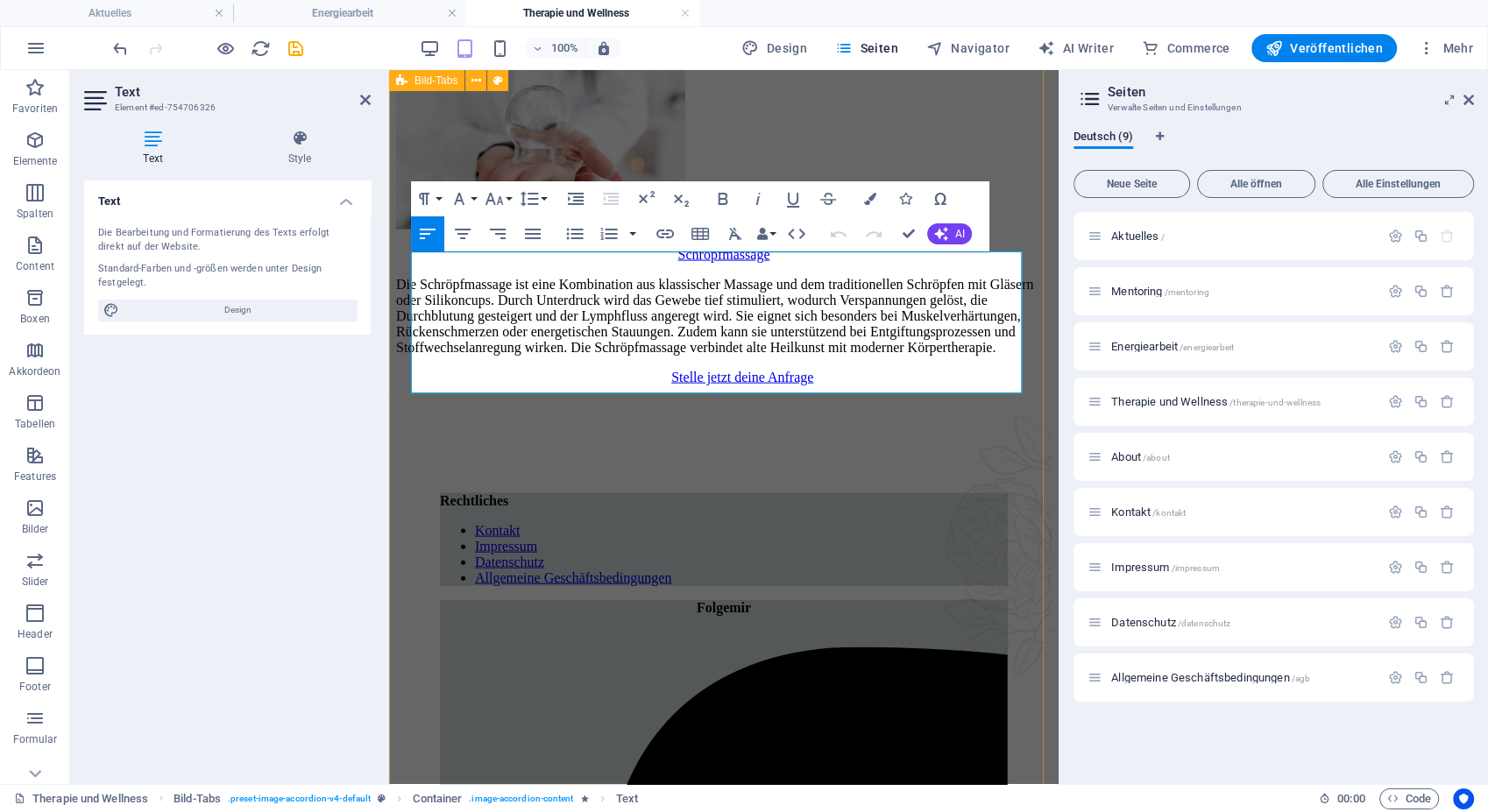
scroll to position [3738, 0]
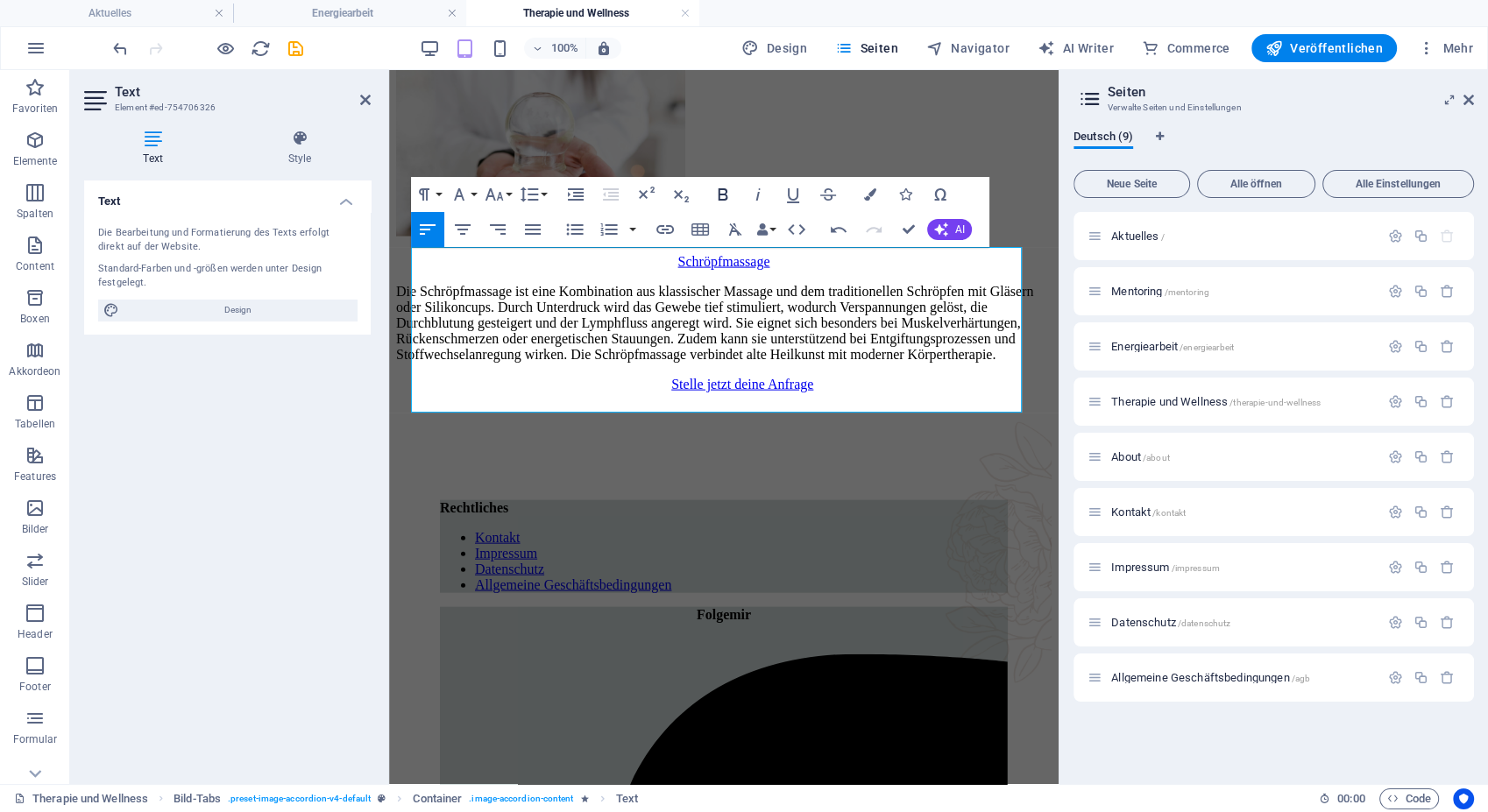
click at [727, 197] on icon "button" at bounding box center [723, 194] width 9 height 12
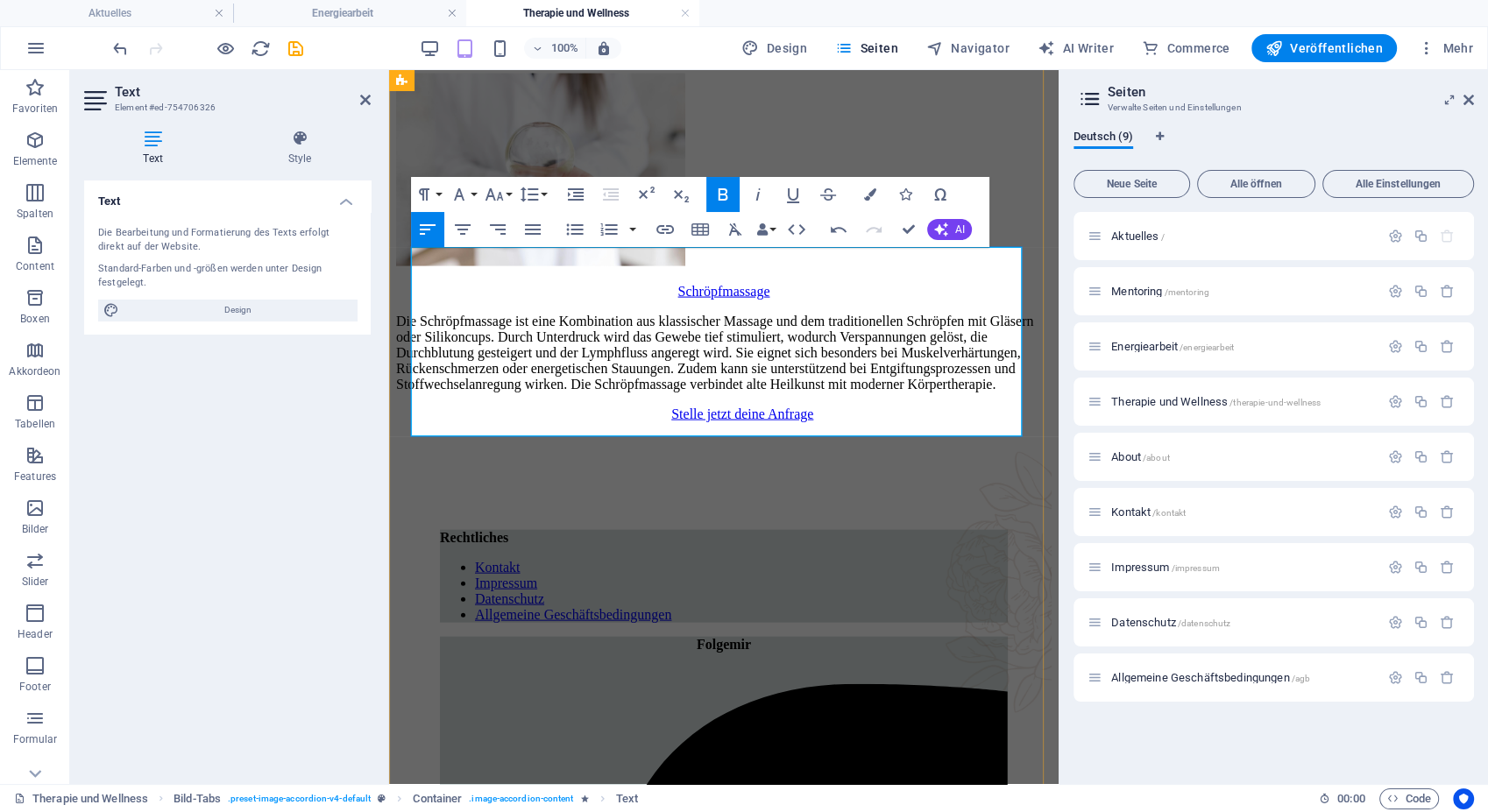
click at [429, 29] on strong "40 Minuten inkl. 10 Minuten Nachruhen - 35 €" at bounding box center [532, 21] width 271 height 15
click at [665, 29] on strong "40 Minuten inkl. 10 Minuten Nachruhen - 35 €" at bounding box center [530, 21] width 268 height 15
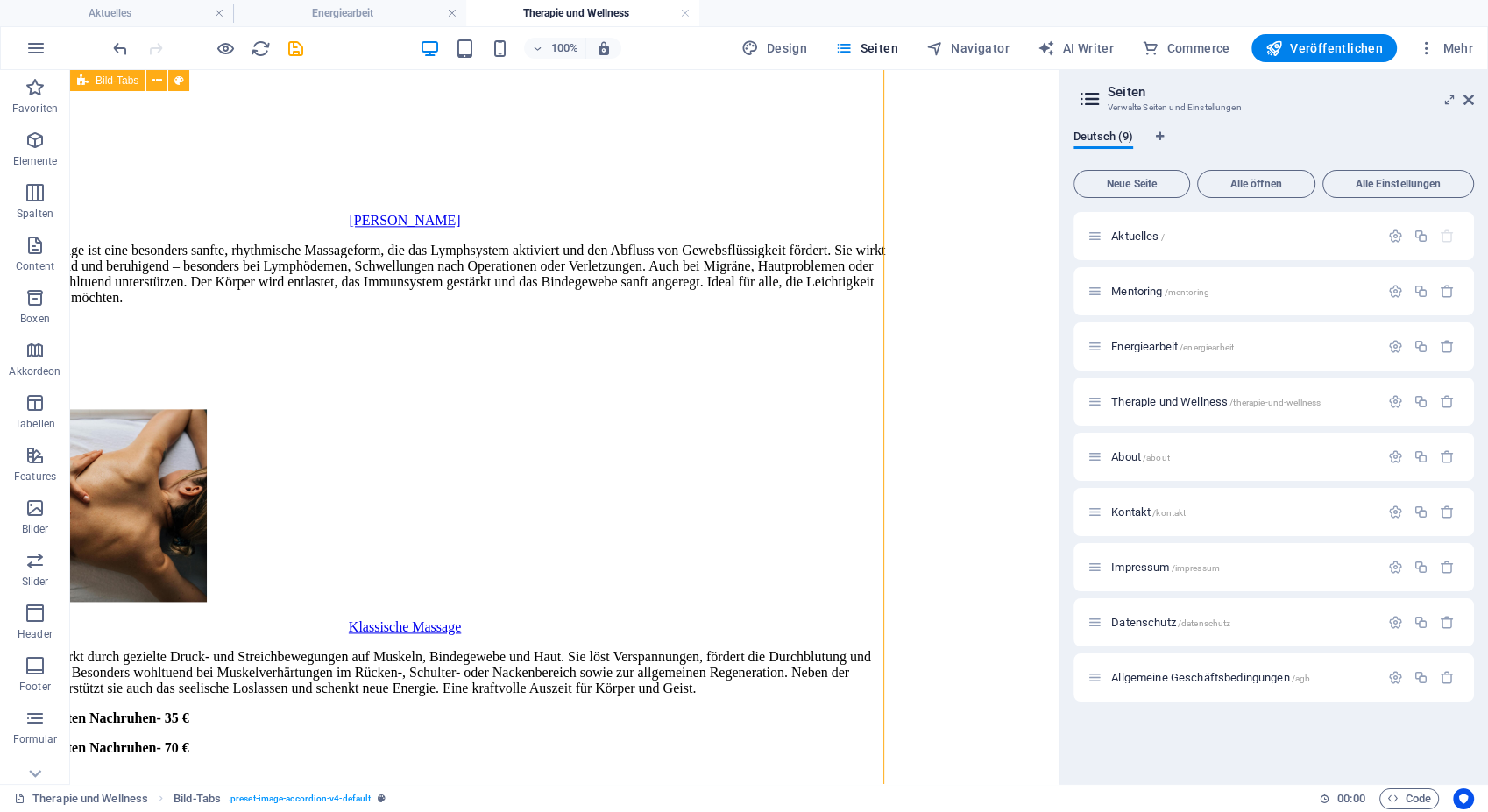
scroll to position [2191, 160]
click at [607, 785] on div "Therapie und Wellness Bild-Tabs . preset-image-accordion-v4-default 00 : 00 Code" at bounding box center [744, 798] width 1488 height 28
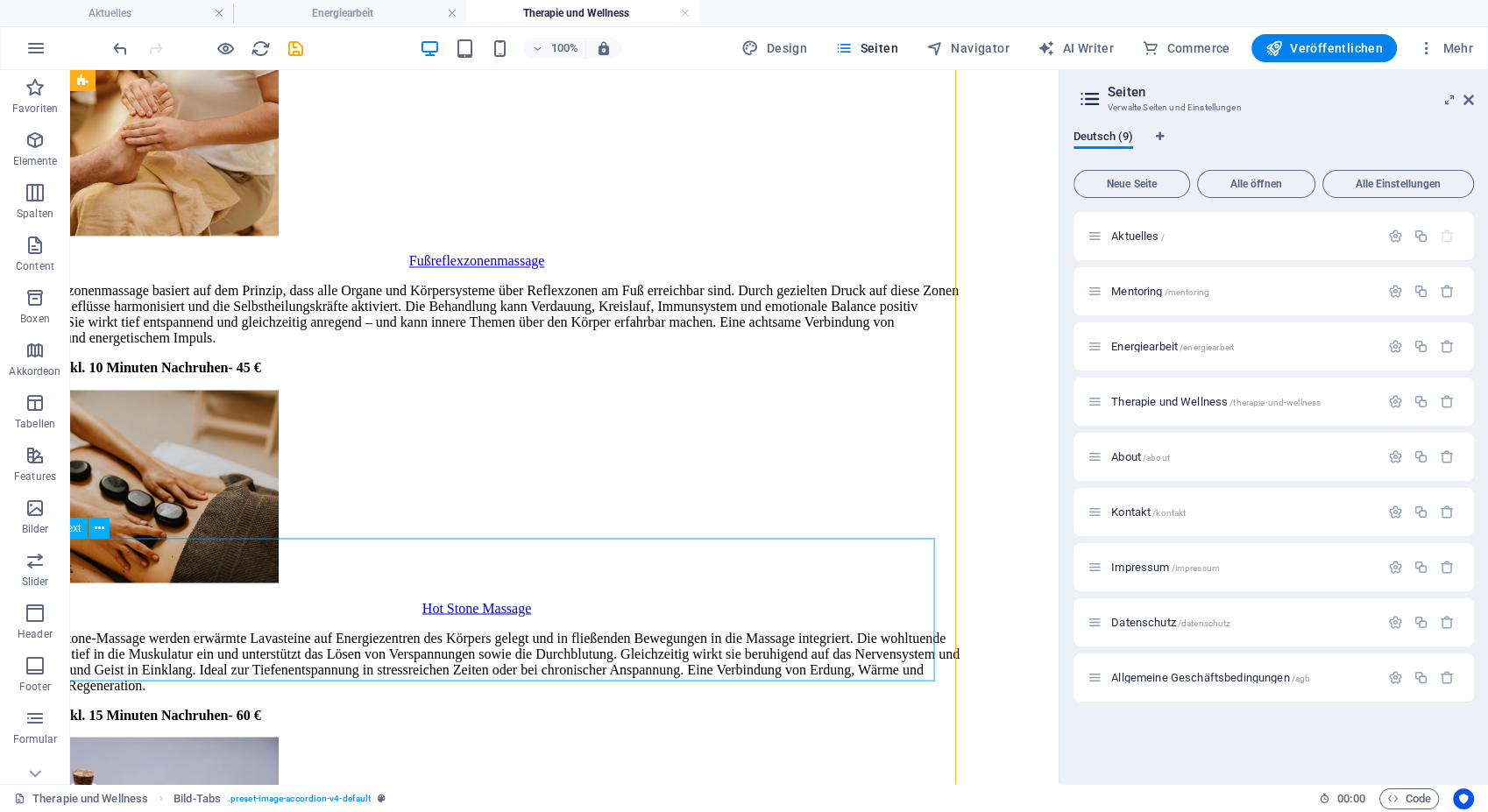
scroll to position [2984, 88]
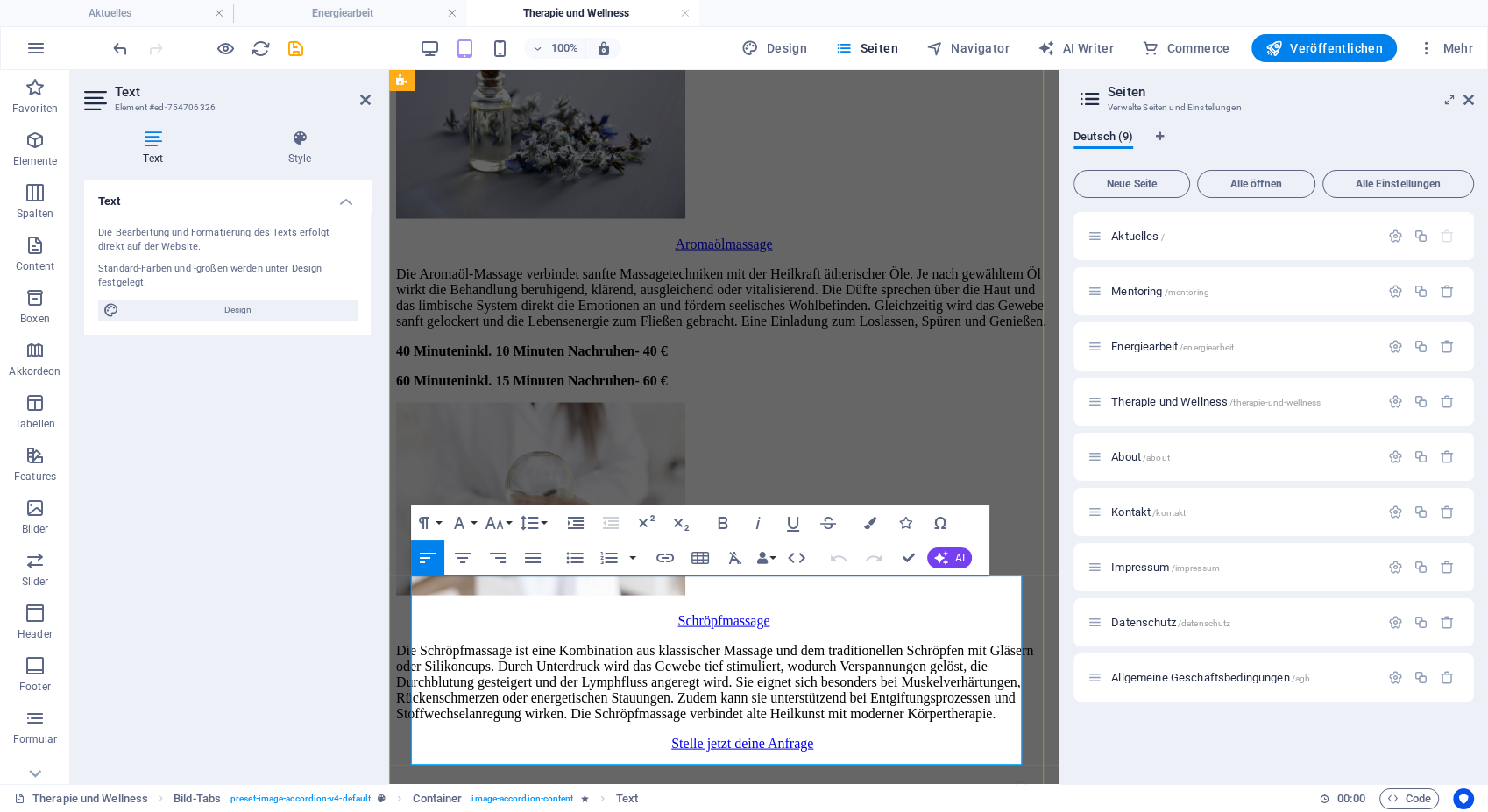
click at [635, 388] on strong "inkl. 15 Minuten Nachruhen" at bounding box center [550, 379] width 170 height 15
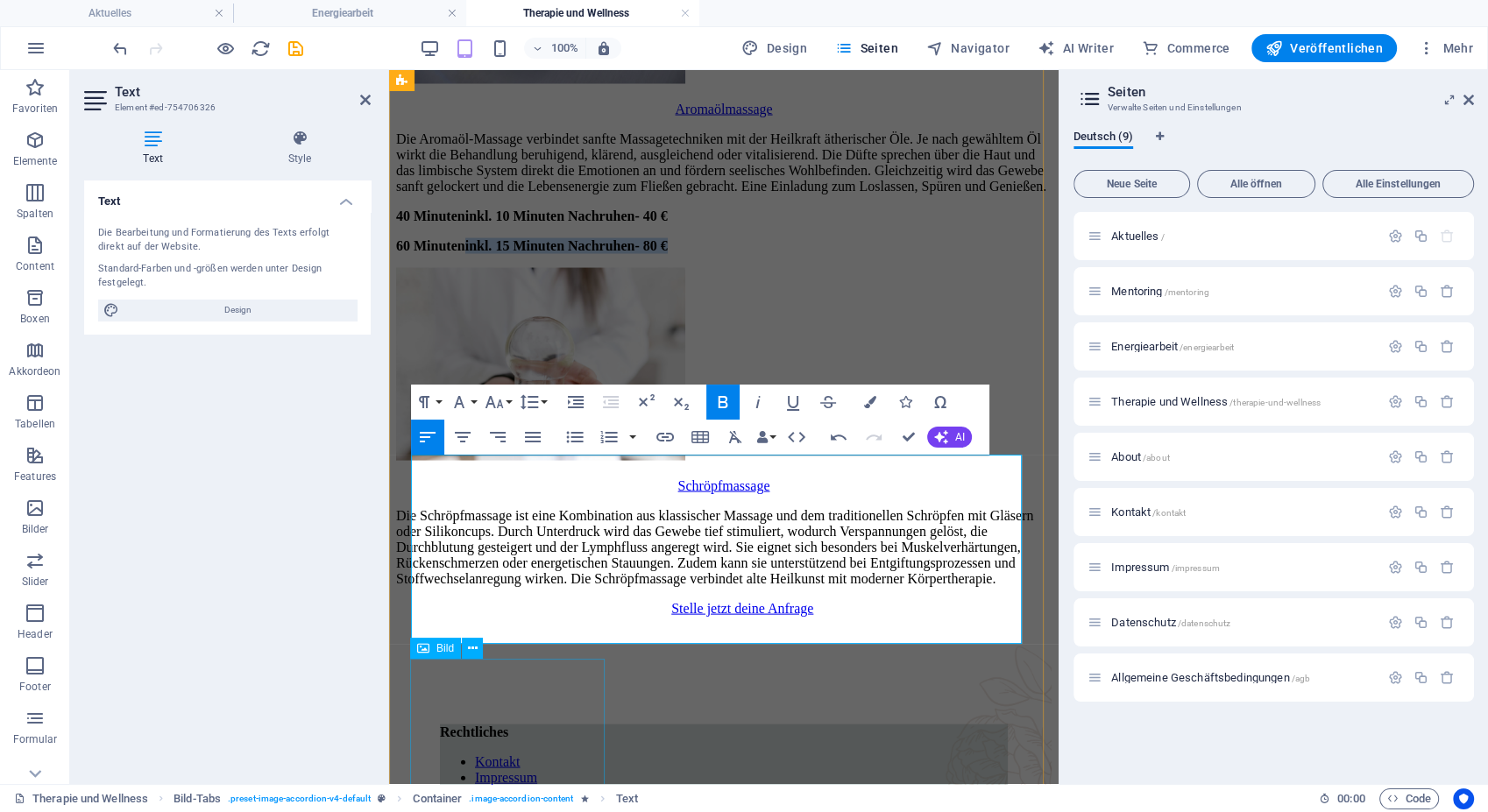
scroll to position [3658, 0]
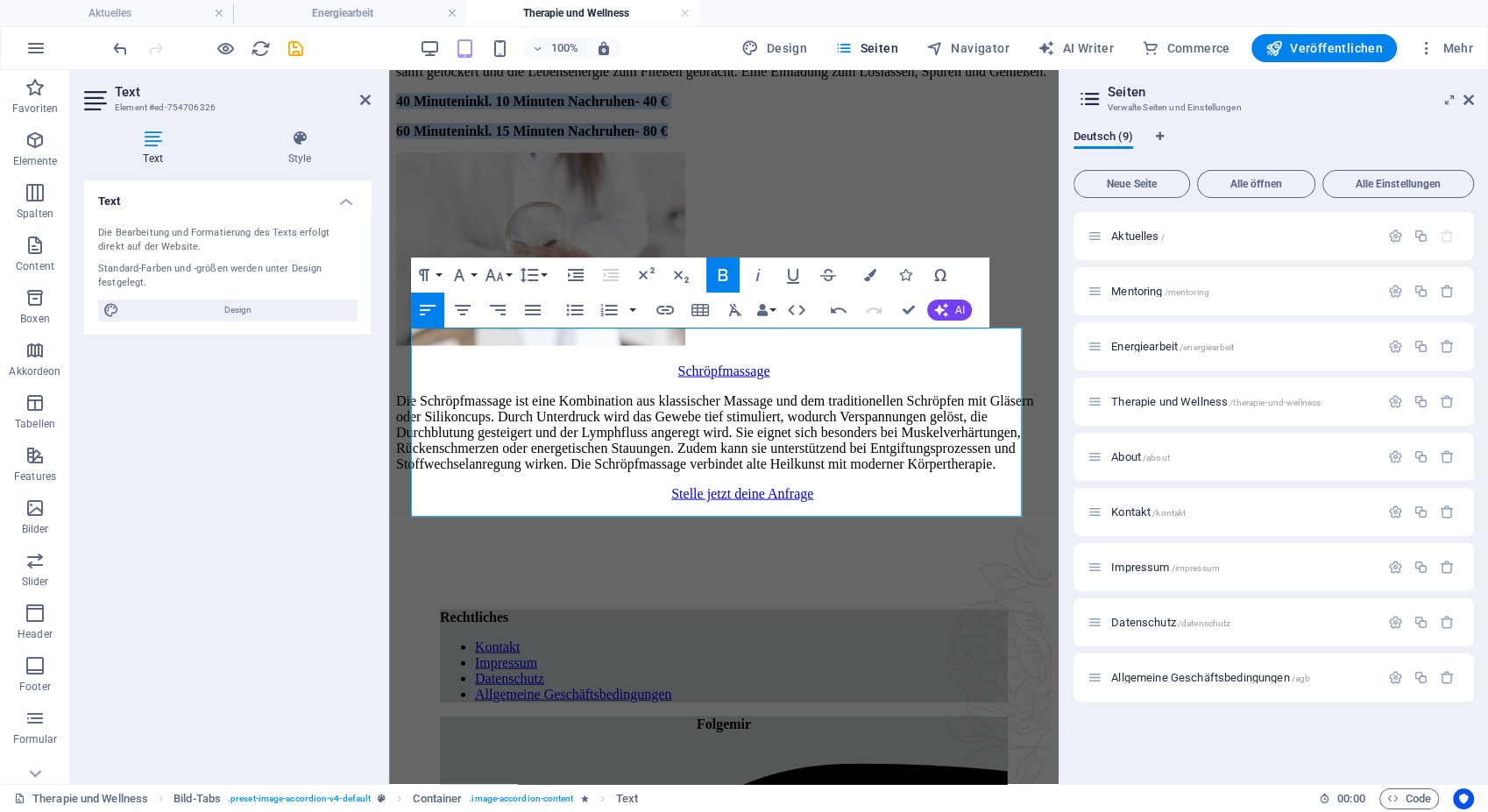
drag, startPoint x: 792, startPoint y: 759, endPoint x: 696, endPoint y: 556, distance: 224.6
copy div "40 Minuten inkl. 10 Minuten Nachruhen - 40 € 60 Minuten inkl. 15 Minuten Nachru…"
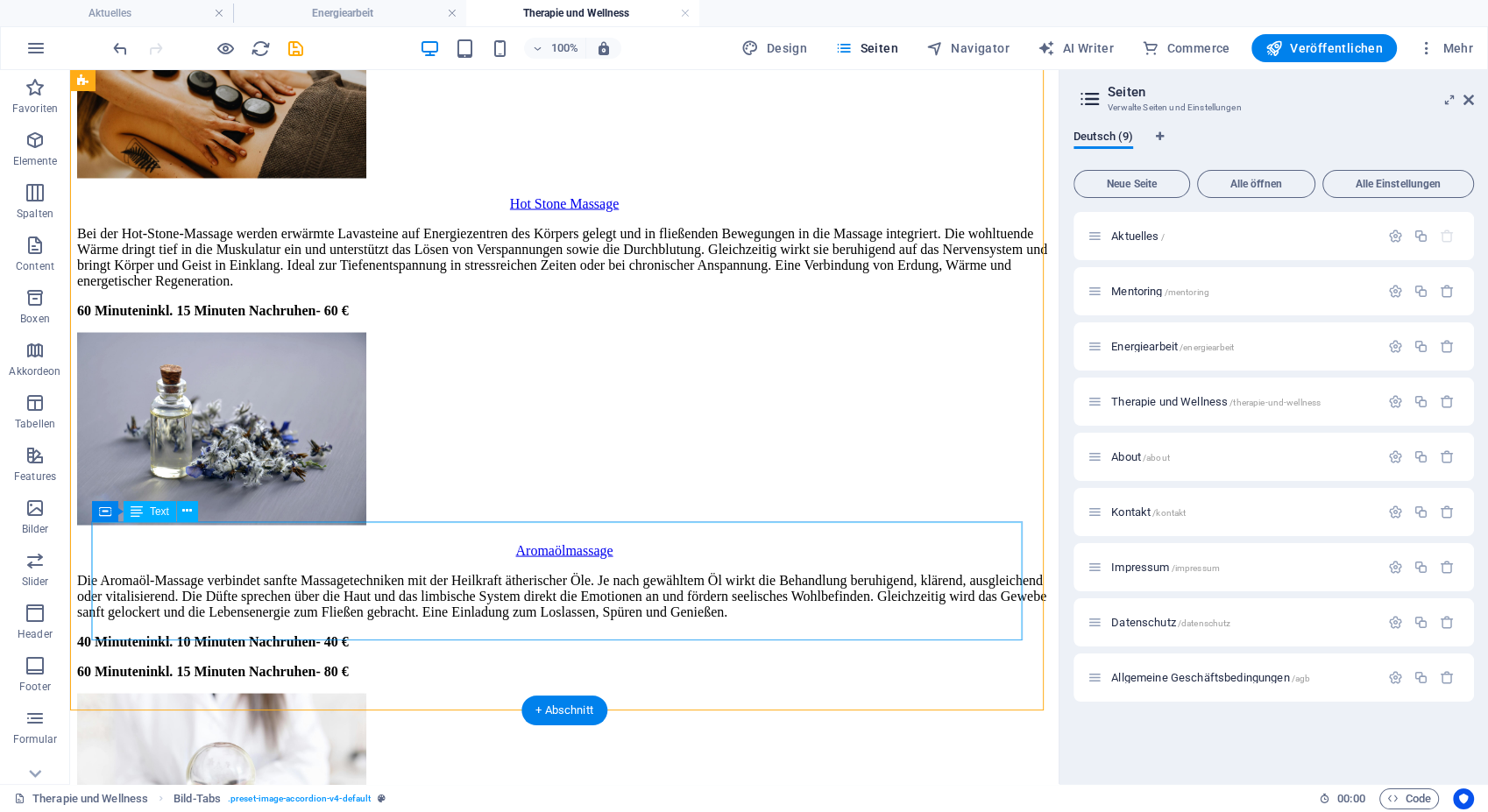
scroll to position [3357, 0]
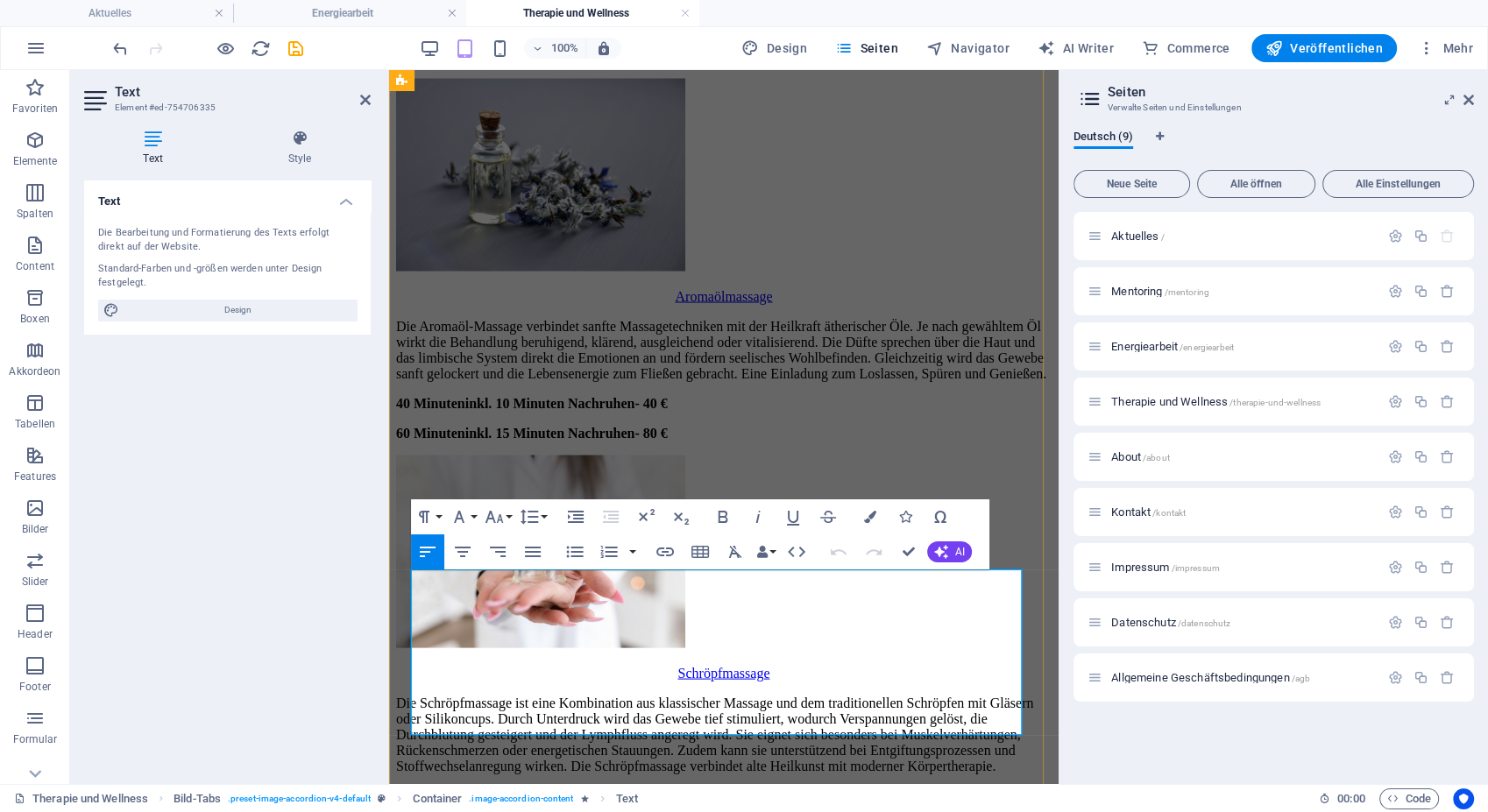
scroll to position [3828, 0]
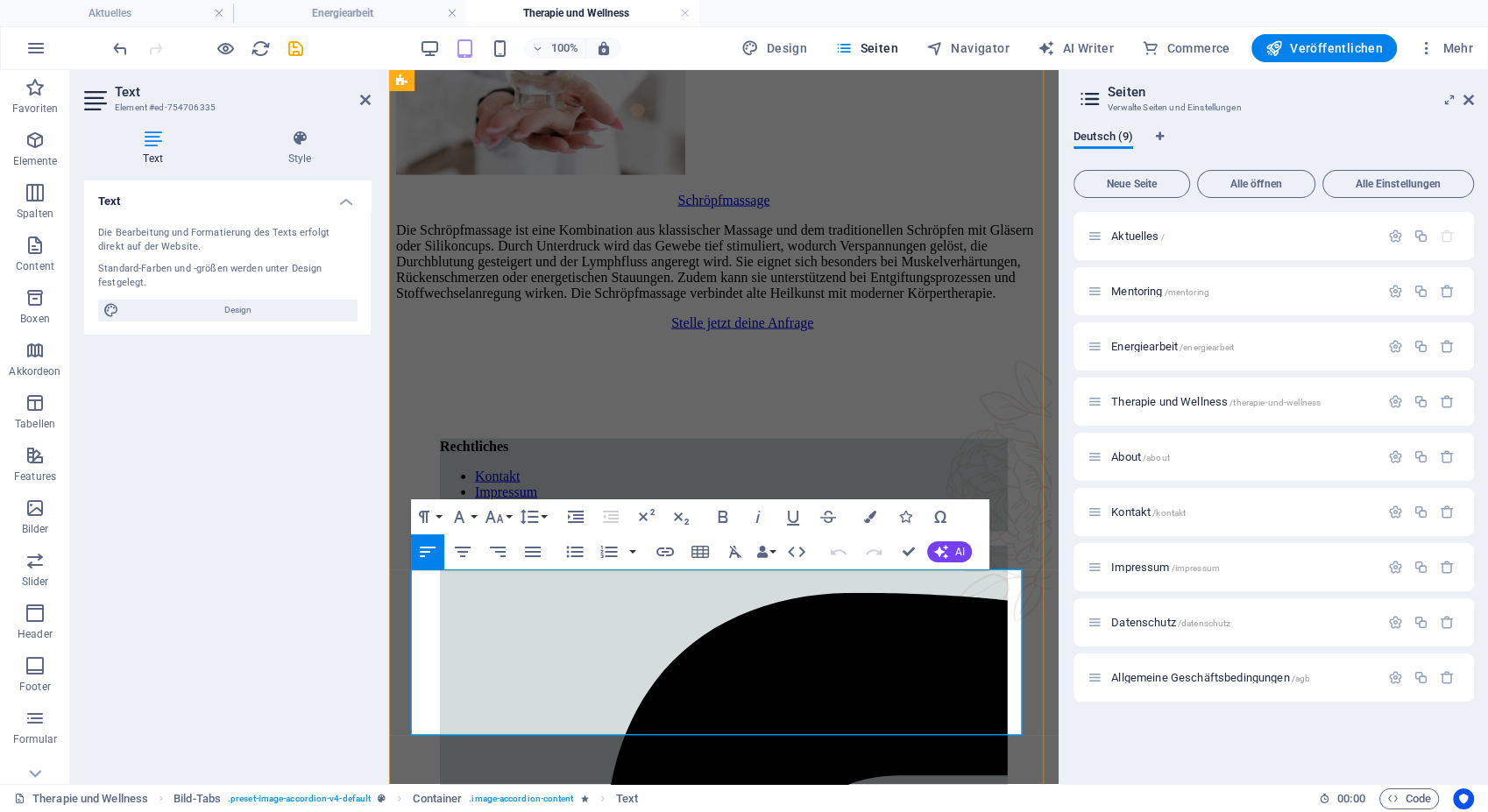
click at [814, 302] on p "Die Schröpfmassage ist eine Kombination aus klassischer Massage und dem traditi…" at bounding box center [724, 261] width 655 height 78
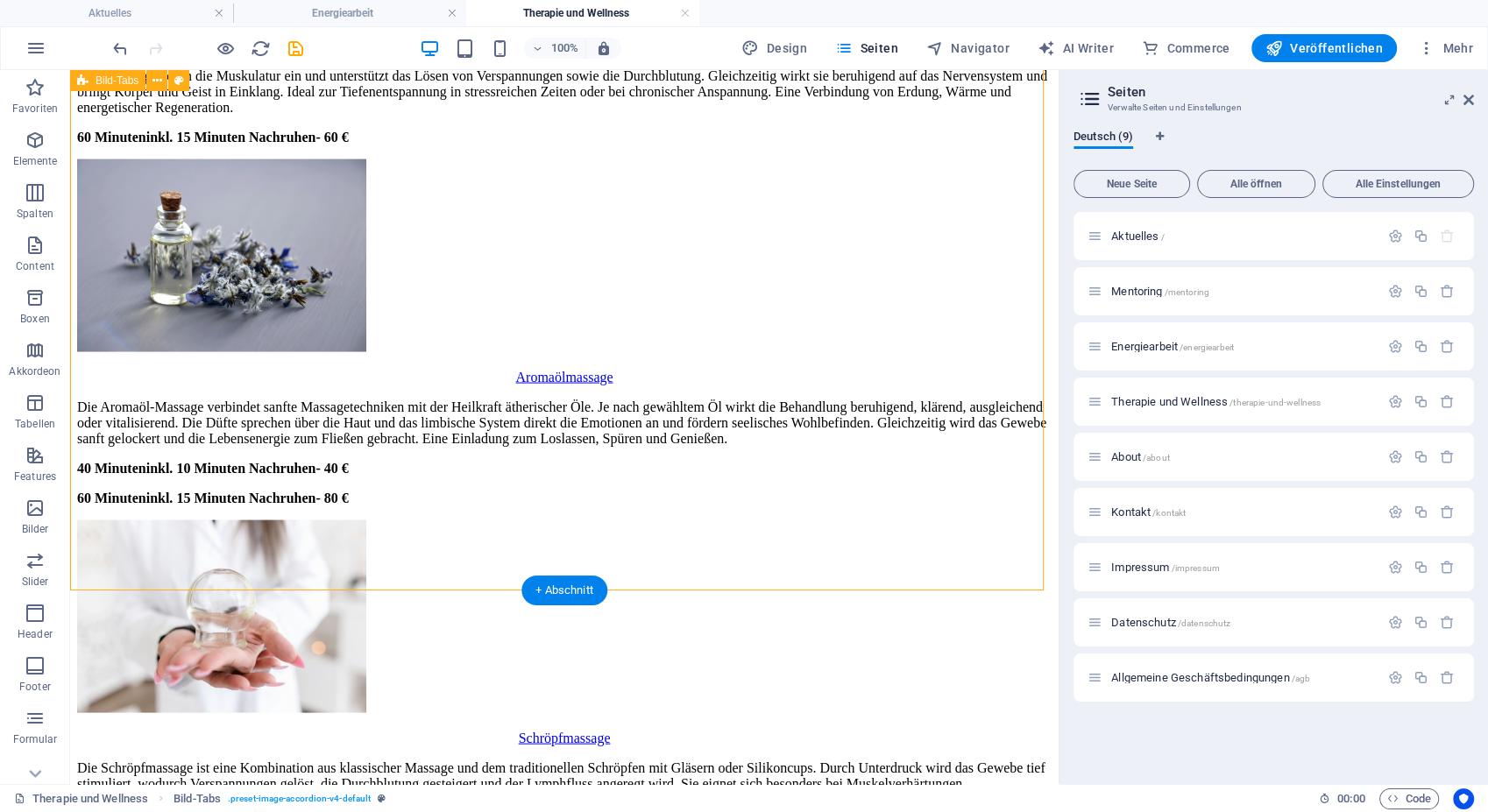
scroll to position [3518, 0]
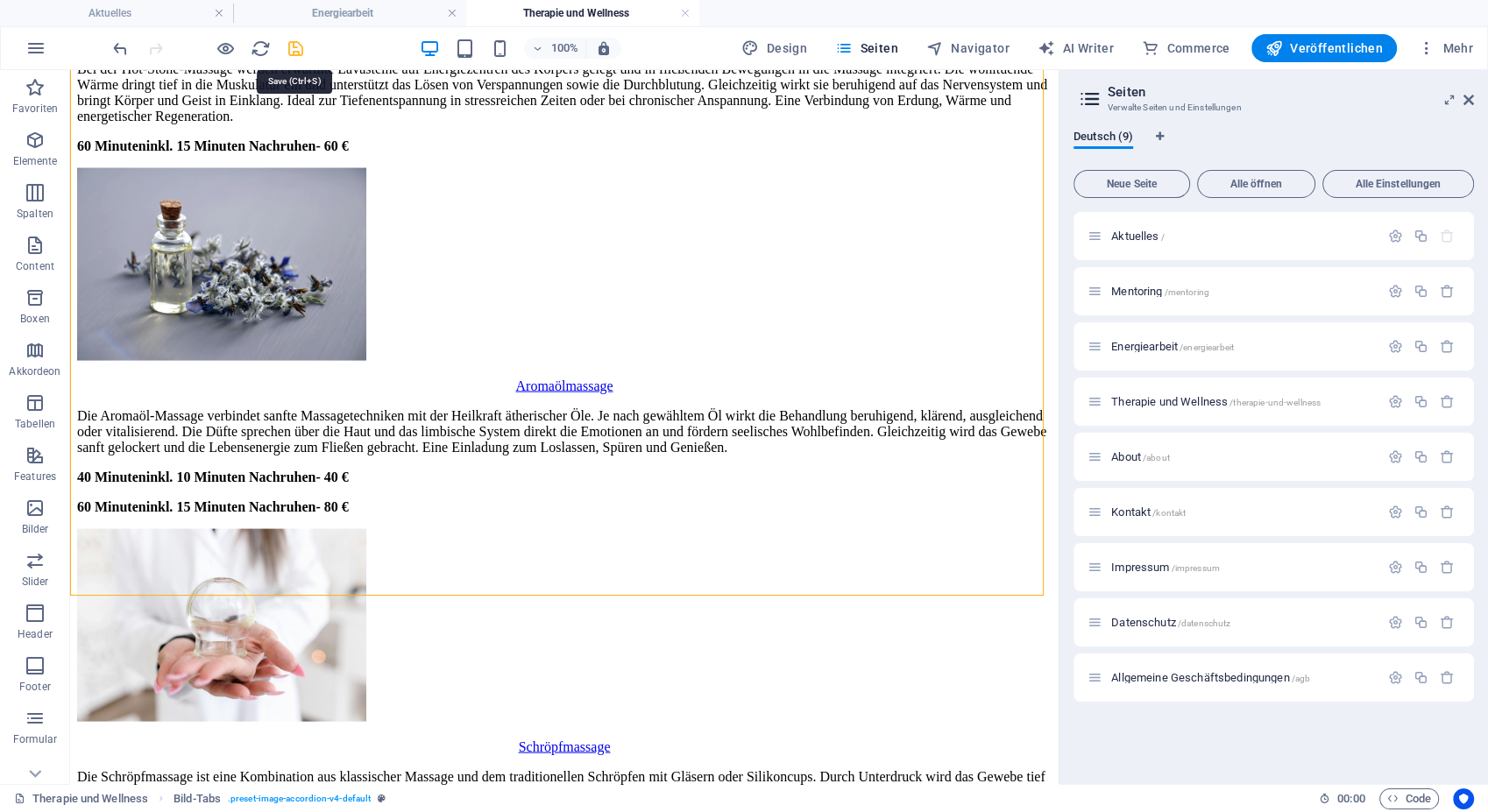
click at [300, 55] on icon "save" at bounding box center [295, 49] width 20 height 20
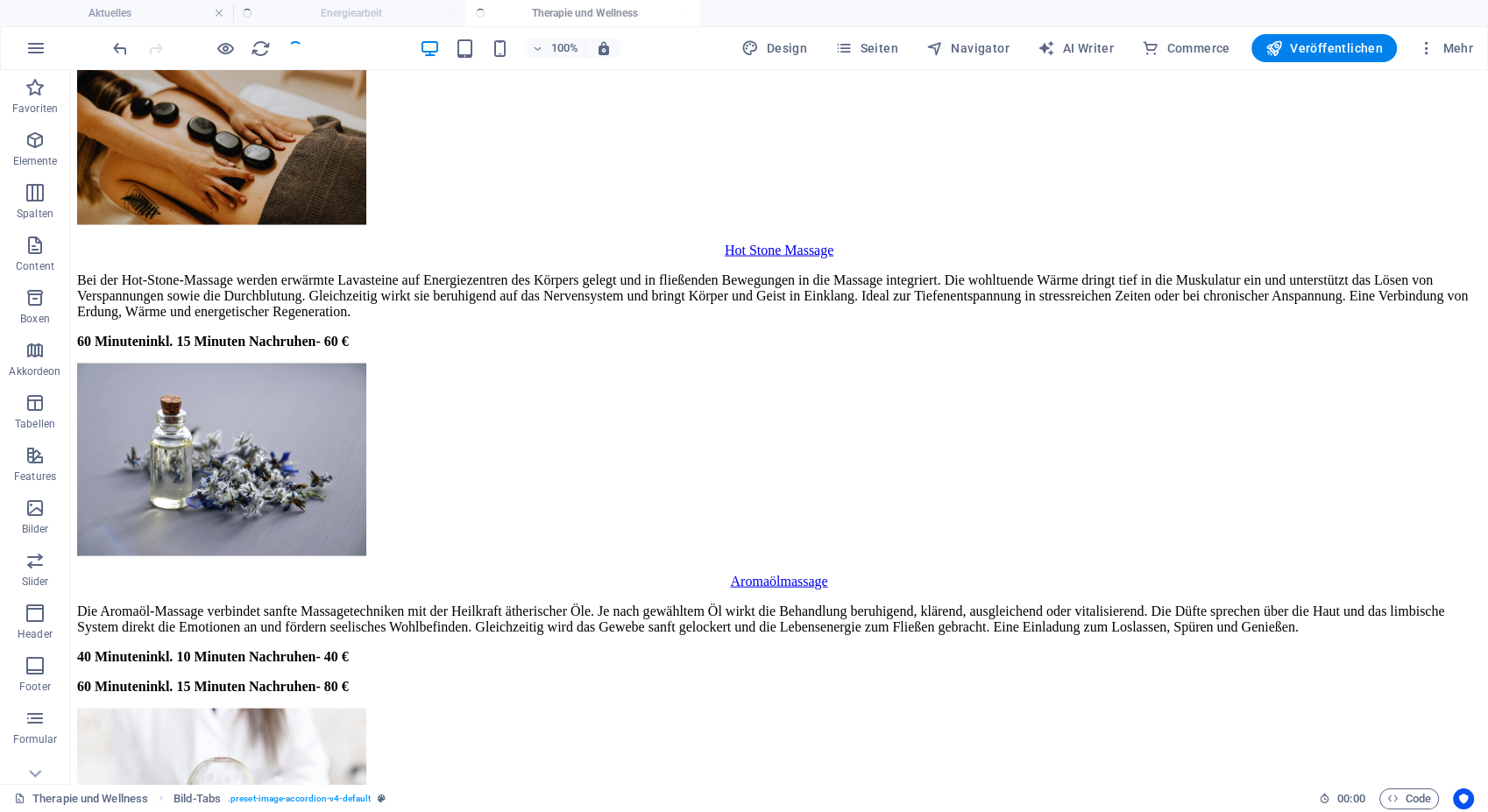
scroll to position [3290, 0]
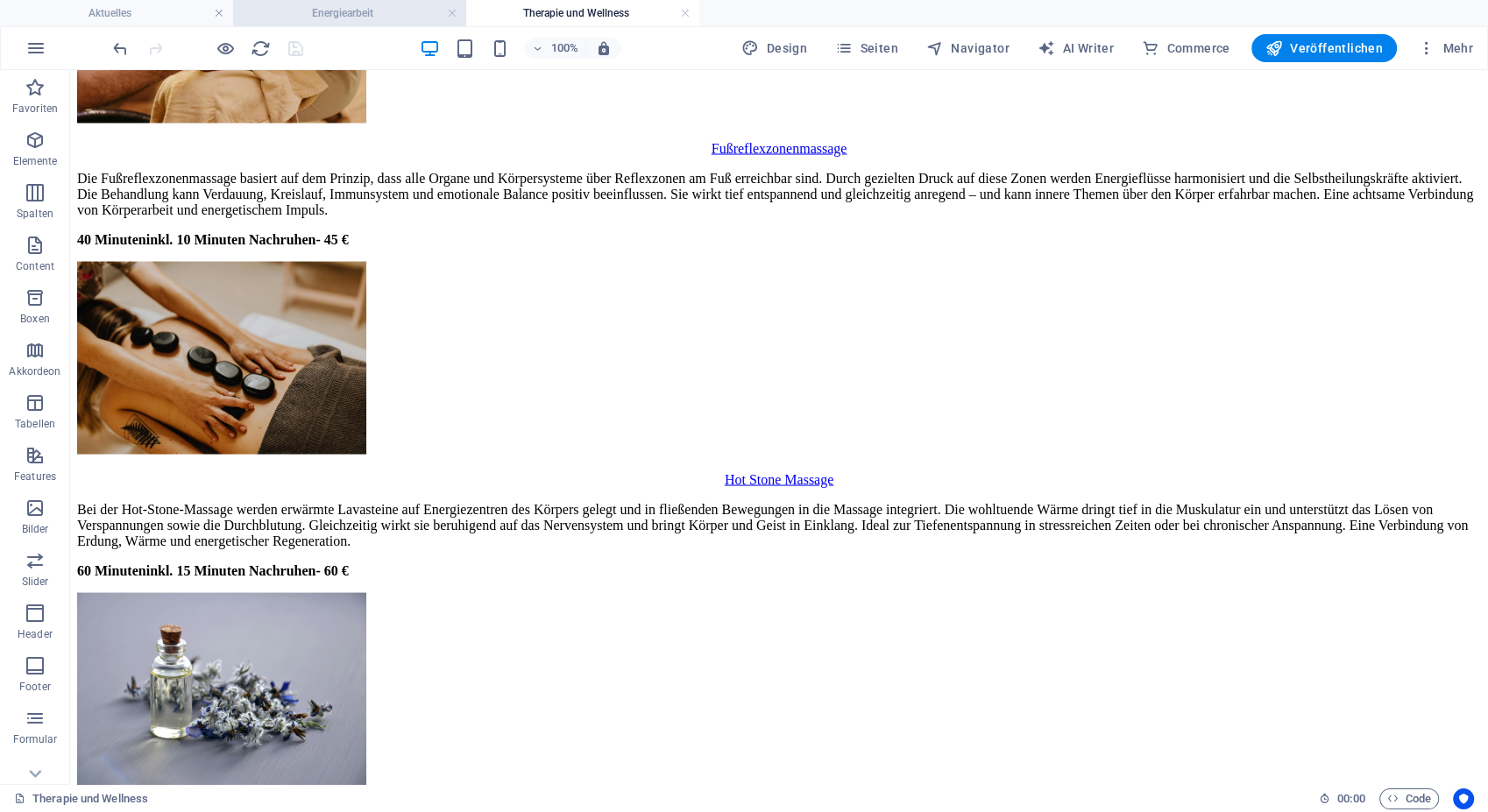
click at [353, 6] on h4 "Energiearbeit" at bounding box center [350, 13] width 234 height 19
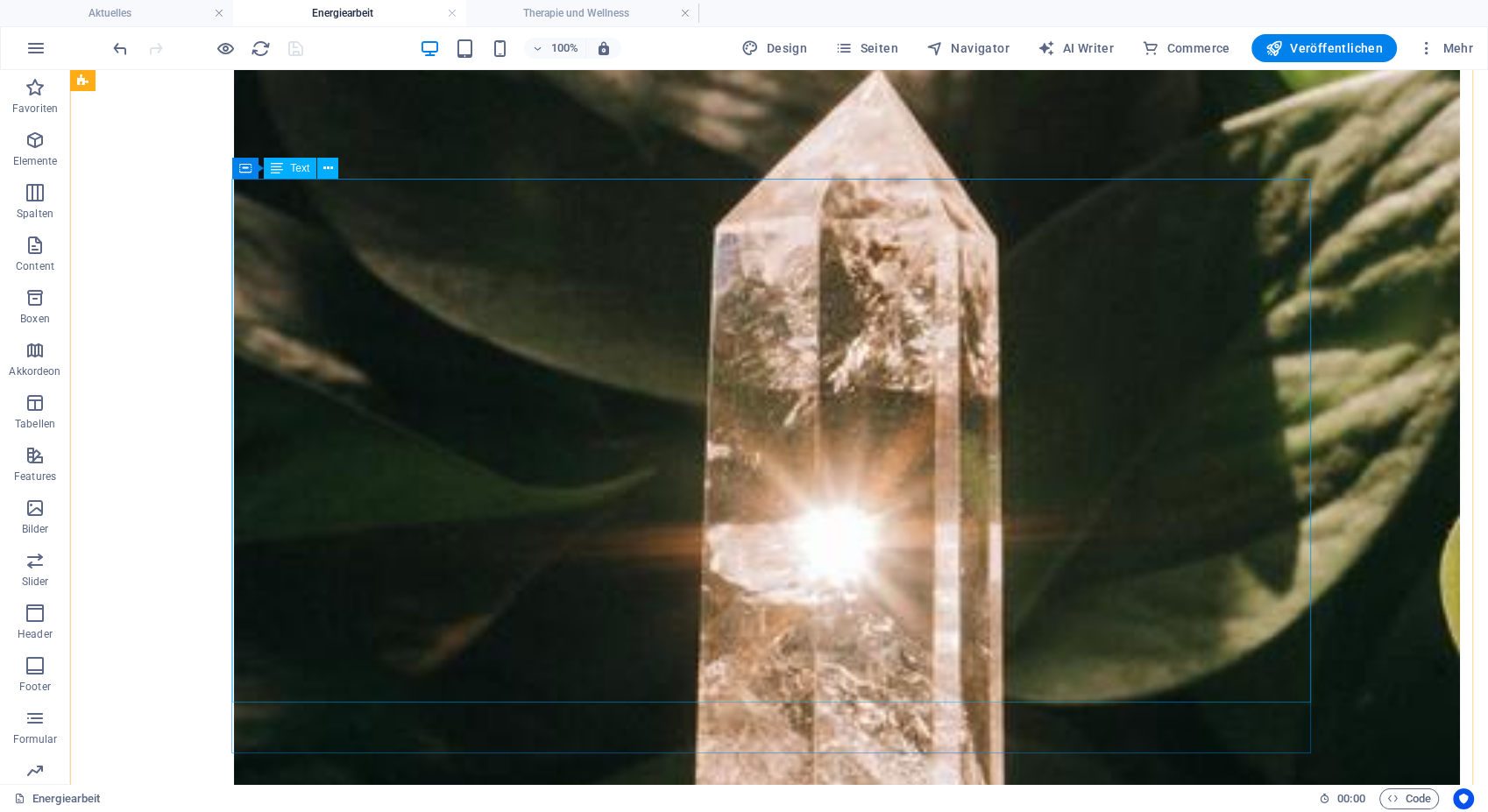
scroll to position [1052, 0]
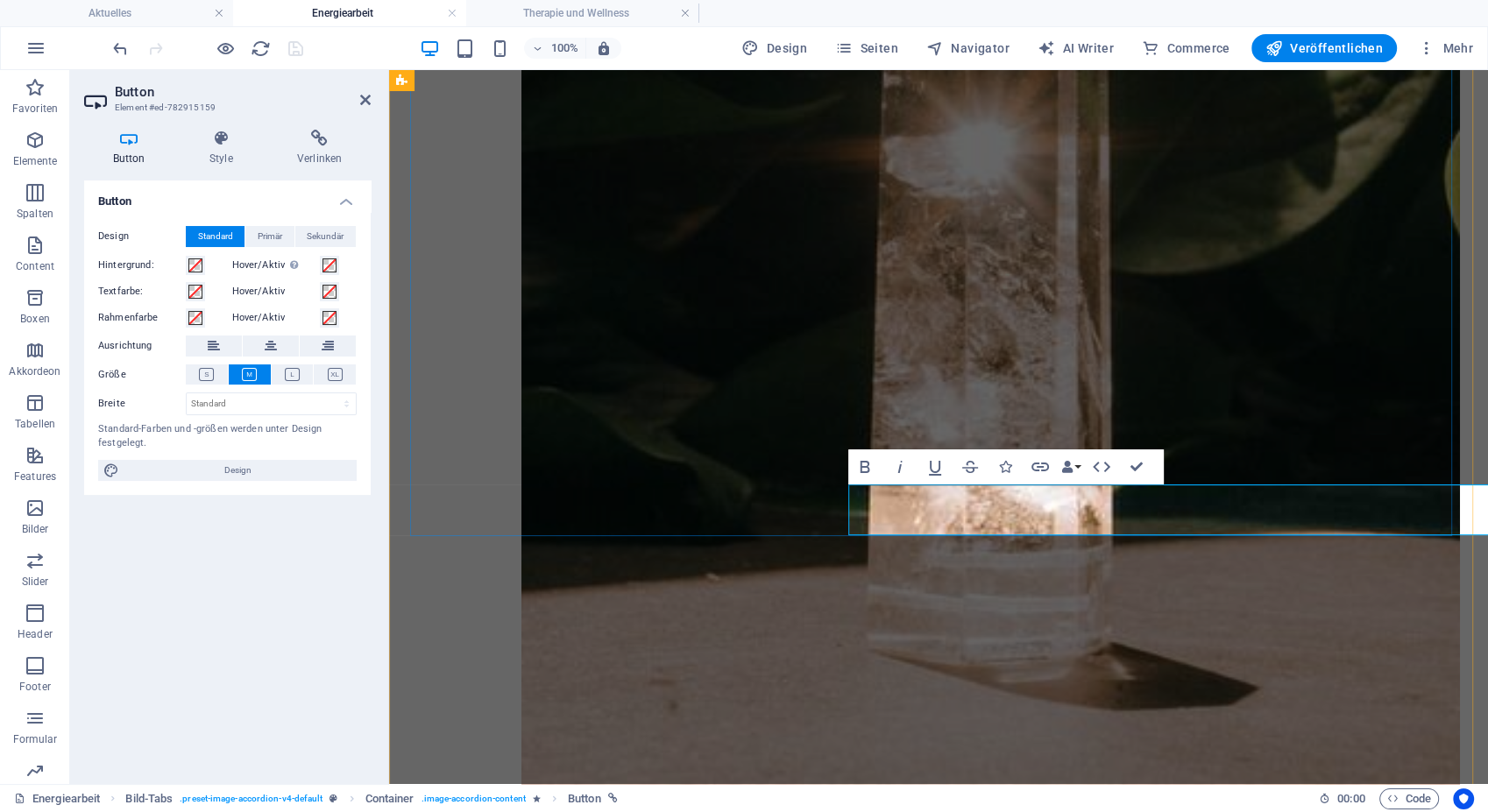
scroll to position [1257, 0]
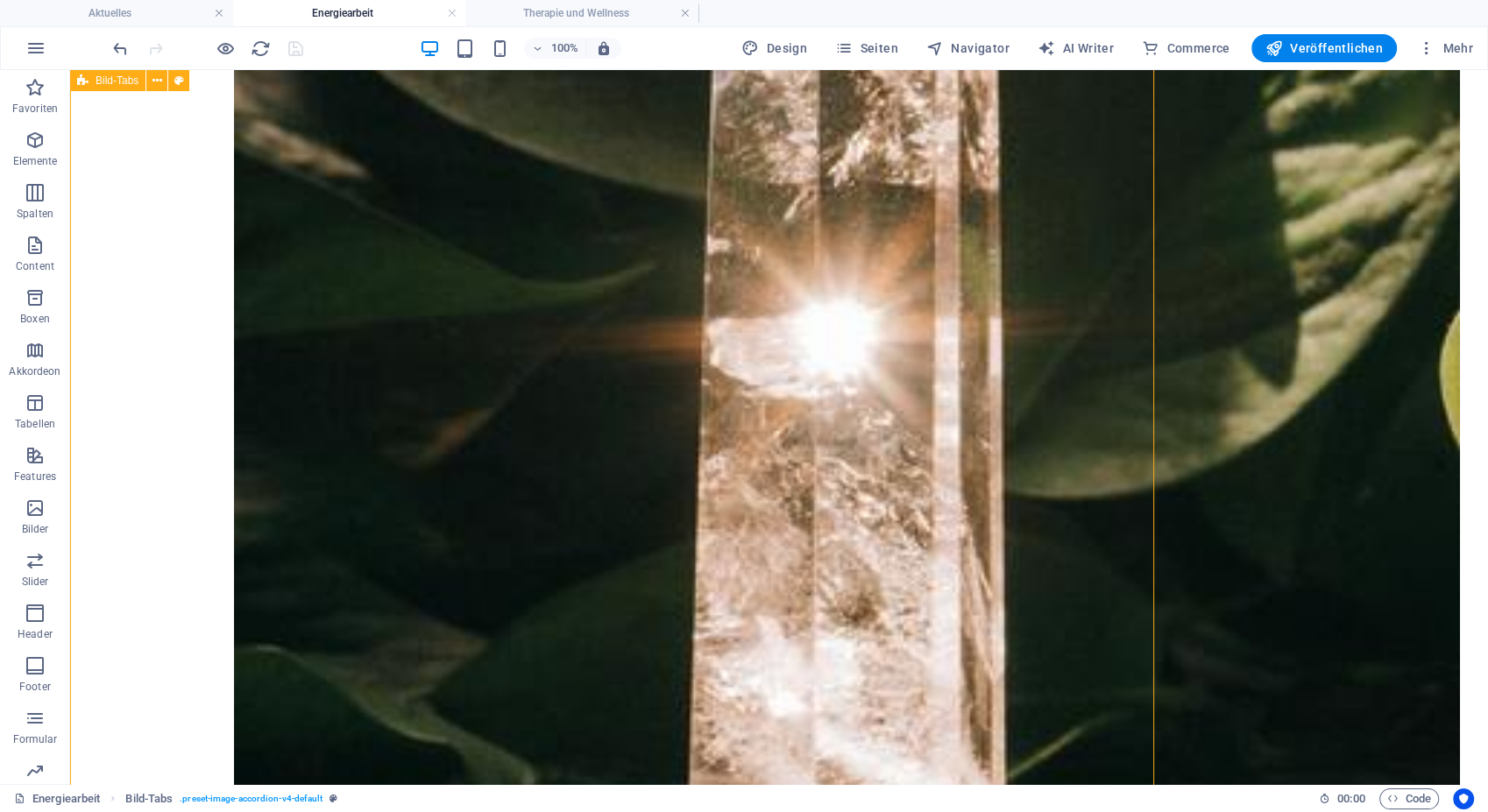
scroll to position [1283, 0]
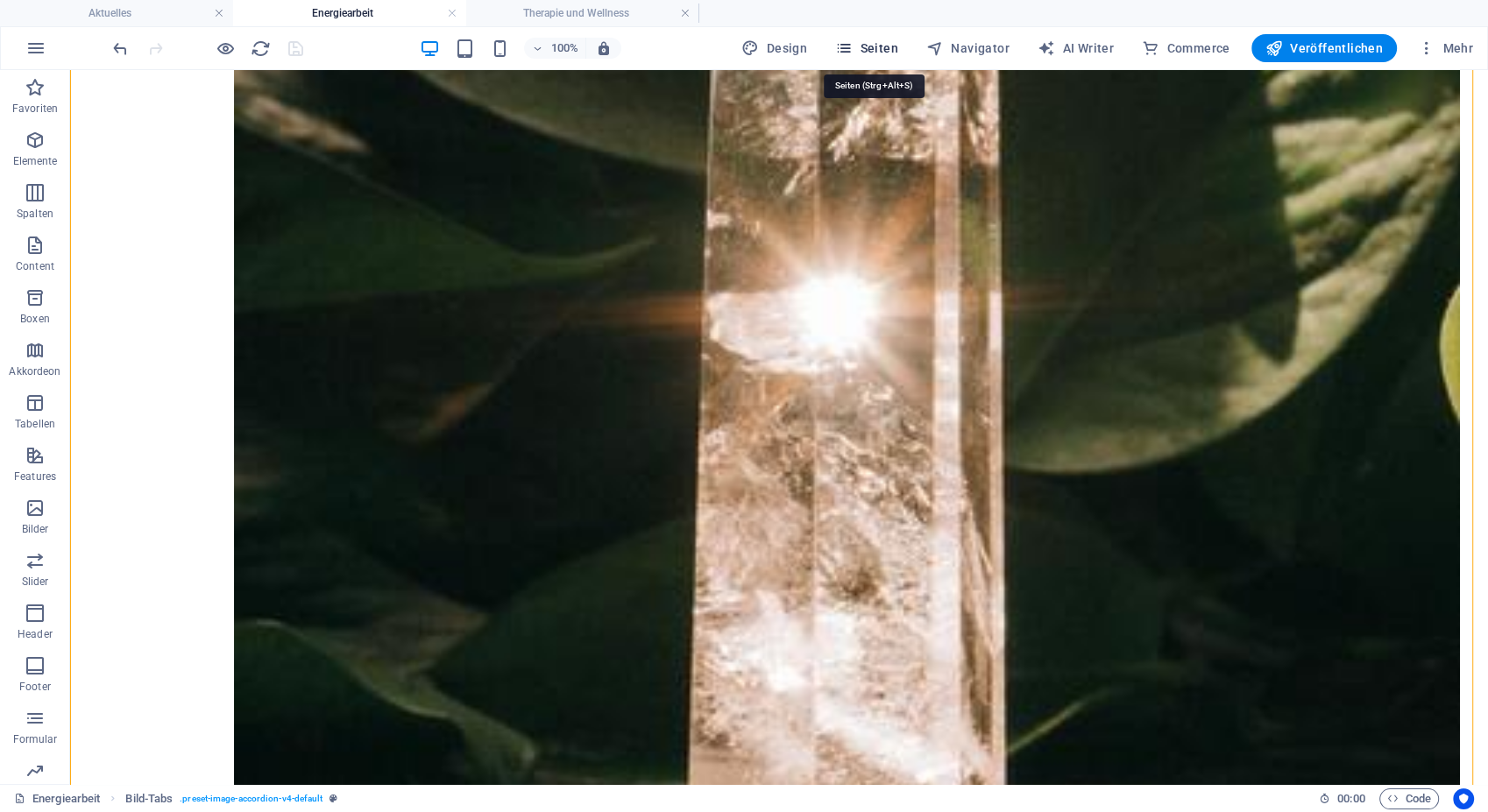
click at [847, 50] on icon "button" at bounding box center [844, 48] width 18 height 18
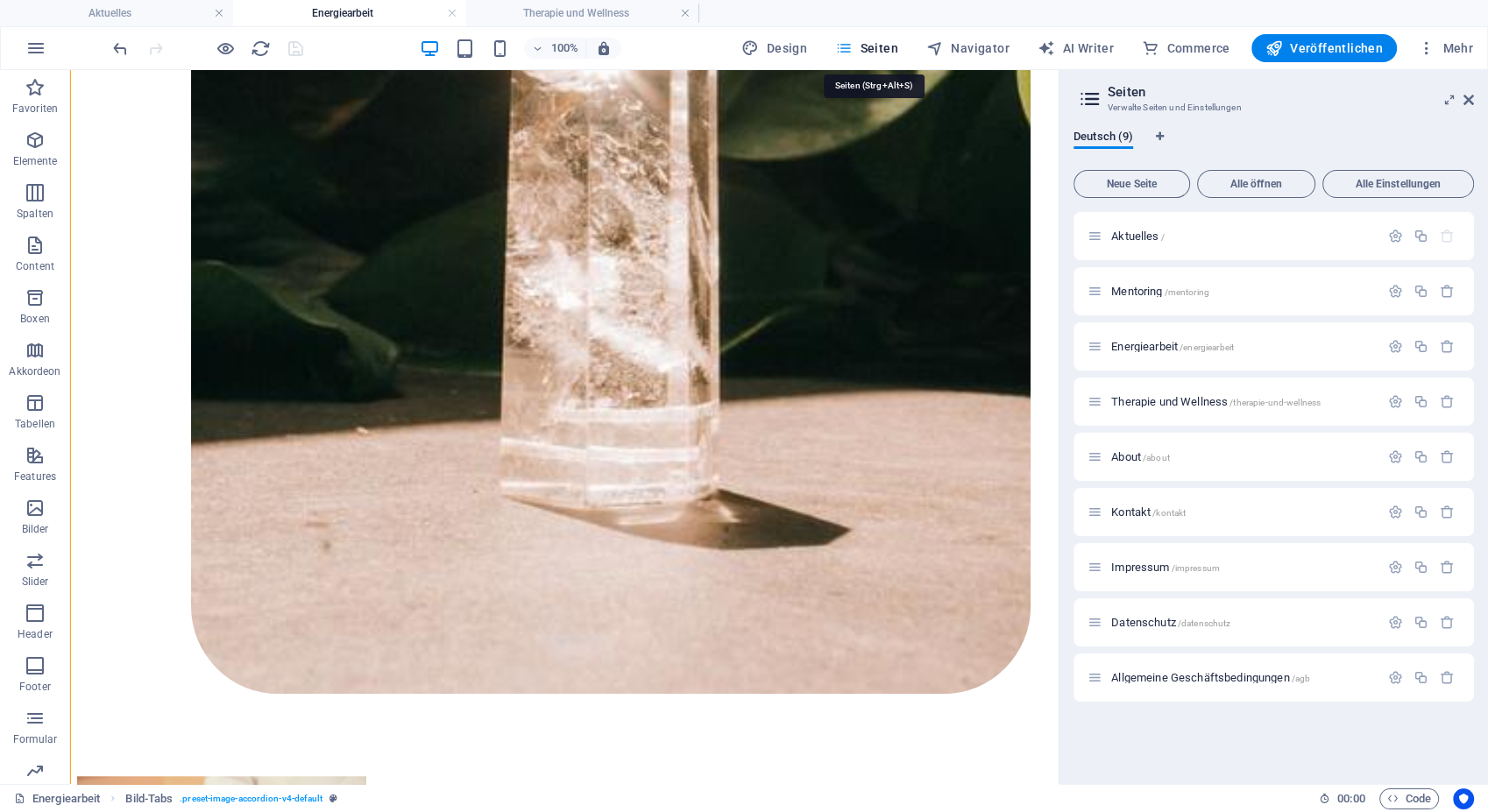
scroll to position [1218, 0]
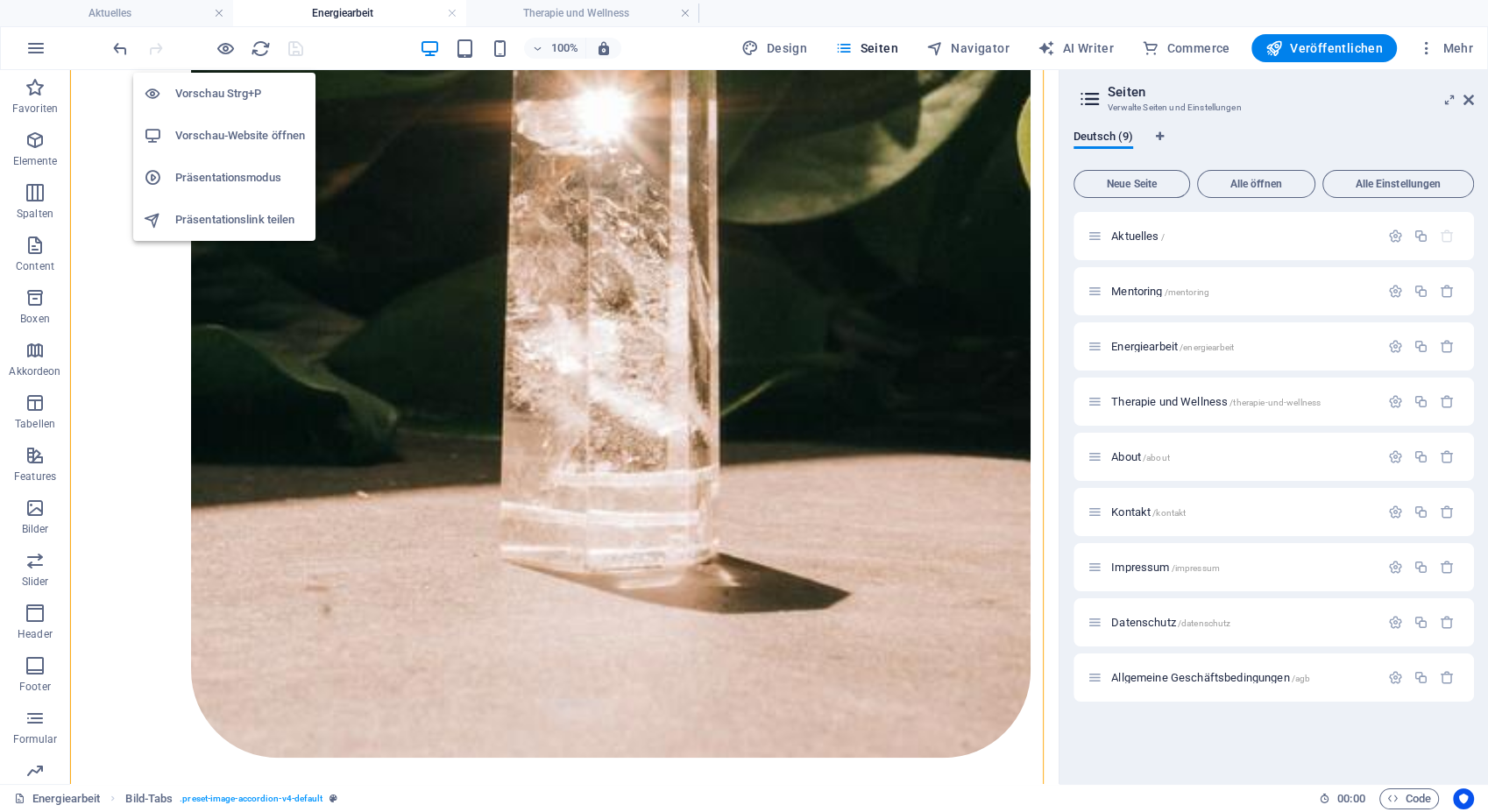
click at [228, 134] on h6 "Vorschau-Website öffnen" at bounding box center [240, 136] width 129 height 21
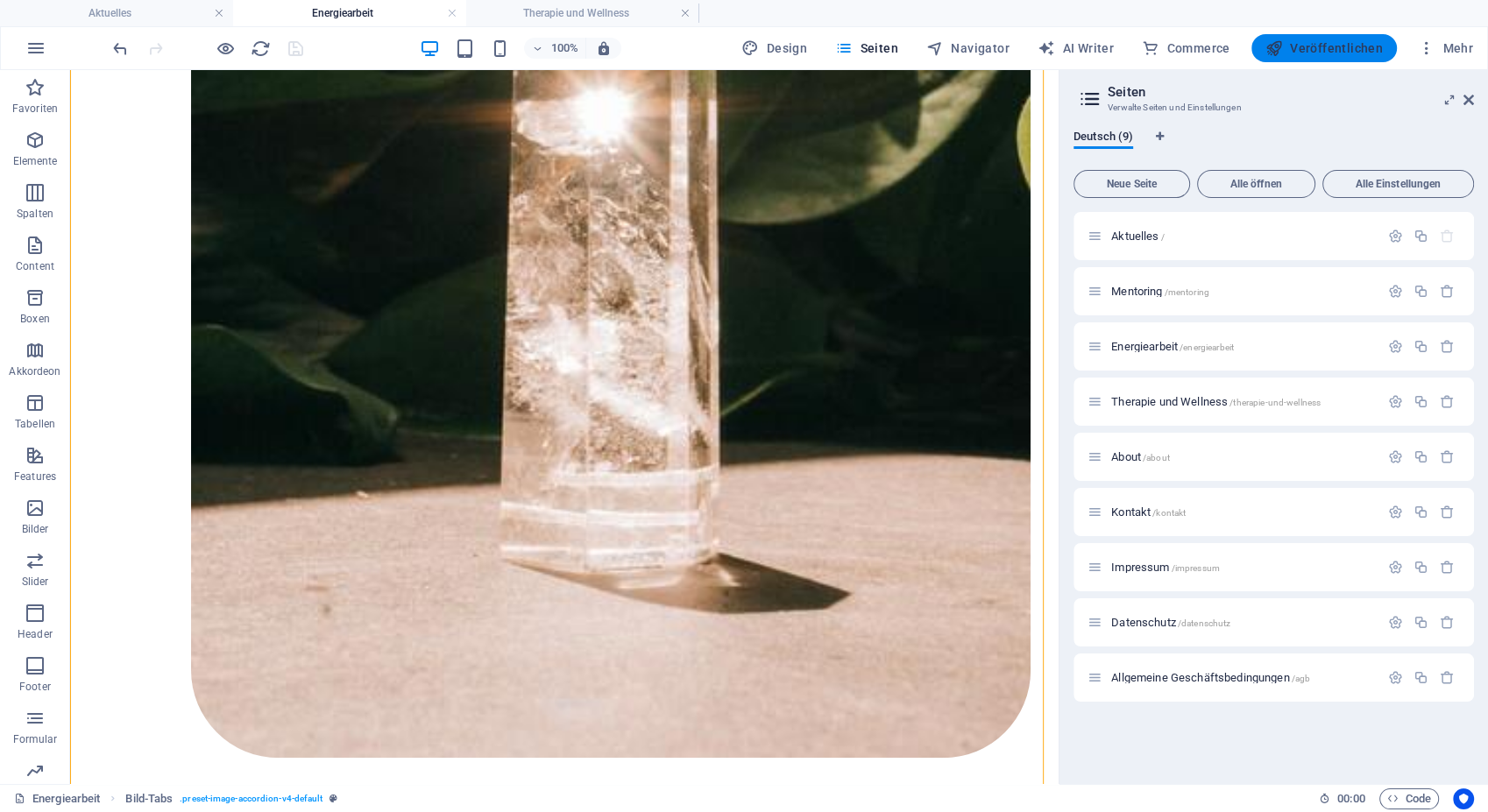
click at [1342, 49] on span "Veröffentlichen" at bounding box center [1324, 48] width 117 height 18
